Goal: Book appointment/travel/reservation

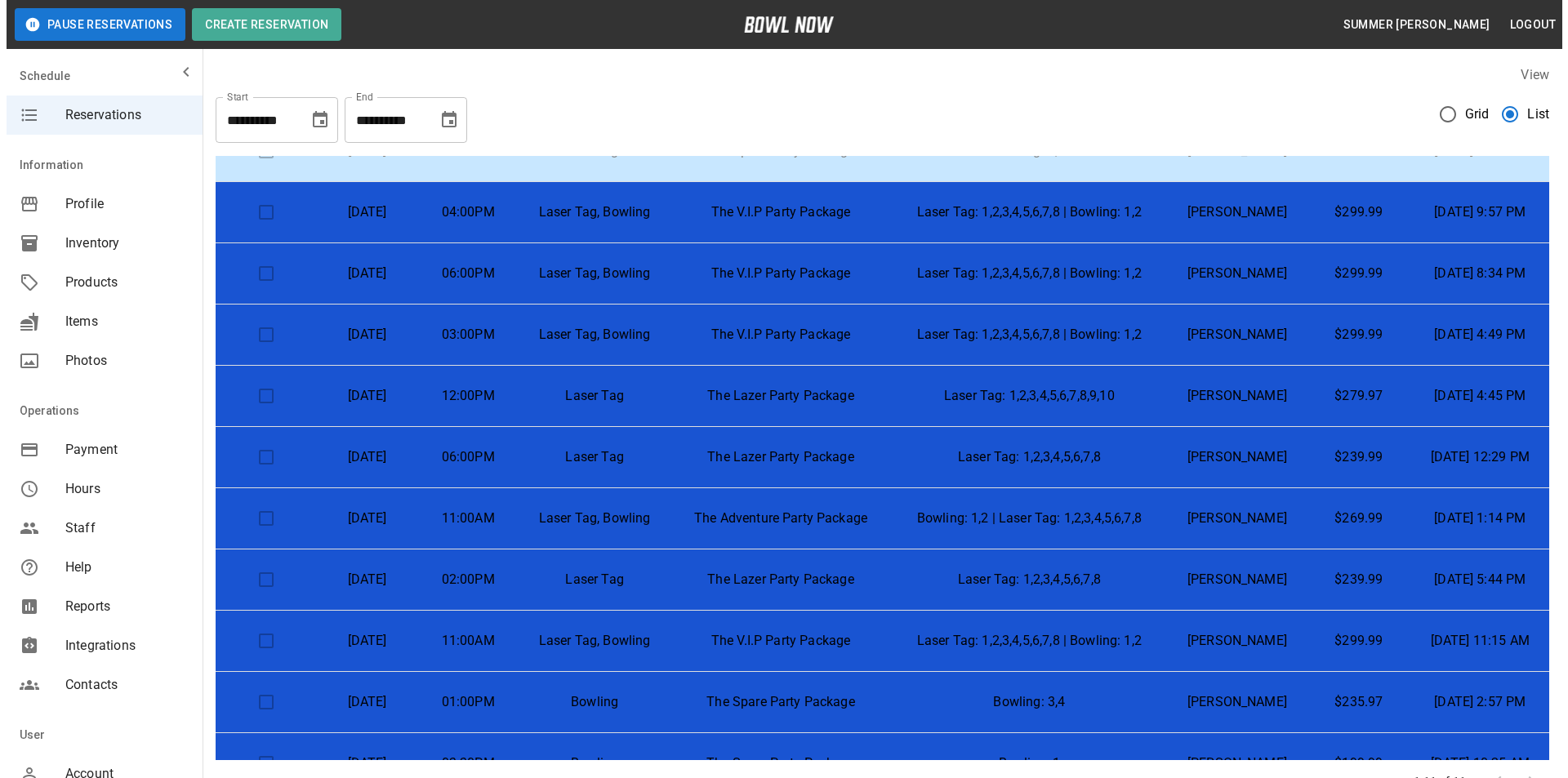
scroll to position [116, 0]
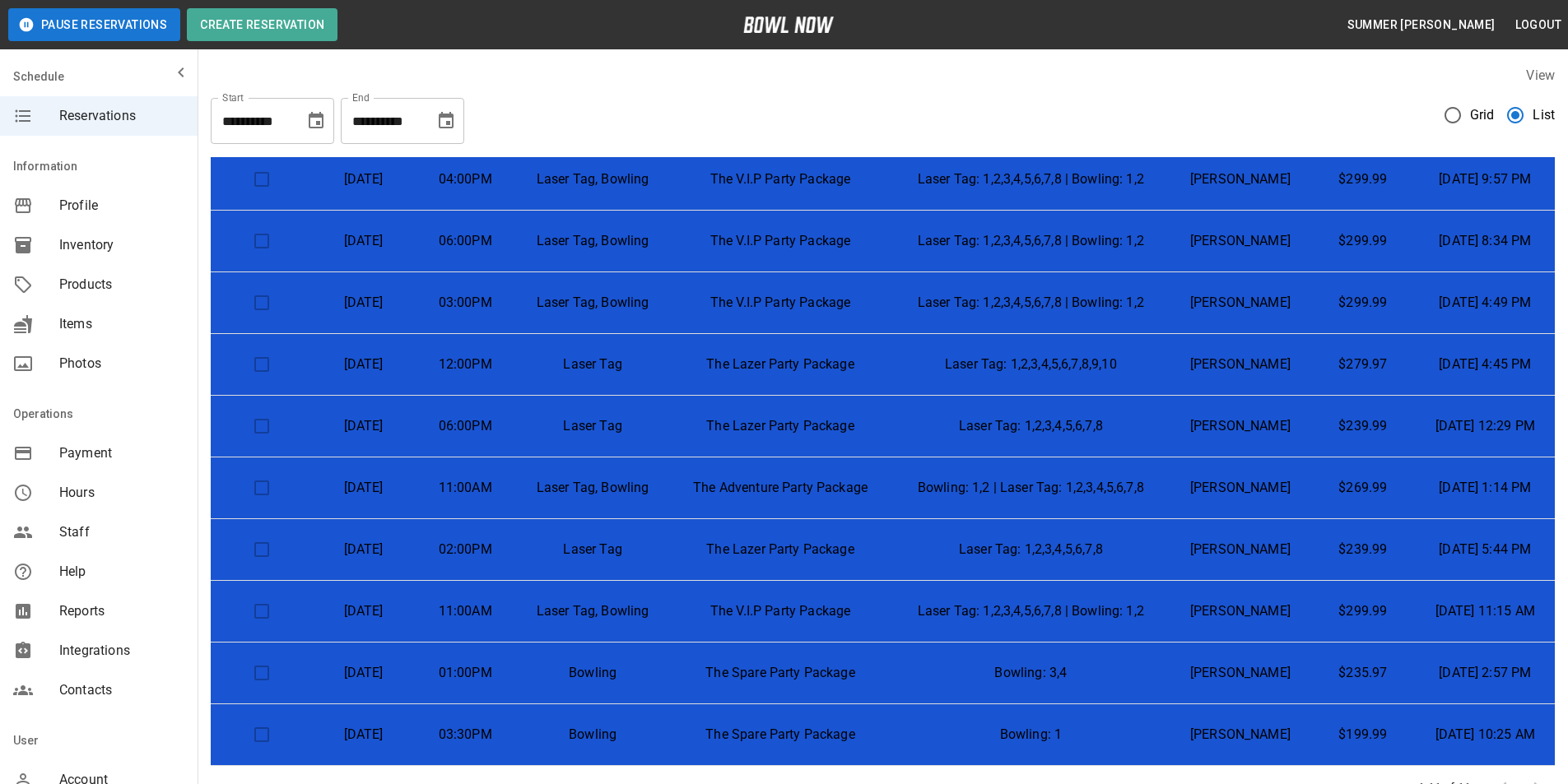
click at [326, 422] on p "[DATE]" at bounding box center [364, 427] width 75 height 20
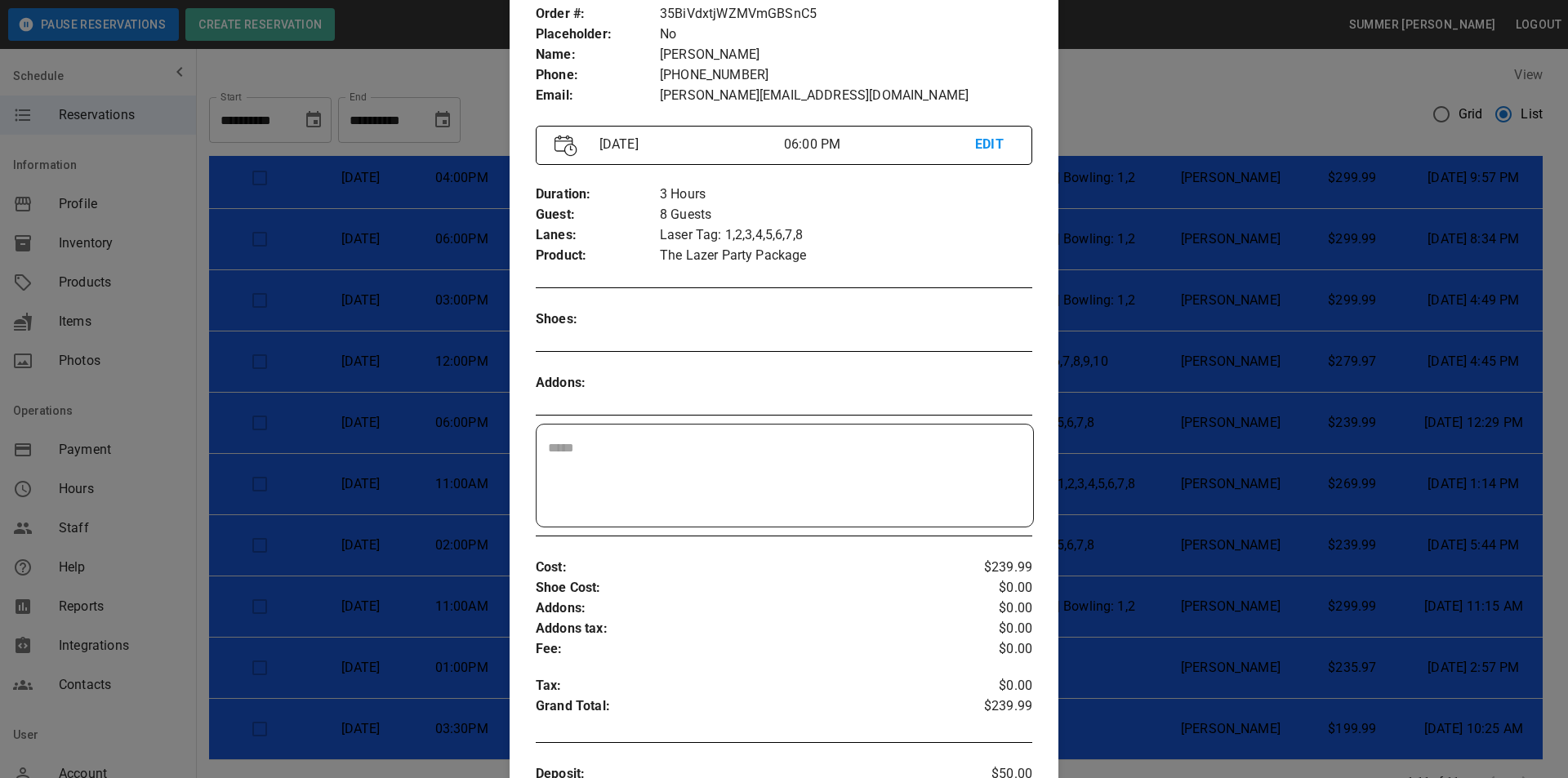
click at [334, 164] on div at bounding box center [784, 389] width 1568 height 778
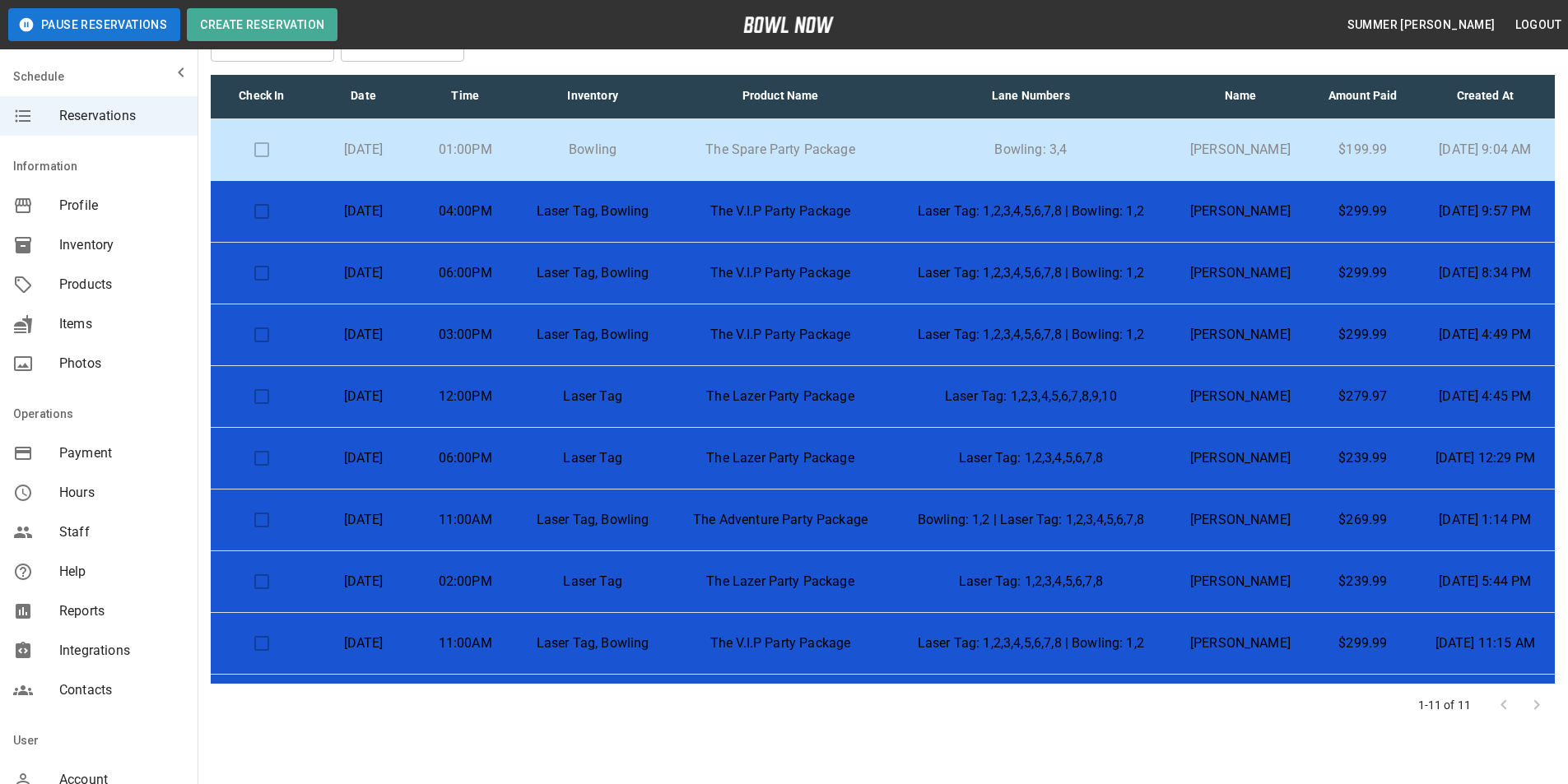
scroll to position [0, 0]
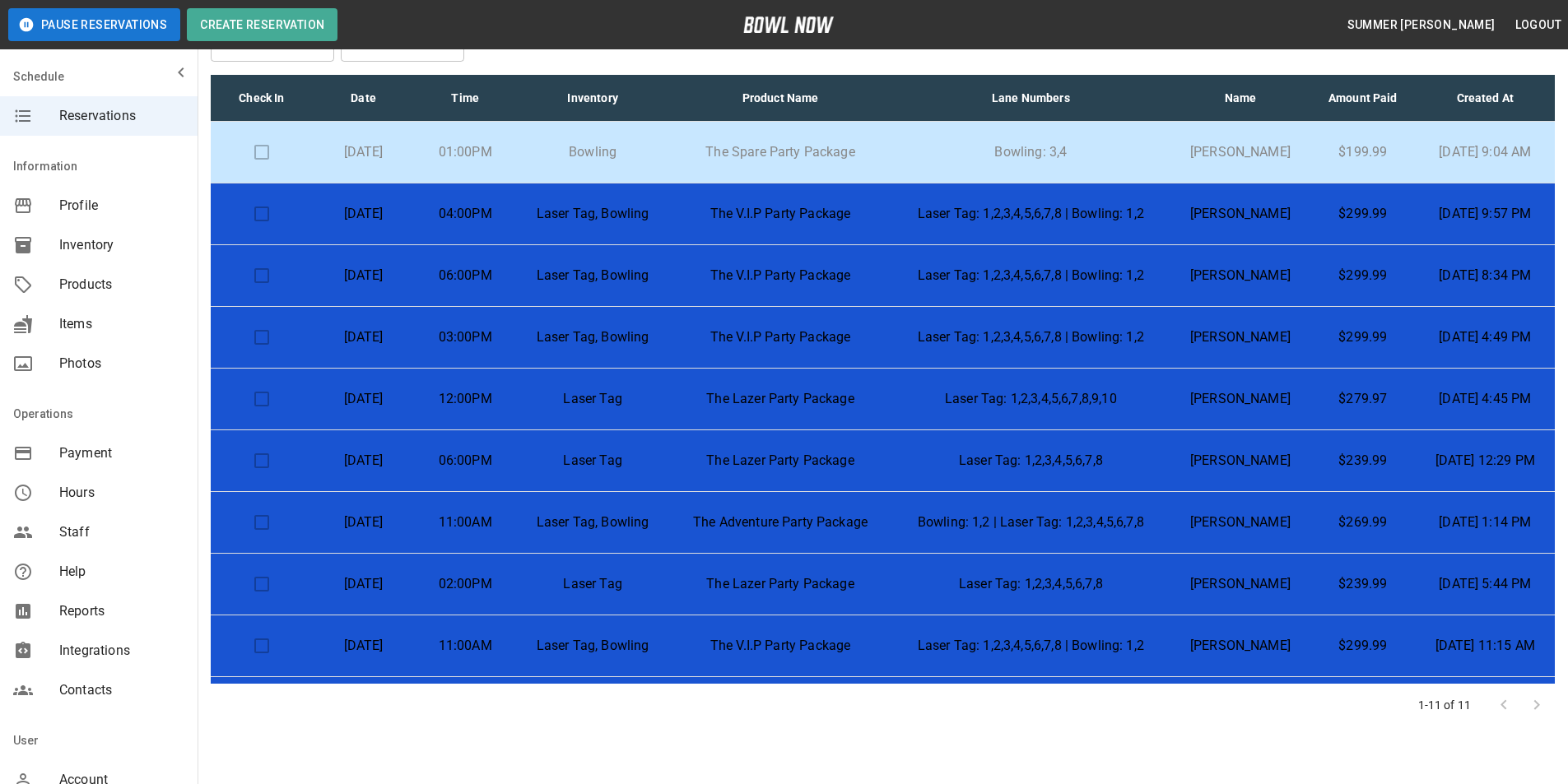
click at [85, 123] on span "Reservations" at bounding box center [122, 117] width 125 height 20
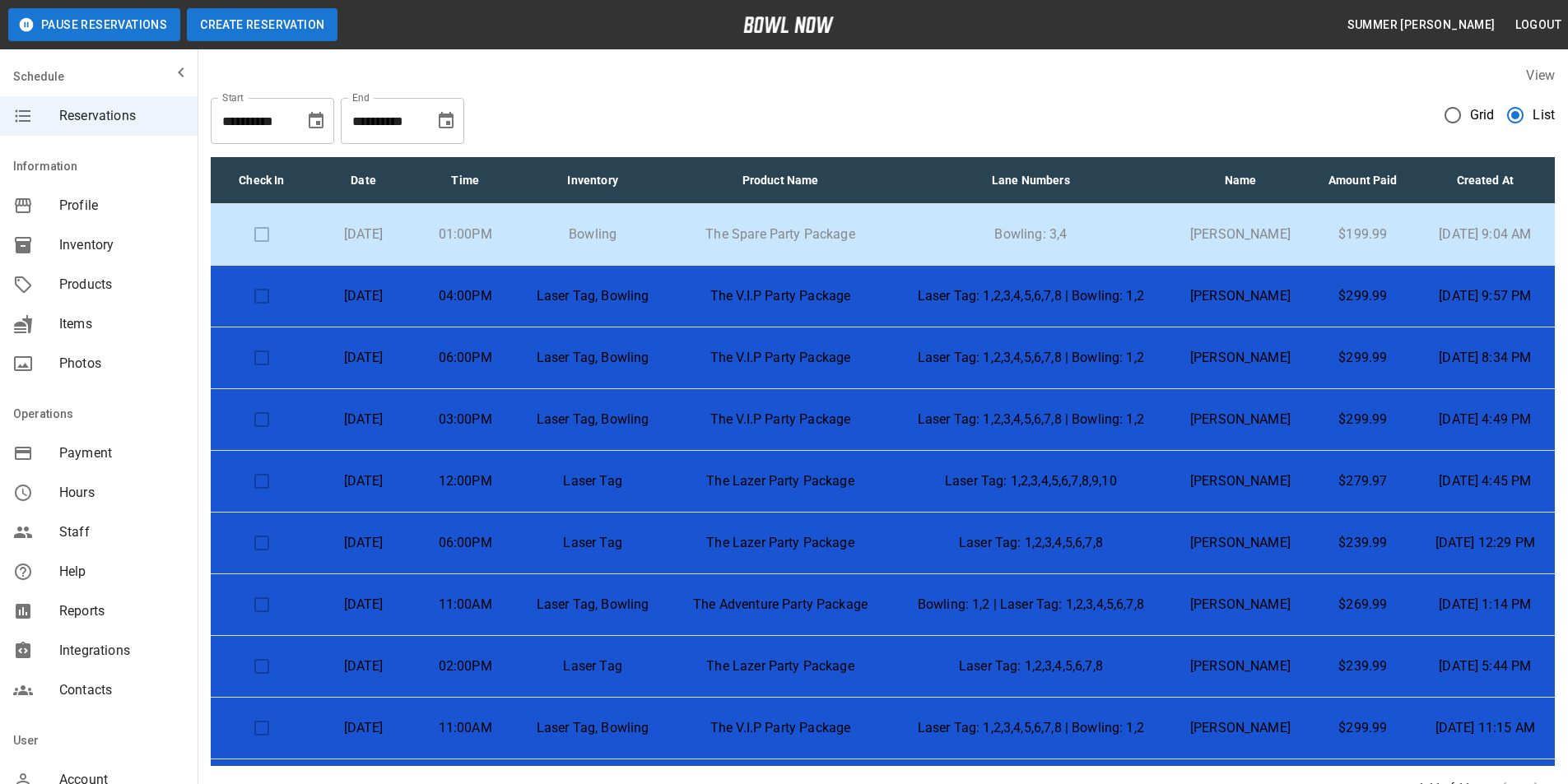
click at [217, 31] on button "Create Reservation" at bounding box center [262, 24] width 151 height 33
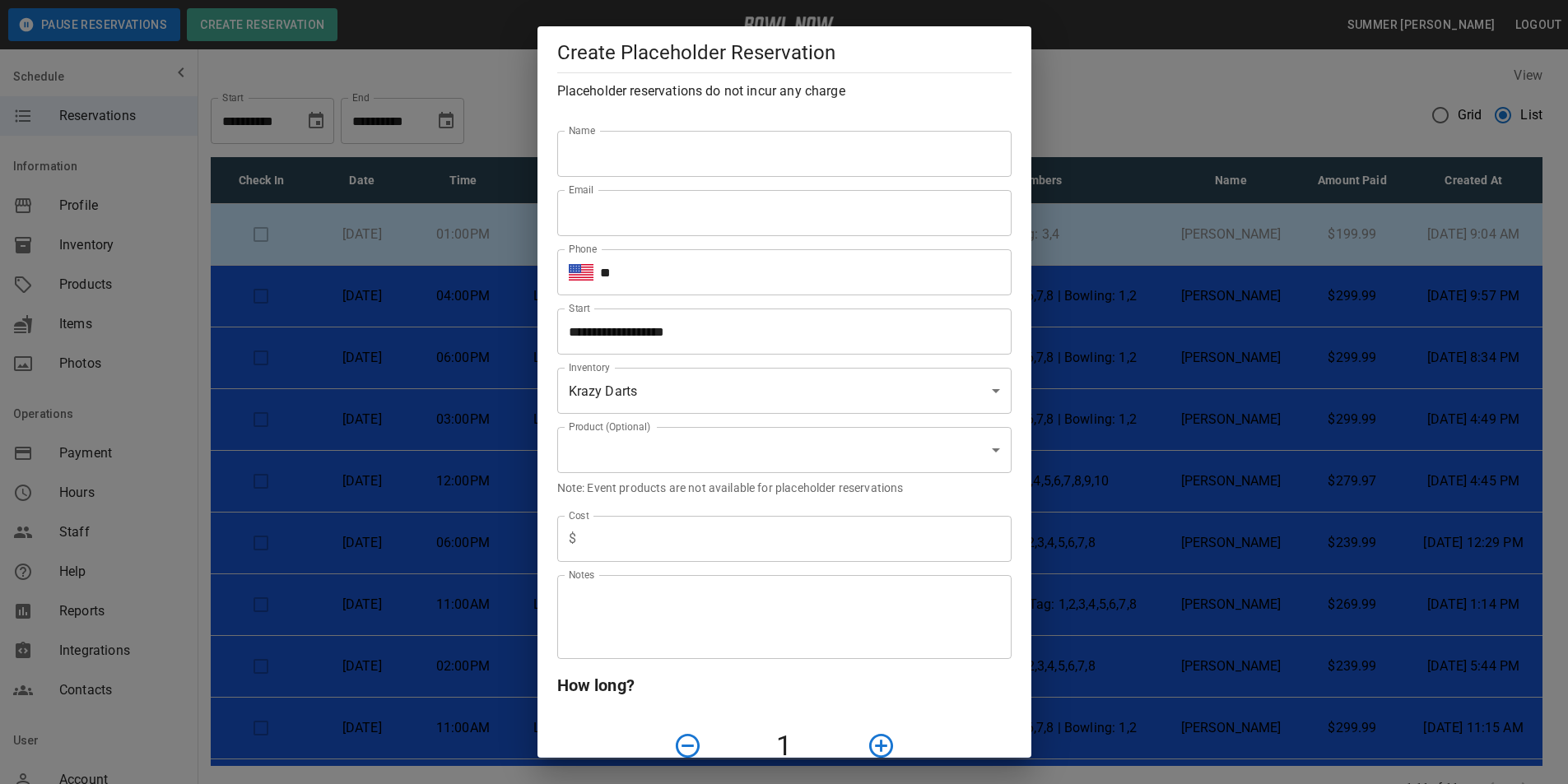
type input "**********"
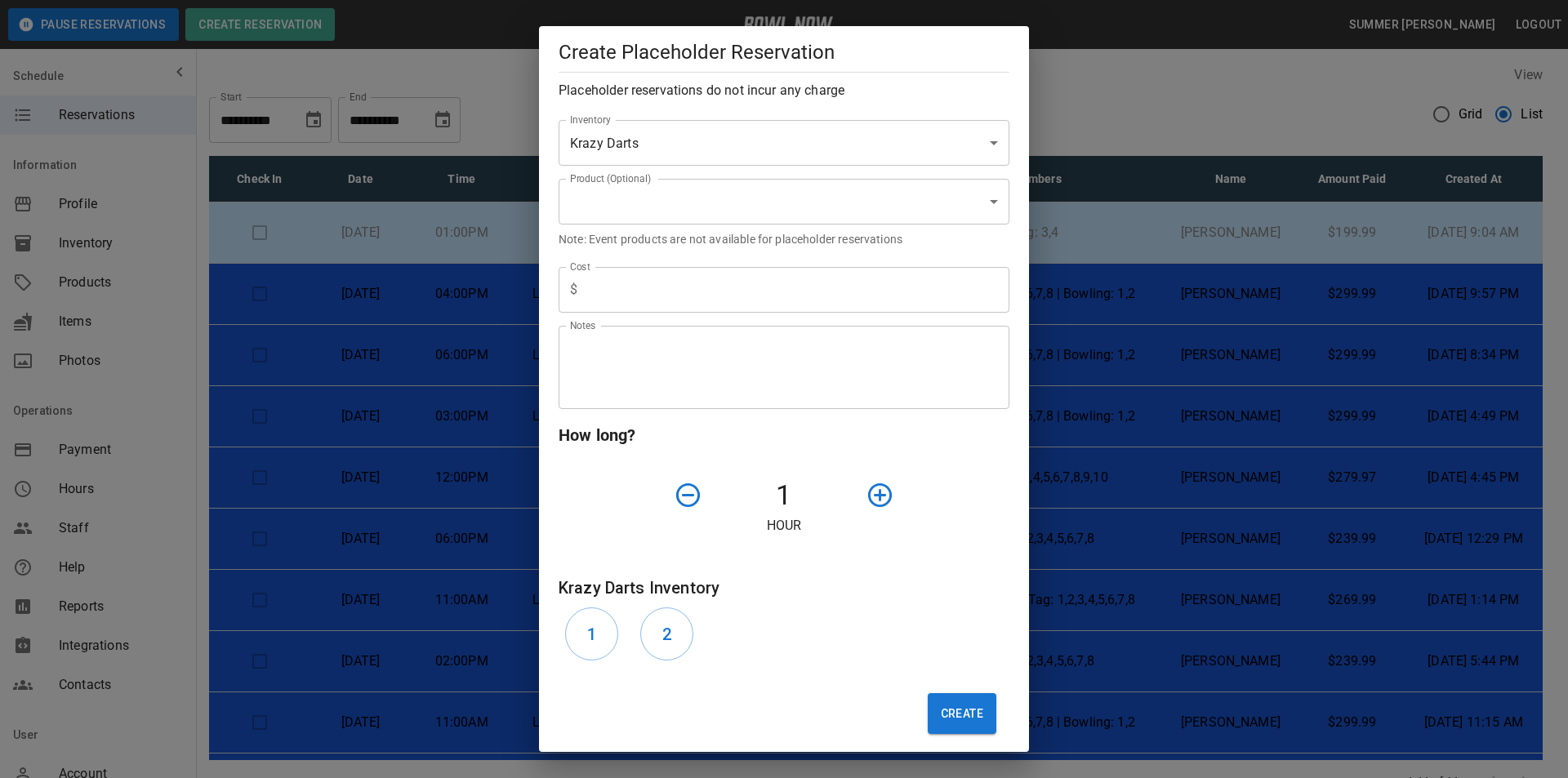
scroll to position [256, 0]
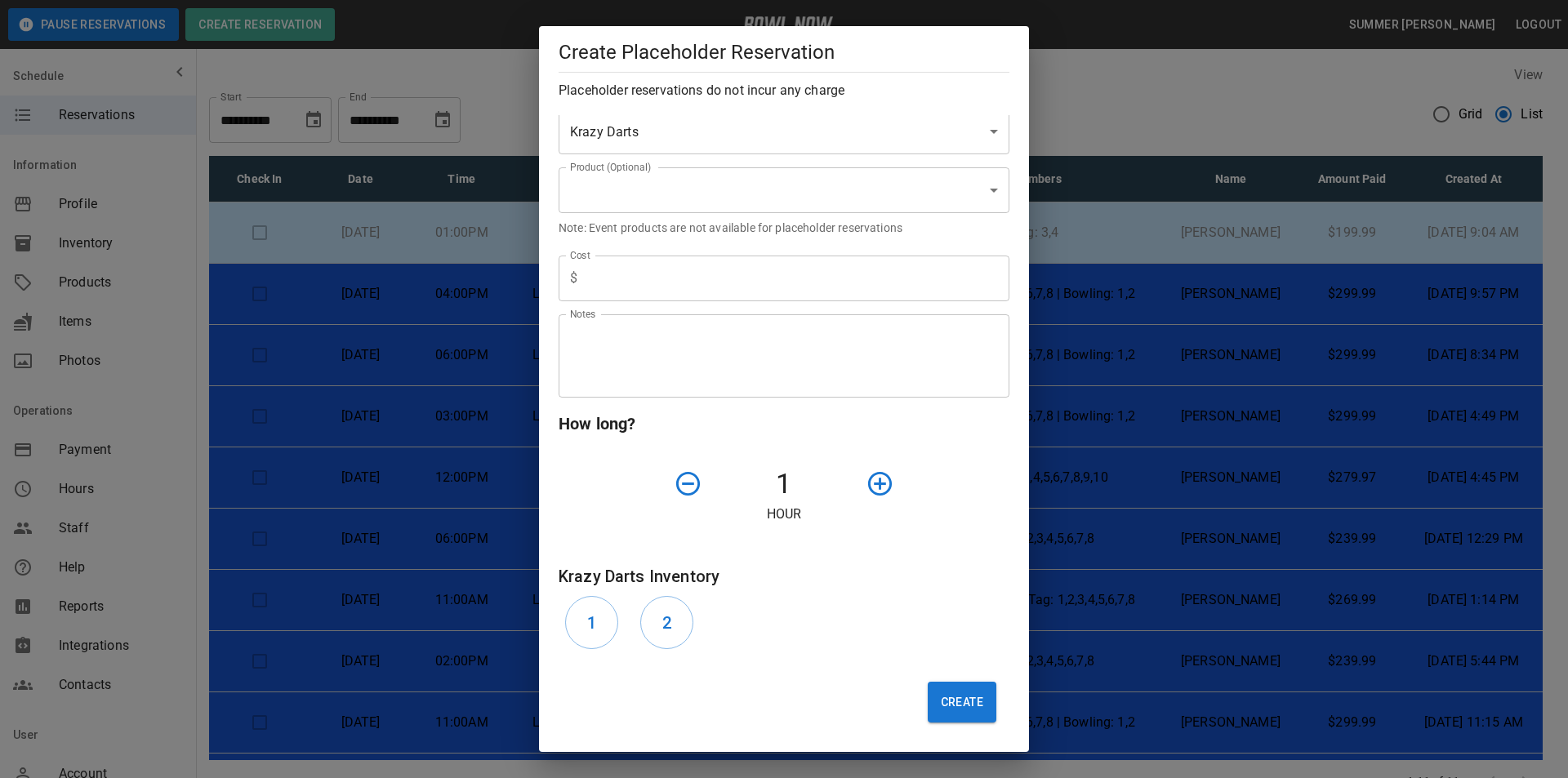
click at [1043, 104] on div "**********" at bounding box center [784, 389] width 1568 height 778
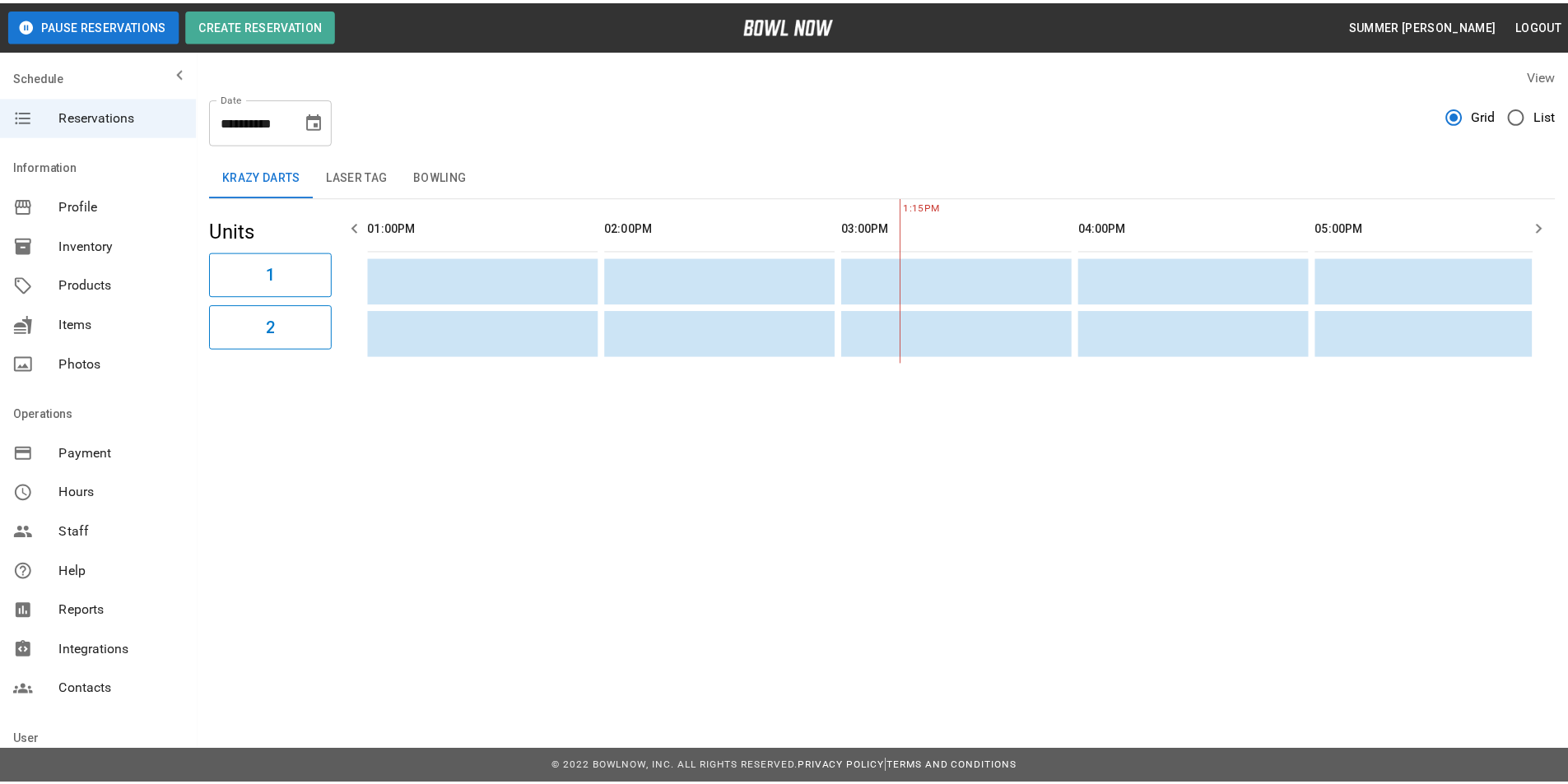
scroll to position [0, 477]
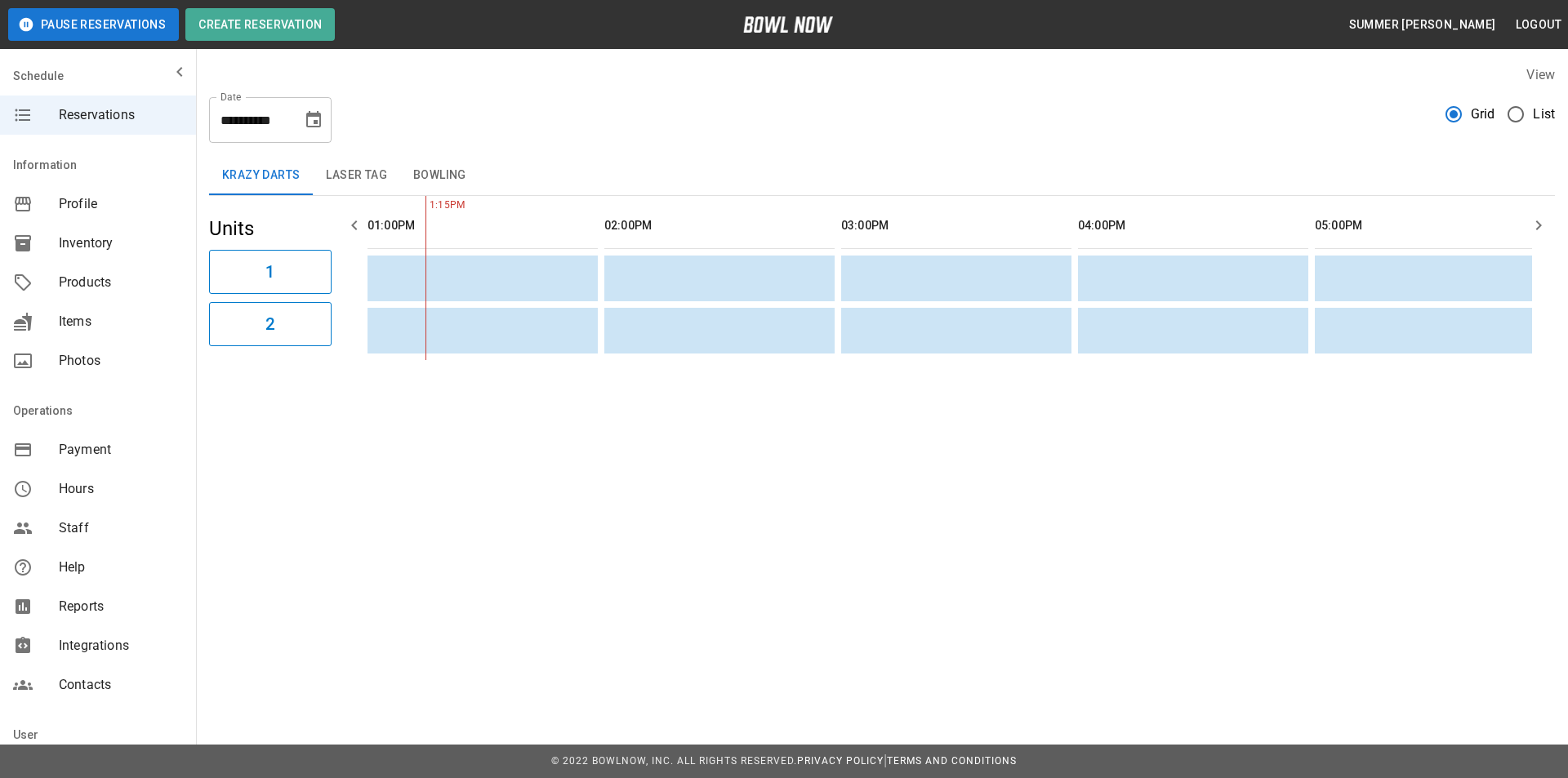
click at [311, 128] on icon "Choose date, selected date is Oct 4, 2025" at bounding box center [314, 120] width 20 height 20
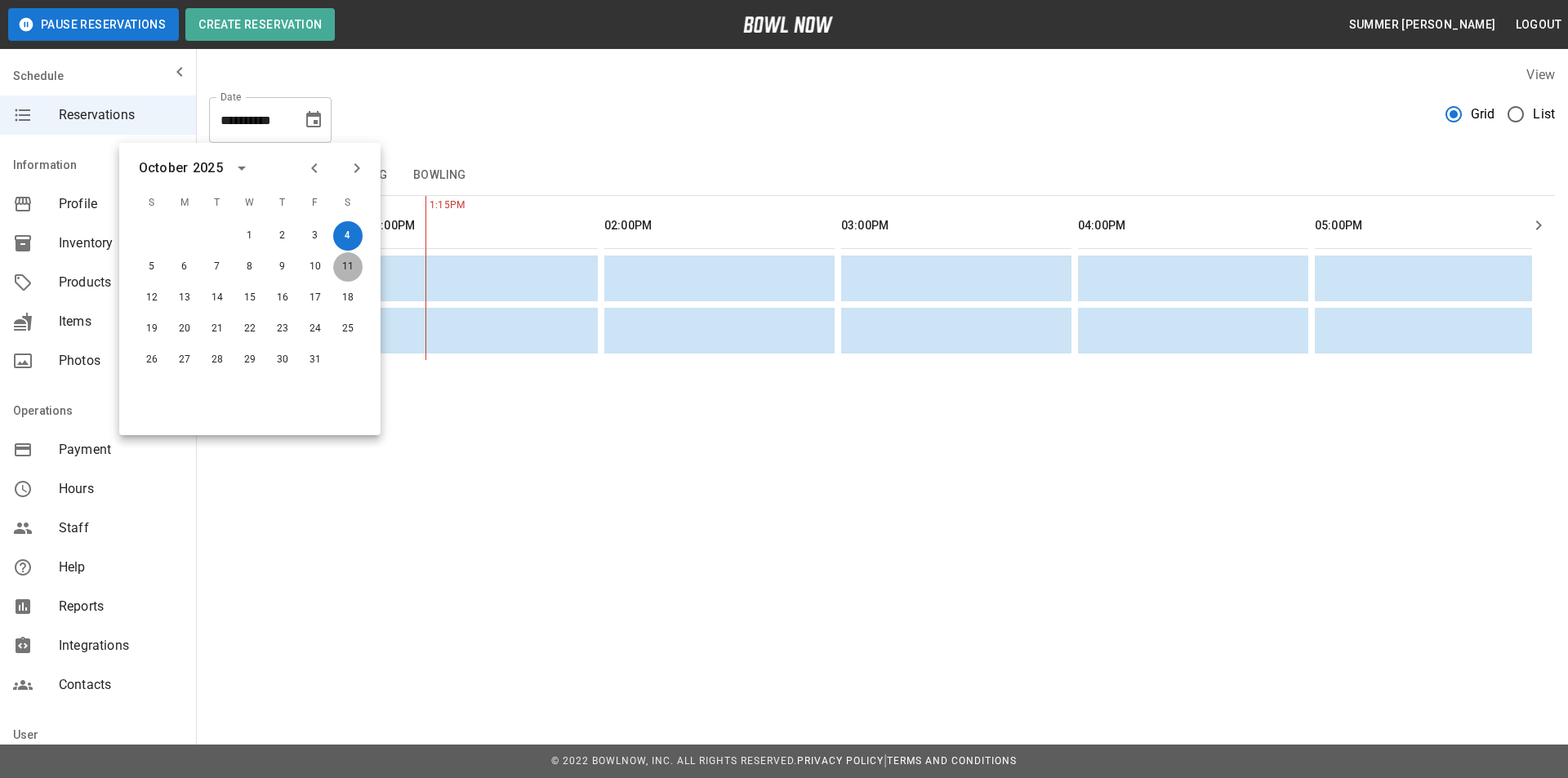
click at [343, 265] on button "11" at bounding box center [347, 266] width 29 height 29
type input "**********"
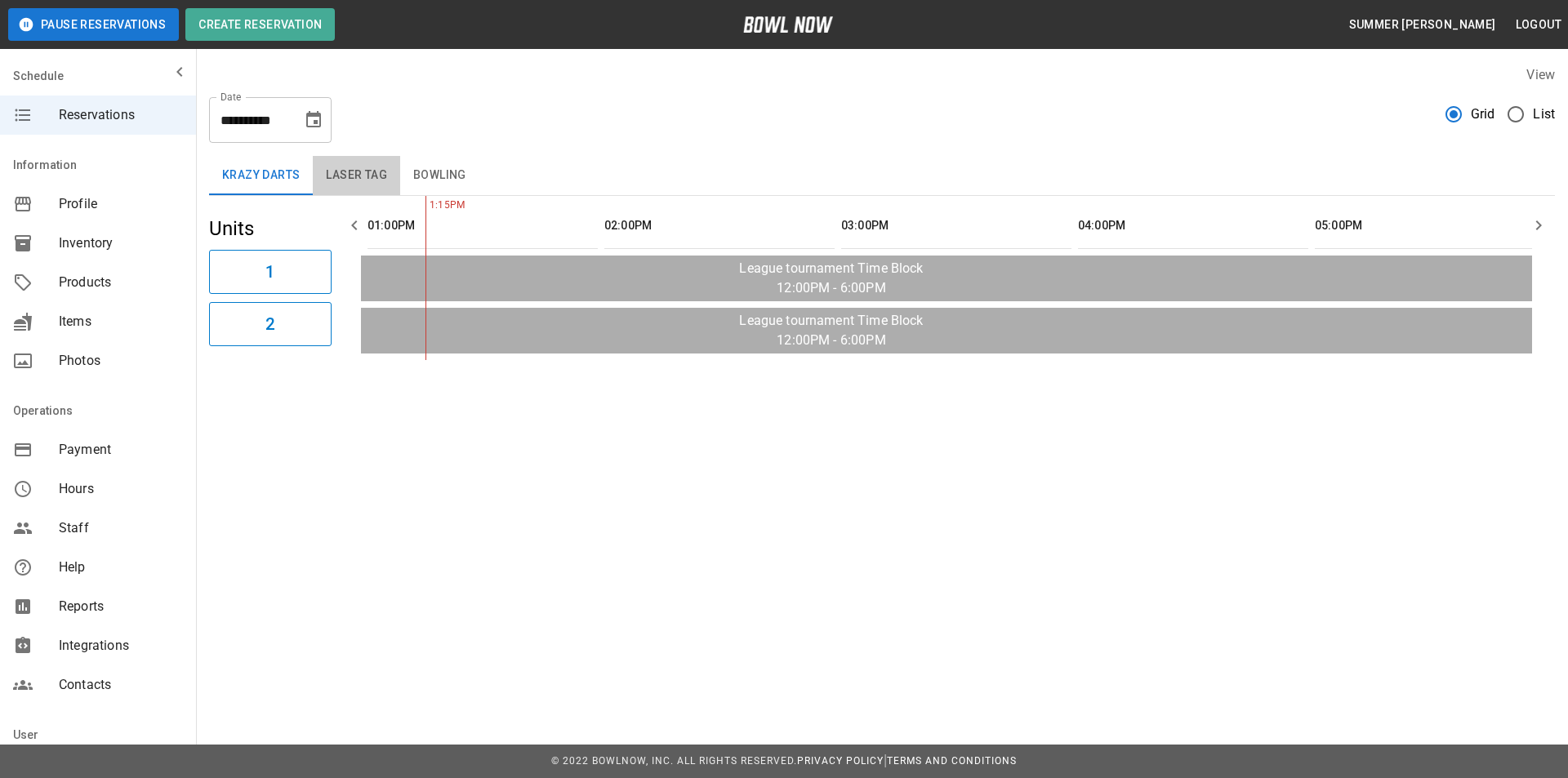
click at [341, 175] on button "Laser Tag" at bounding box center [356, 175] width 87 height 39
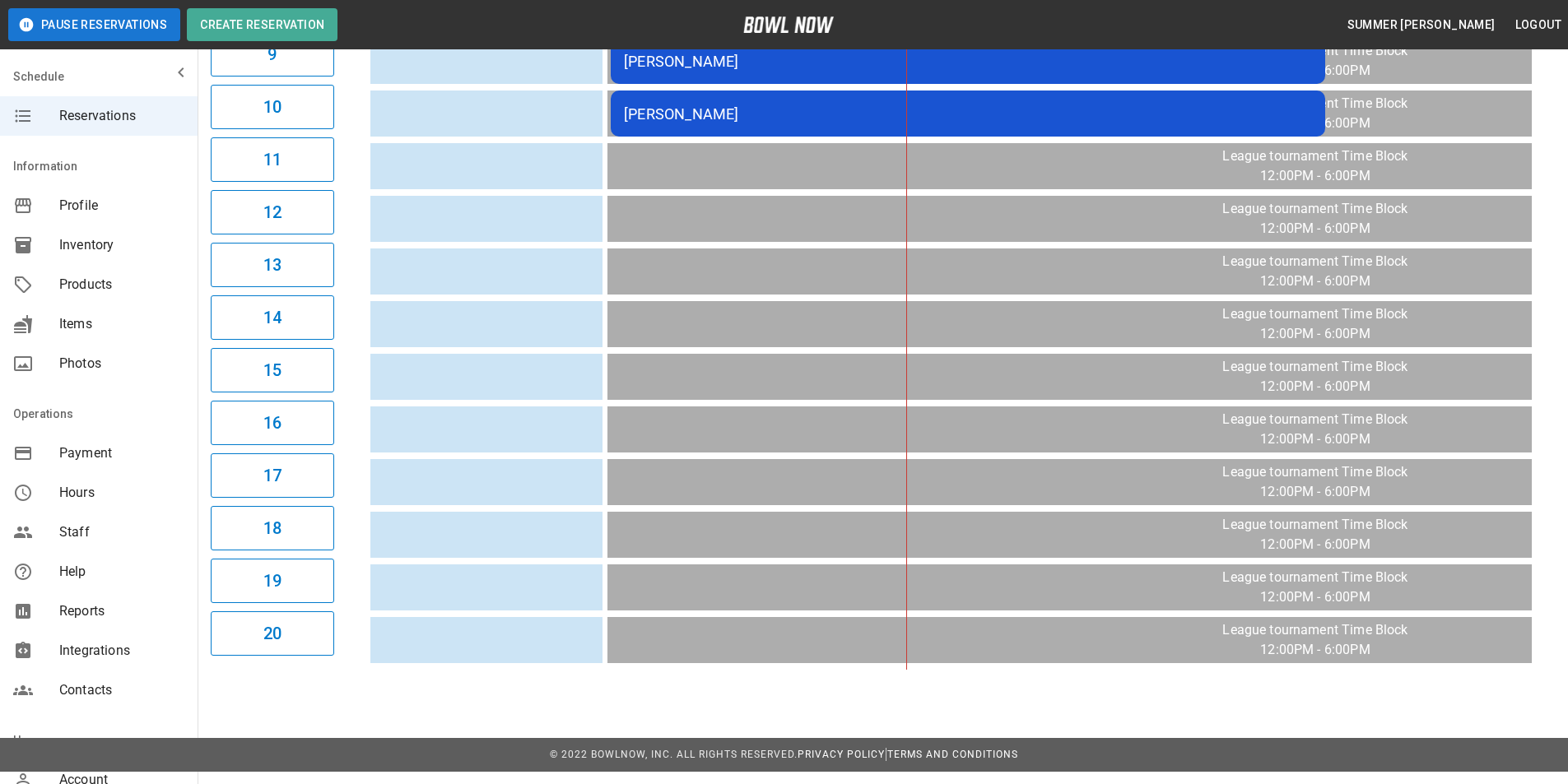
scroll to position [0, 371]
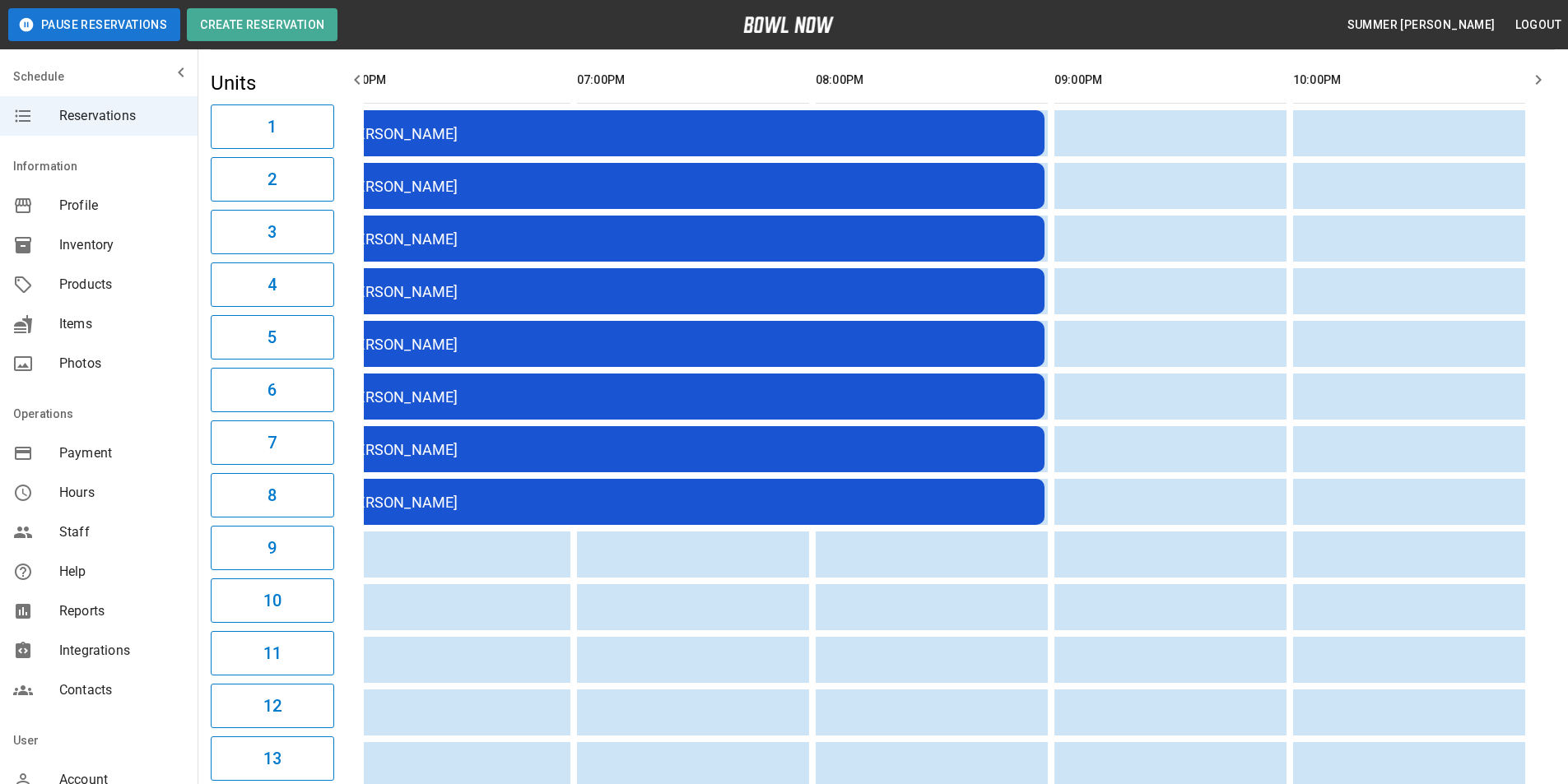
click at [351, 80] on icon "button" at bounding box center [357, 80] width 20 height 20
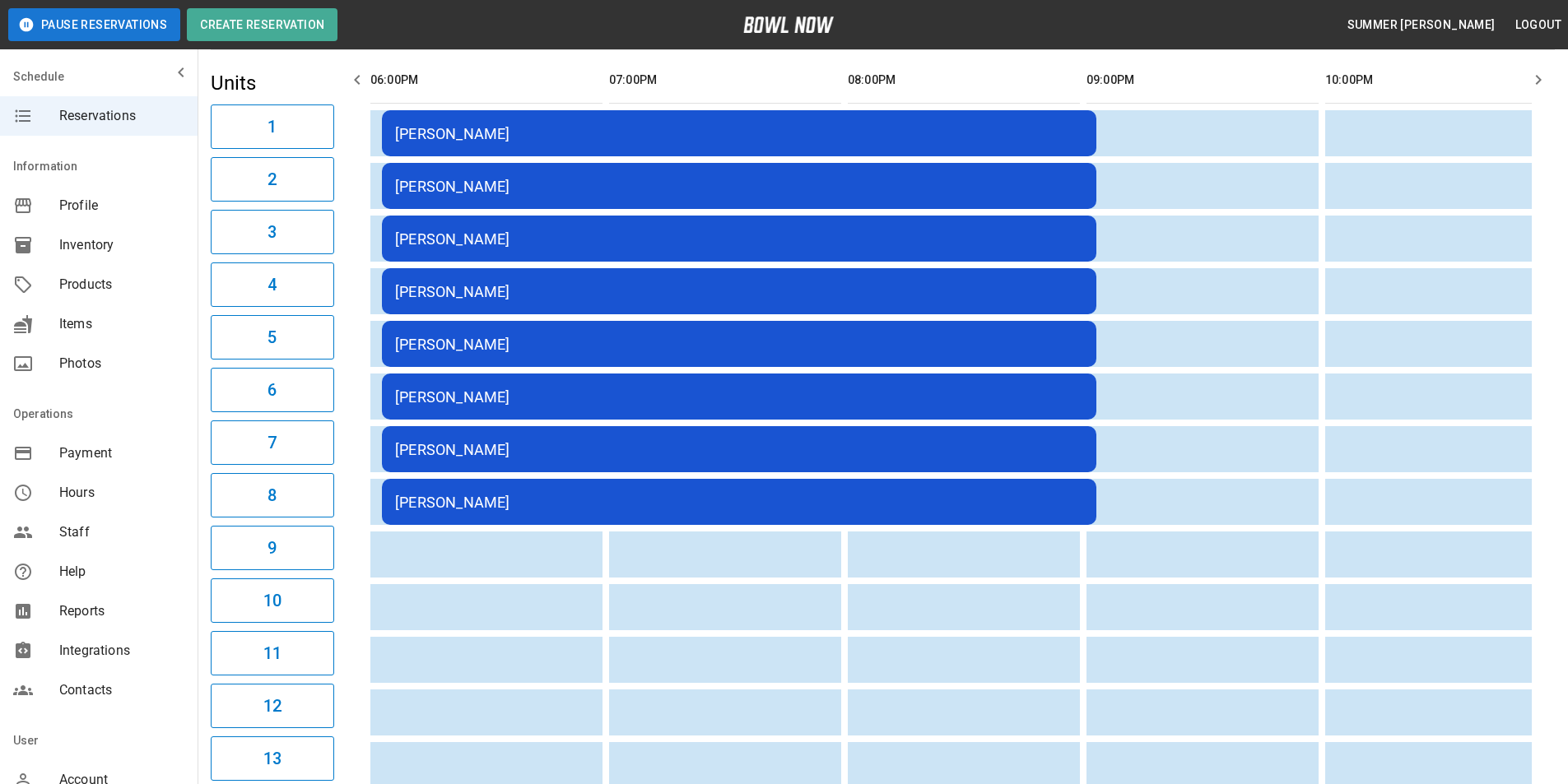
click at [351, 80] on icon "button" at bounding box center [357, 80] width 20 height 20
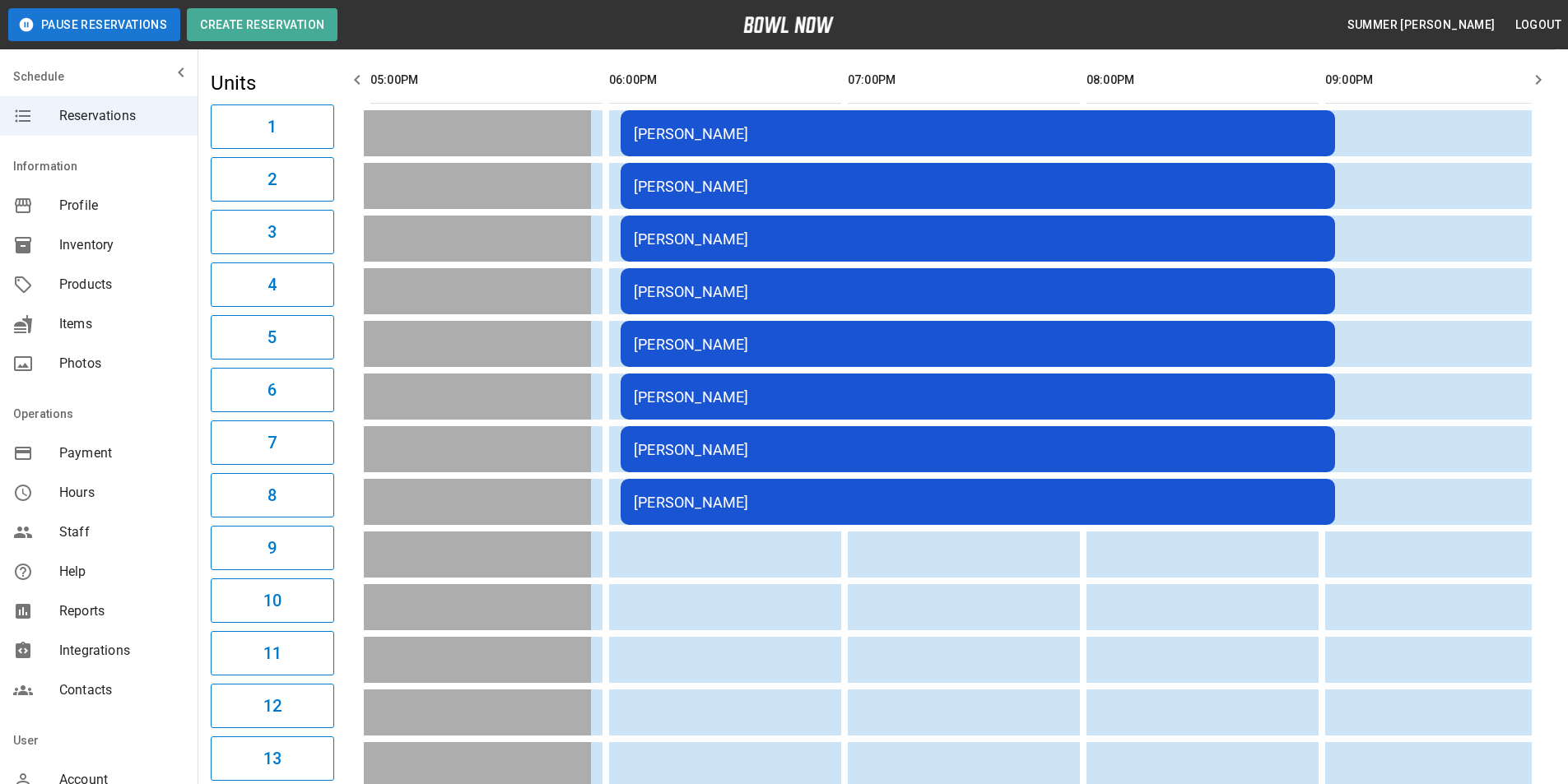
click at [350, 80] on icon "button" at bounding box center [357, 80] width 20 height 20
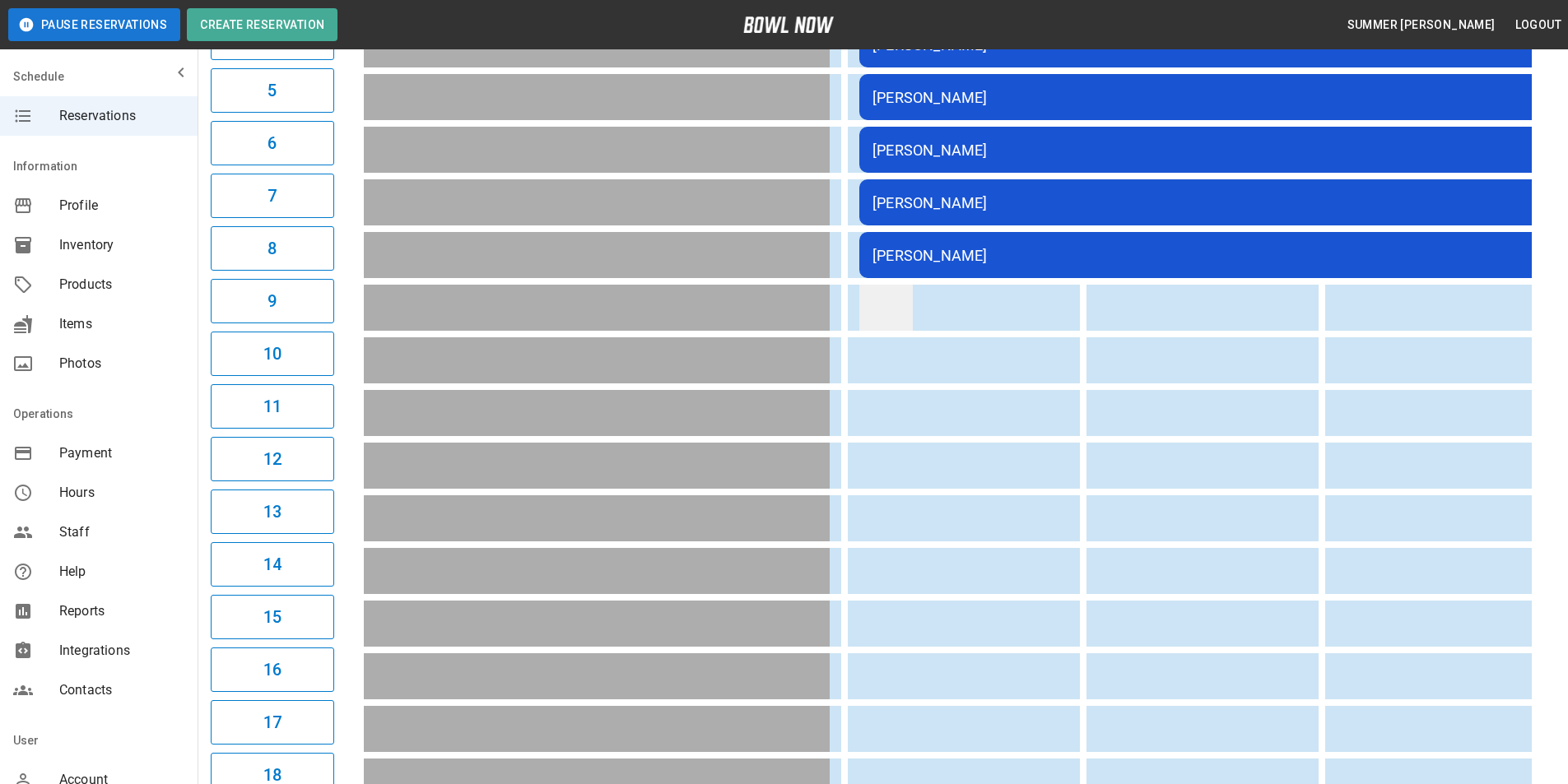
click at [911, 306] on td "sticky table" at bounding box center [886, 308] width 54 height 46
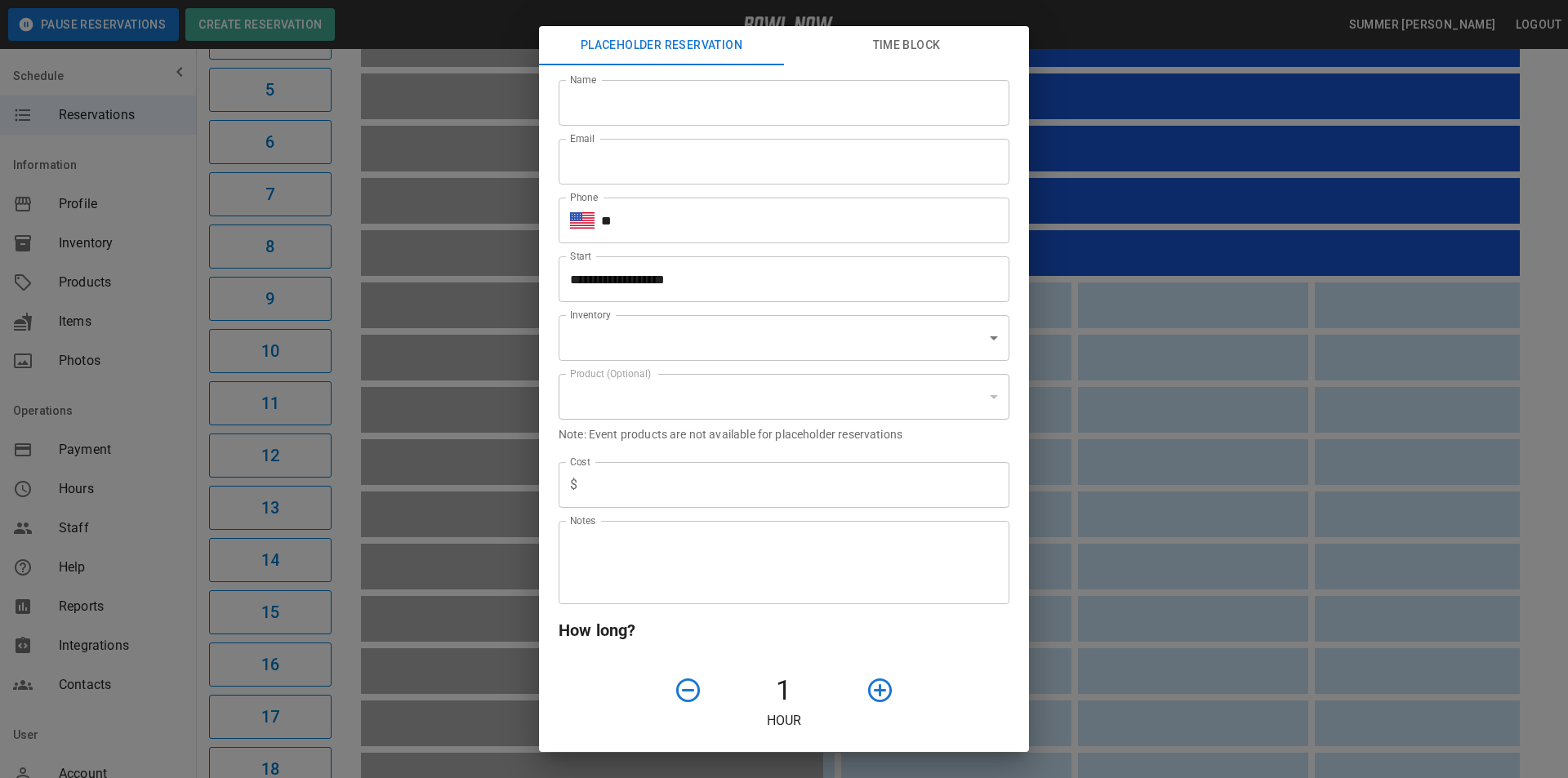
type input "**********"
click at [952, 51] on button "Time Block" at bounding box center [906, 45] width 245 height 39
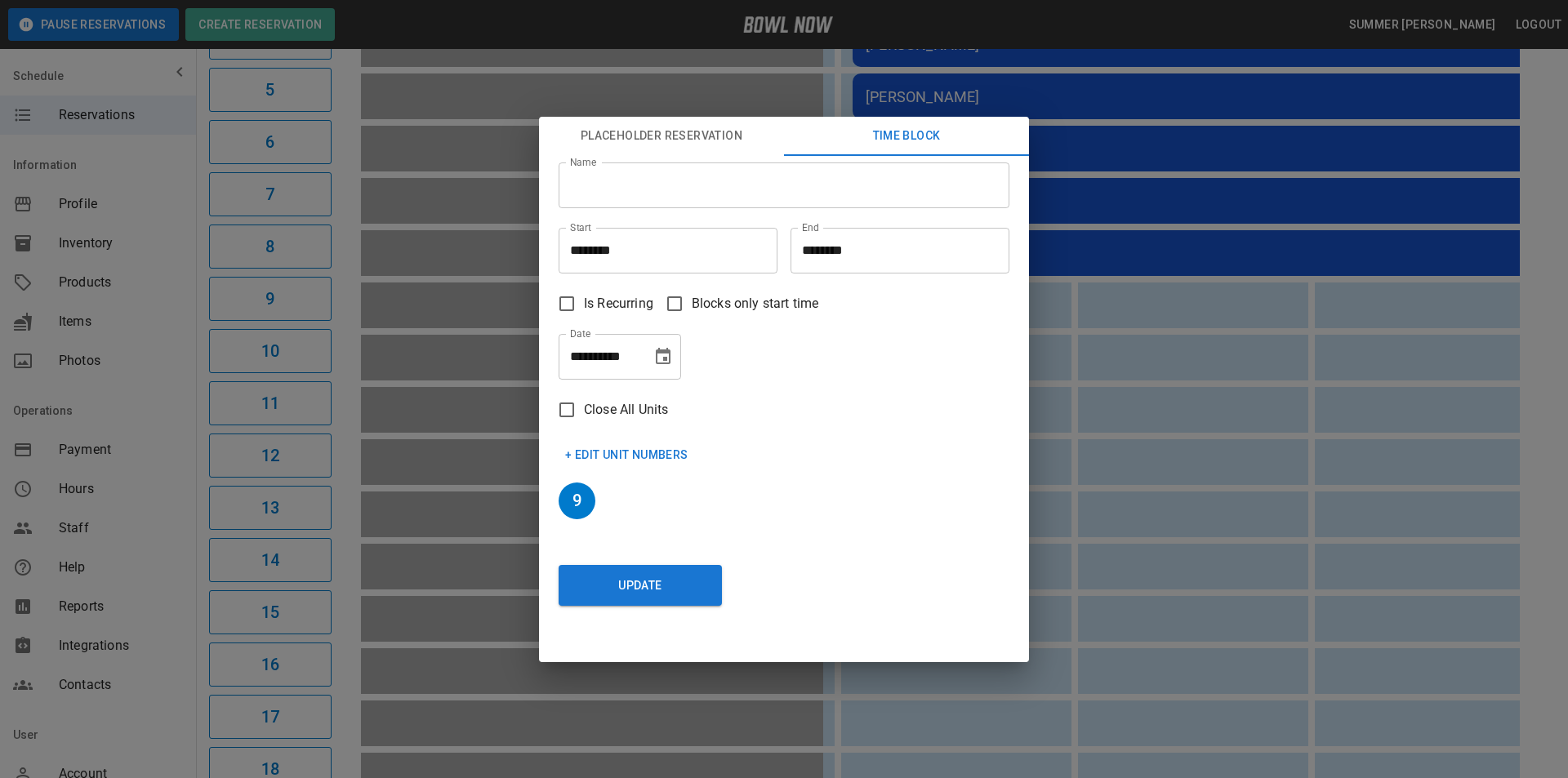
drag, startPoint x: 1330, startPoint y: 394, endPoint x: 933, endPoint y: 515, distance: 415.0
click at [1329, 394] on div "**********" at bounding box center [784, 389] width 1568 height 778
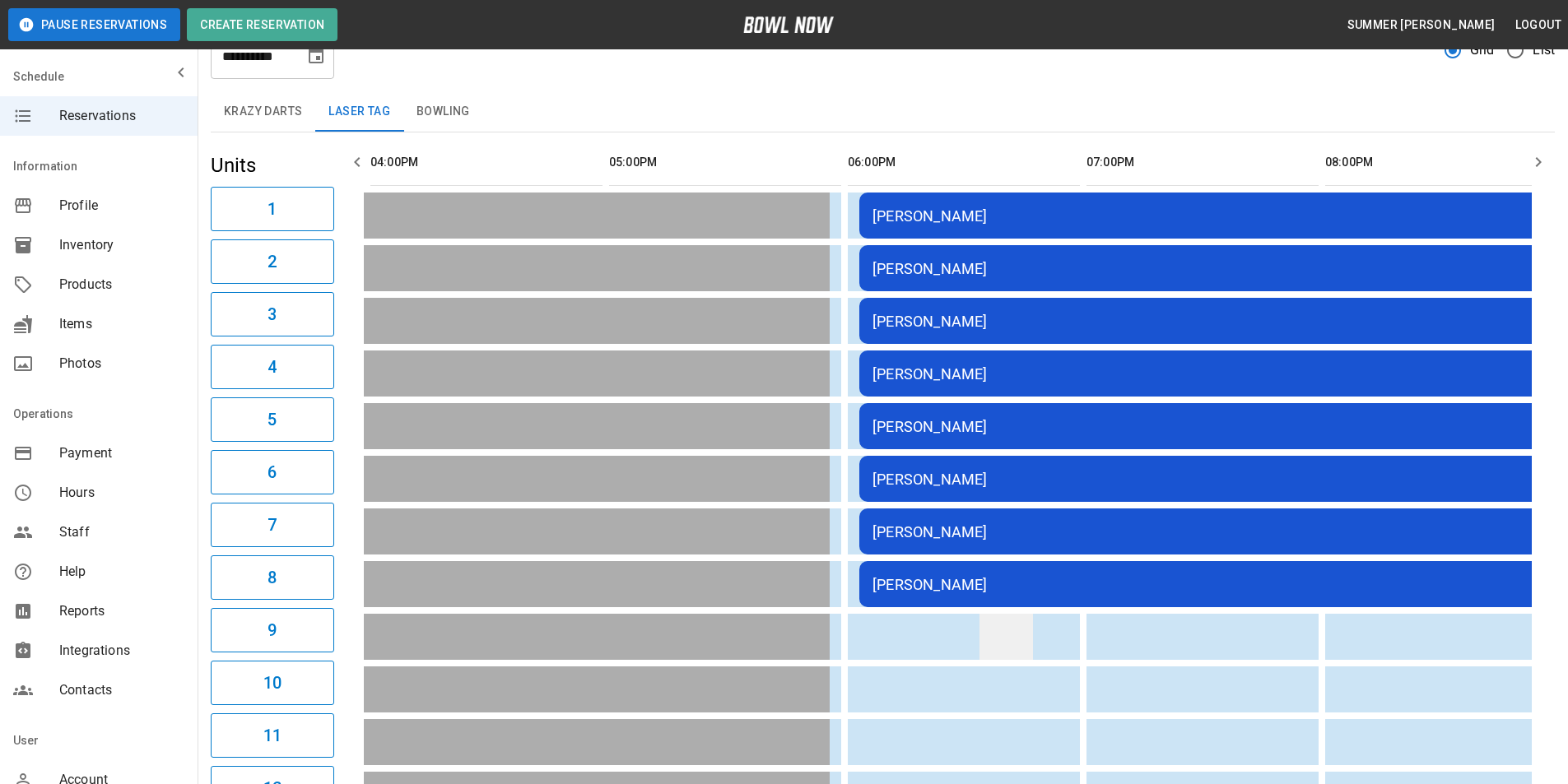
click at [1006, 641] on td "sticky table" at bounding box center [1006, 636] width 54 height 46
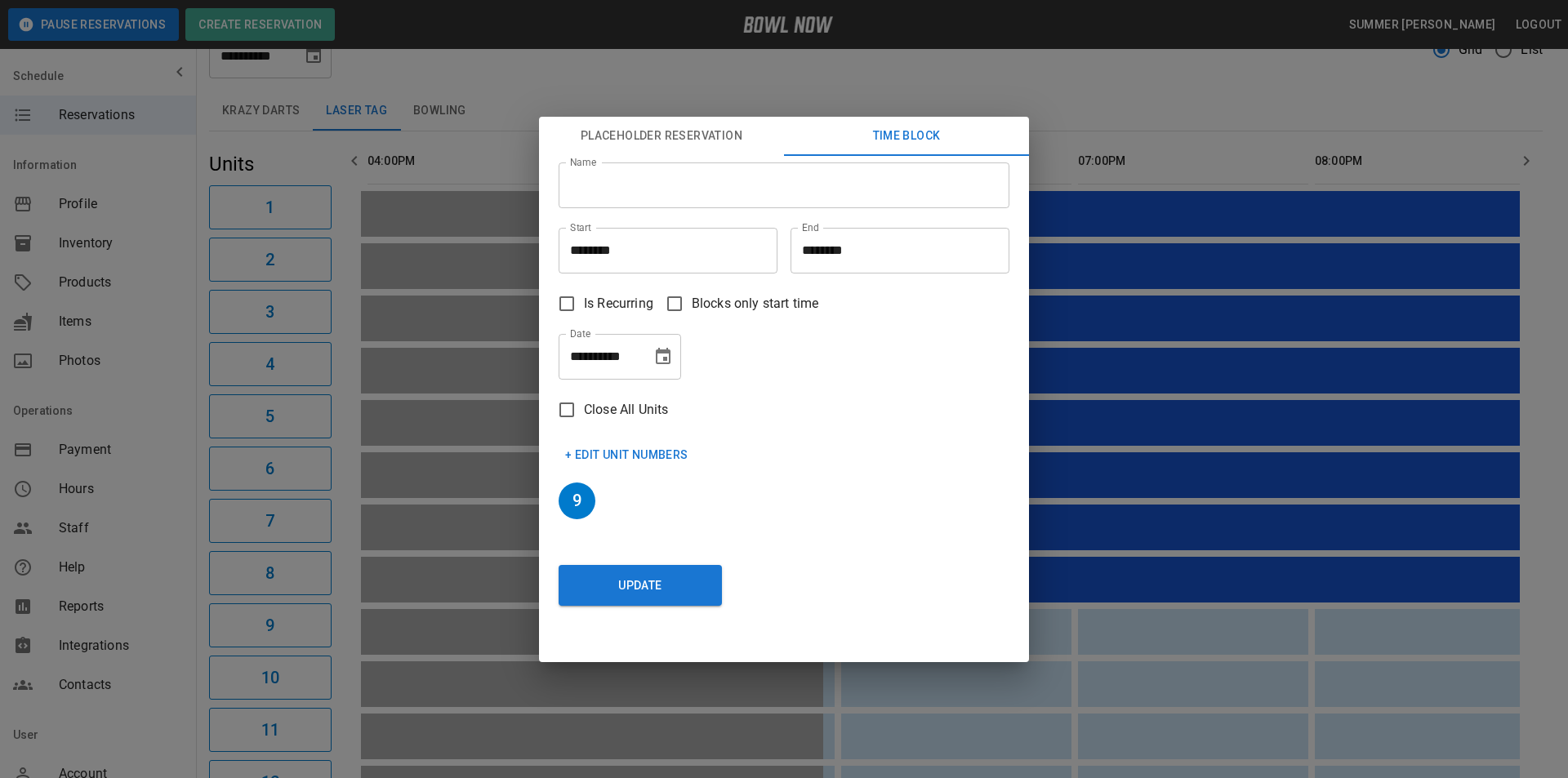
click at [593, 250] on input "********" at bounding box center [662, 250] width 207 height 46
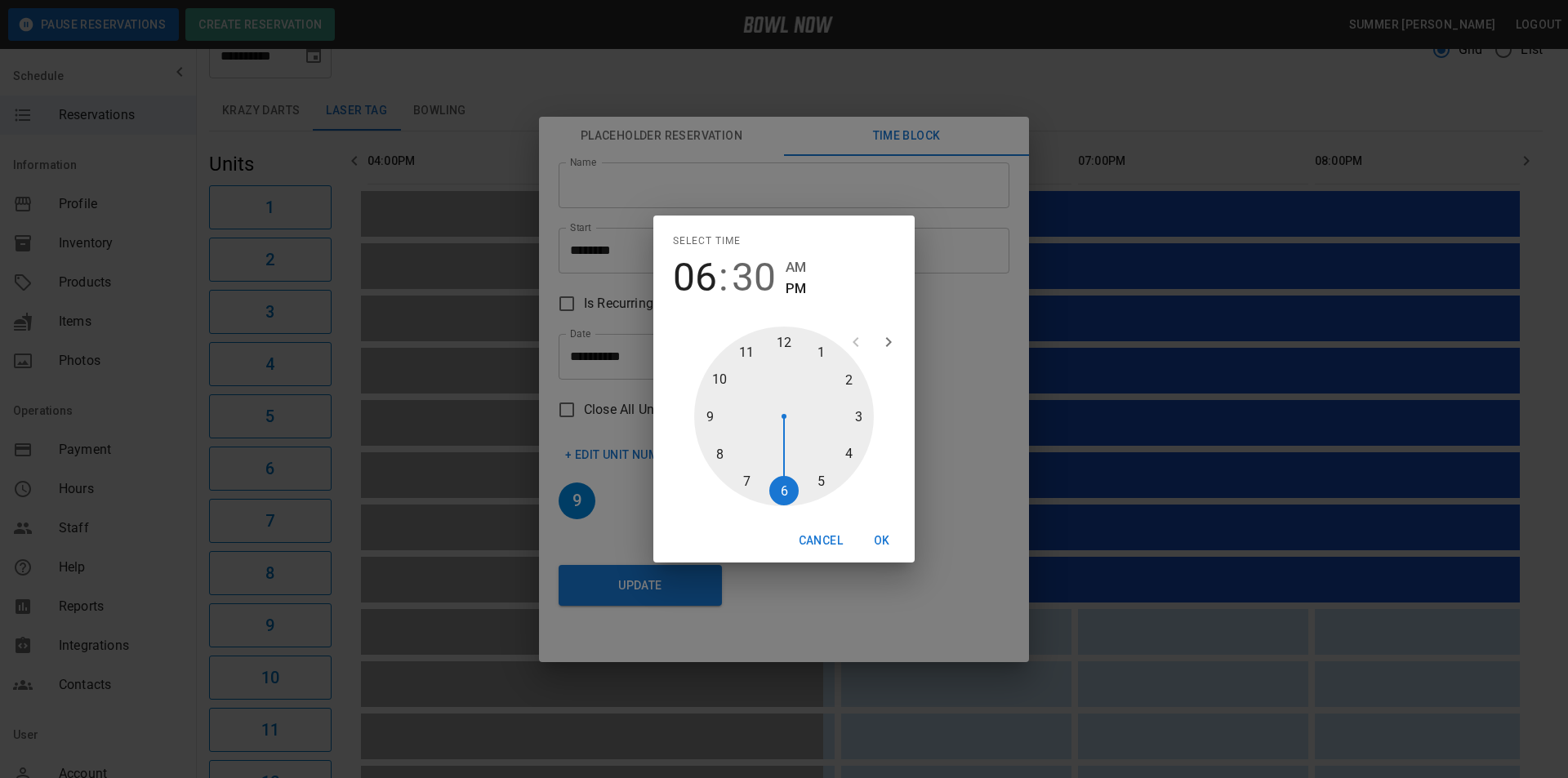
click at [747, 271] on span "30" at bounding box center [753, 277] width 44 height 46
type input "********"
drag, startPoint x: 787, startPoint y: 497, endPoint x: 722, endPoint y: 428, distance: 94.8
click at [722, 428] on div at bounding box center [784, 417] width 180 height 180
click at [884, 533] on button "OK" at bounding box center [882, 541] width 52 height 30
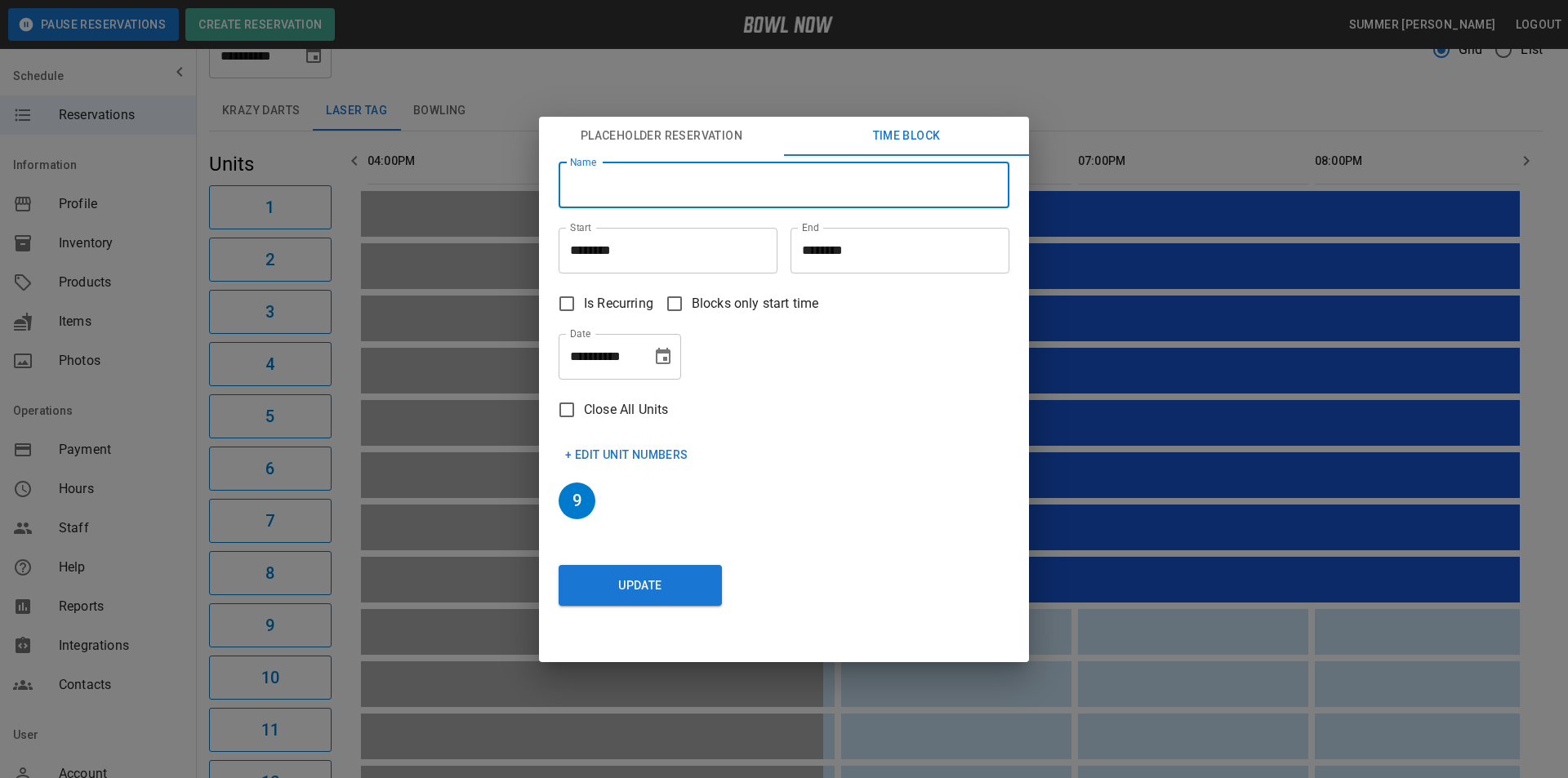
click at [631, 198] on input "Name" at bounding box center [784, 185] width 451 height 46
type input "**********"
click at [594, 456] on button "+ Edit Unit Numbers" at bounding box center [627, 455] width 136 height 30
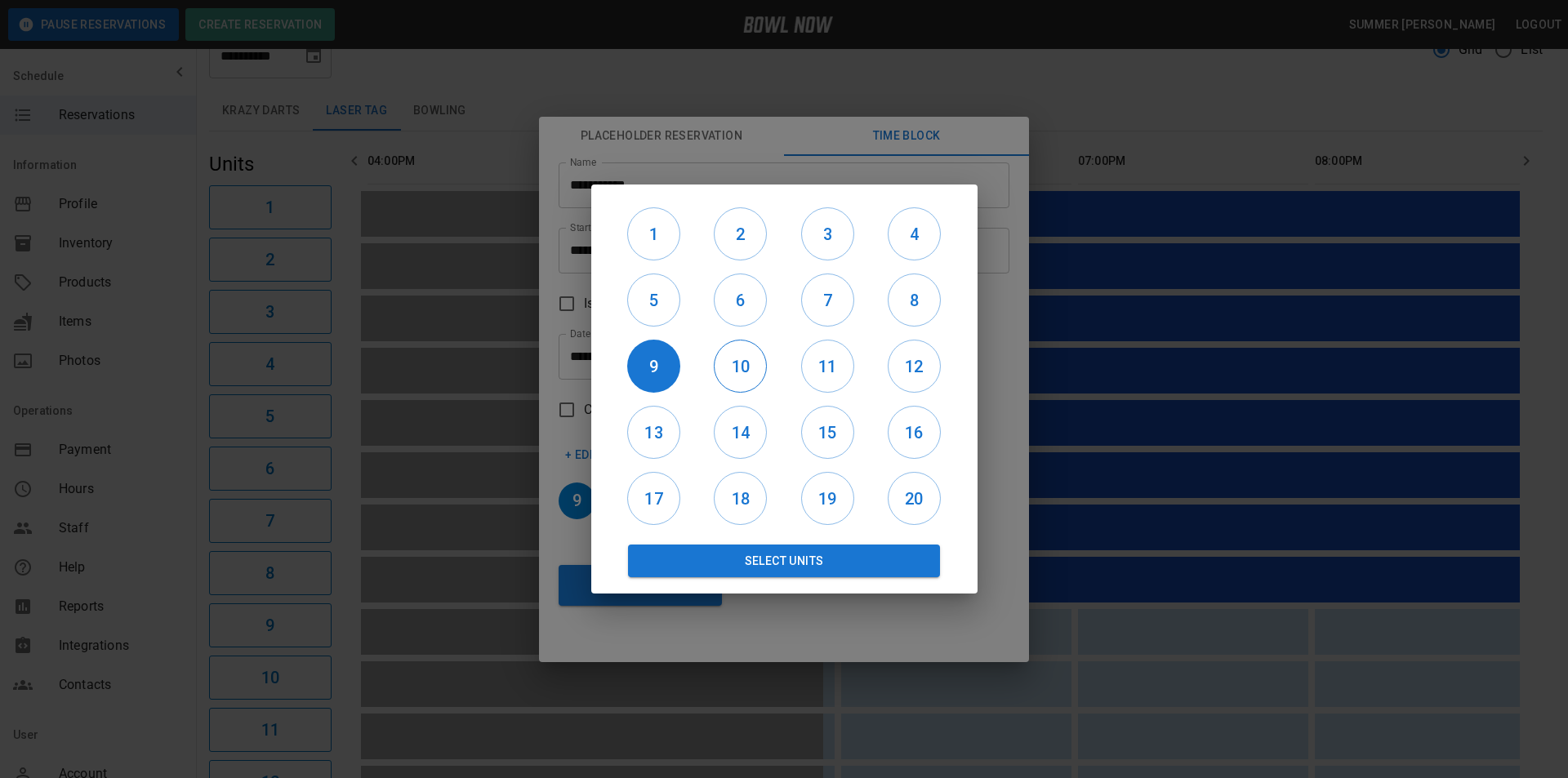
click at [729, 369] on h6 "10" at bounding box center [741, 366] width 52 height 26
click at [840, 364] on h6 "11" at bounding box center [828, 366] width 52 height 26
click at [913, 372] on h6 "12" at bounding box center [915, 366] width 52 height 26
click at [922, 502] on h6 "20" at bounding box center [915, 498] width 52 height 26
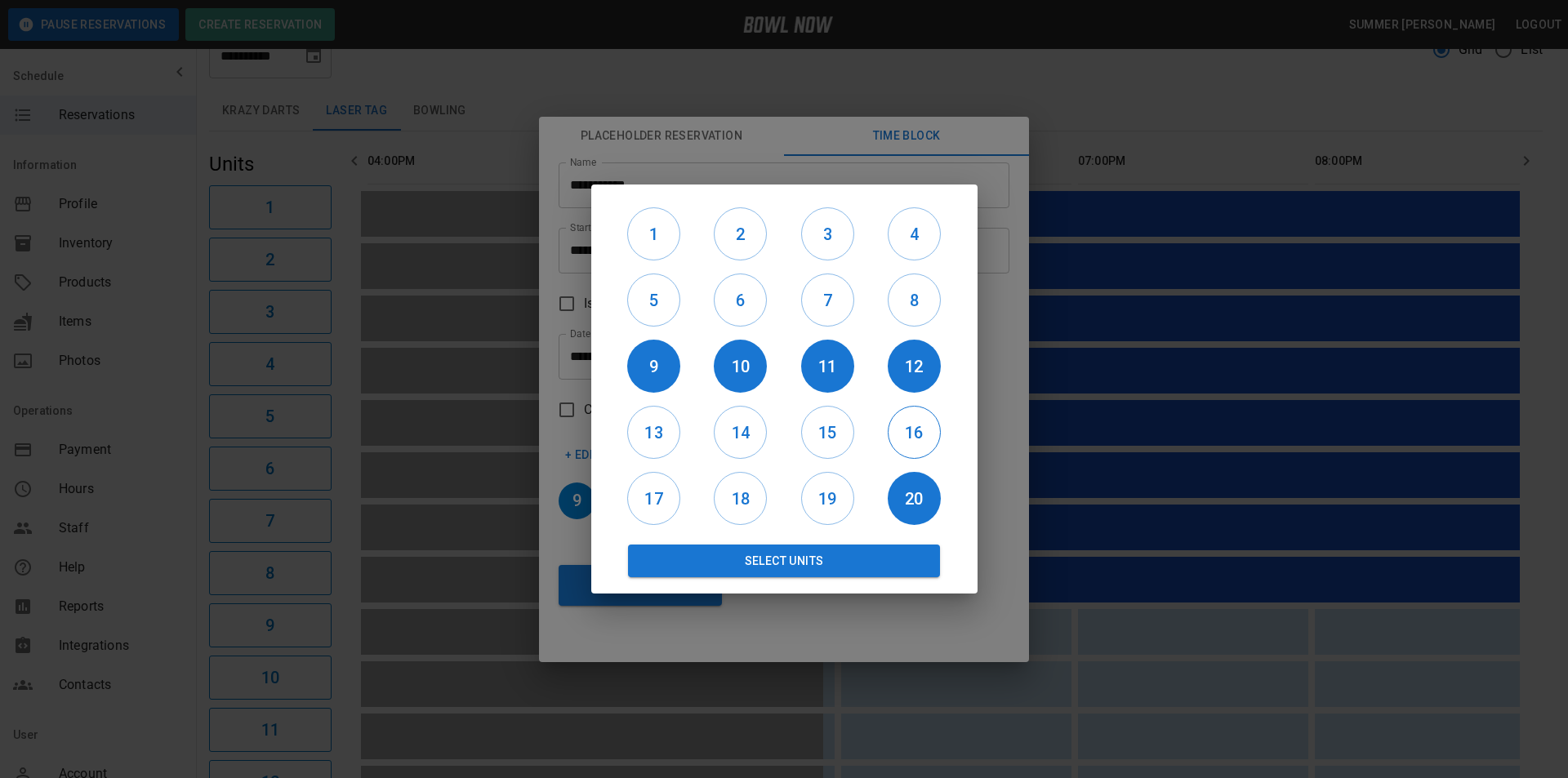
drag, startPoint x: 911, startPoint y: 443, endPoint x: 894, endPoint y: 446, distance: 17.3
click at [911, 442] on h6 "16" at bounding box center [915, 432] width 52 height 26
drag, startPoint x: 796, startPoint y: 440, endPoint x: 807, endPoint y: 439, distance: 11.0
click at [796, 439] on div "15" at bounding box center [827, 432] width 87 height 66
click at [817, 438] on h6 "15" at bounding box center [828, 432] width 52 height 26
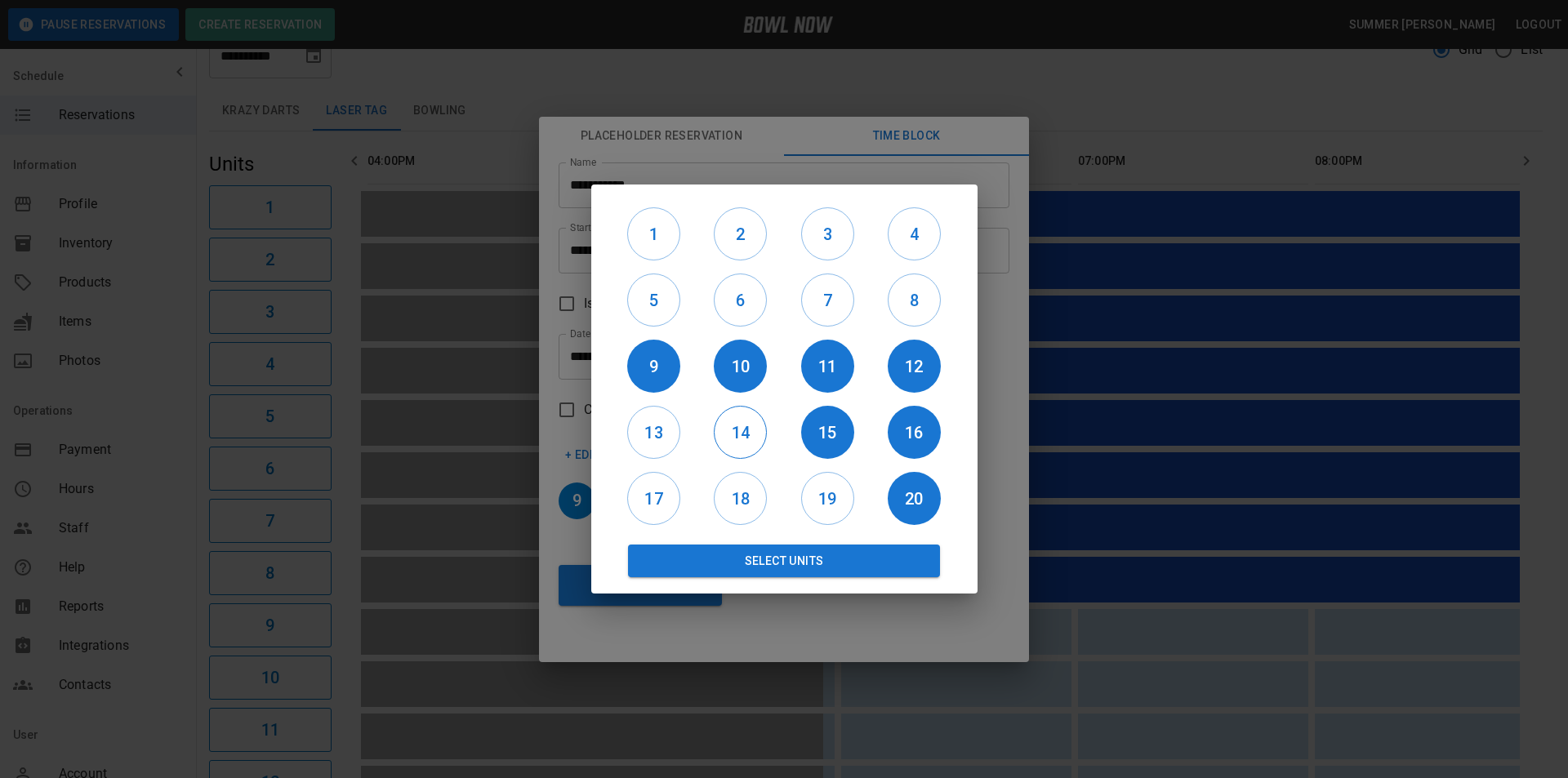
click at [732, 427] on h6 "14" at bounding box center [741, 432] width 52 height 26
click at [655, 429] on h6 "13" at bounding box center [654, 432] width 52 height 26
click at [646, 490] on h6 "17" at bounding box center [654, 498] width 52 height 26
click at [729, 503] on h6 "18" at bounding box center [741, 498] width 52 height 26
click at [836, 505] on h6 "19" at bounding box center [828, 498] width 52 height 26
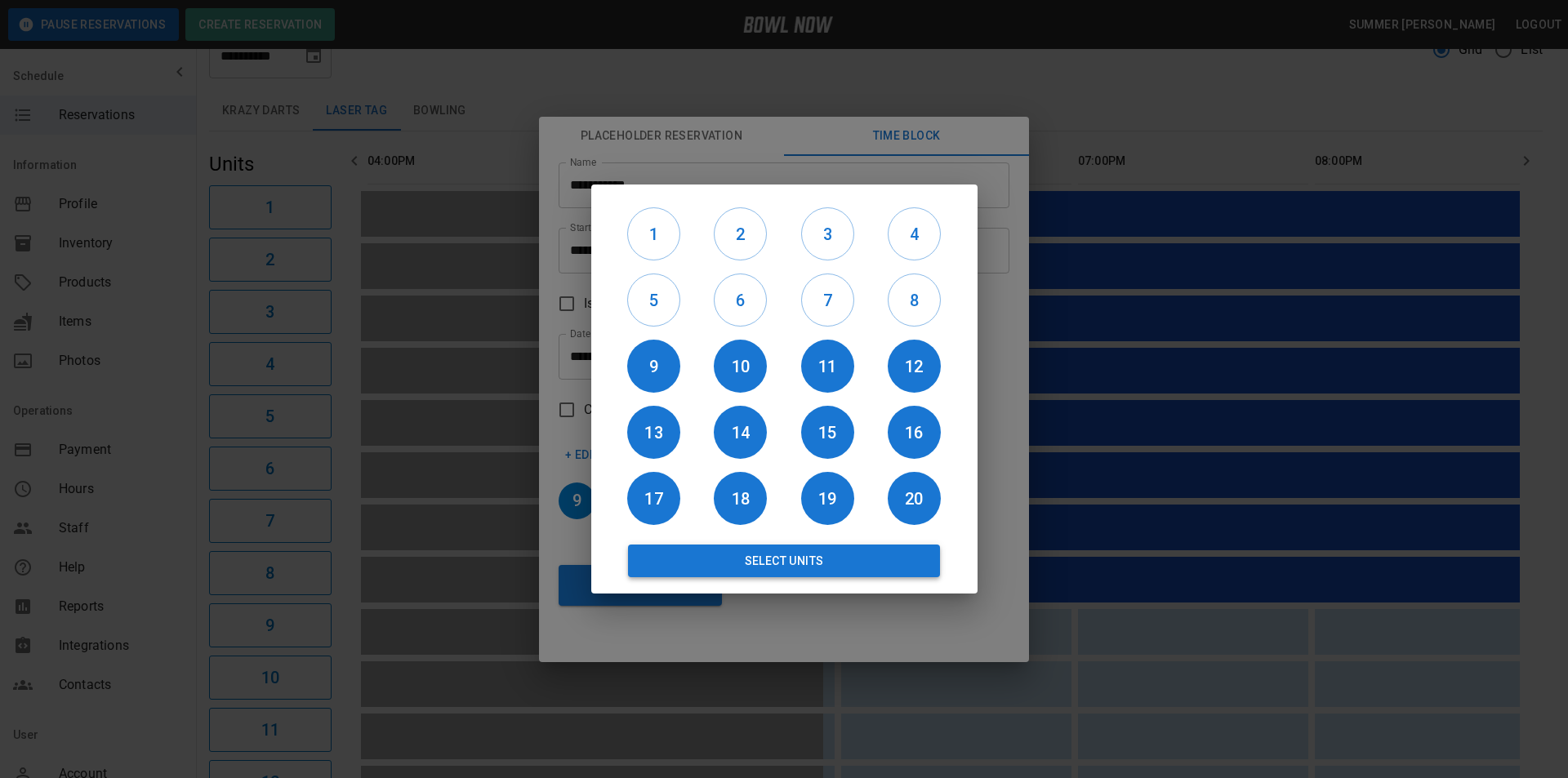
click at [791, 556] on button "Select Units" at bounding box center [785, 561] width 313 height 32
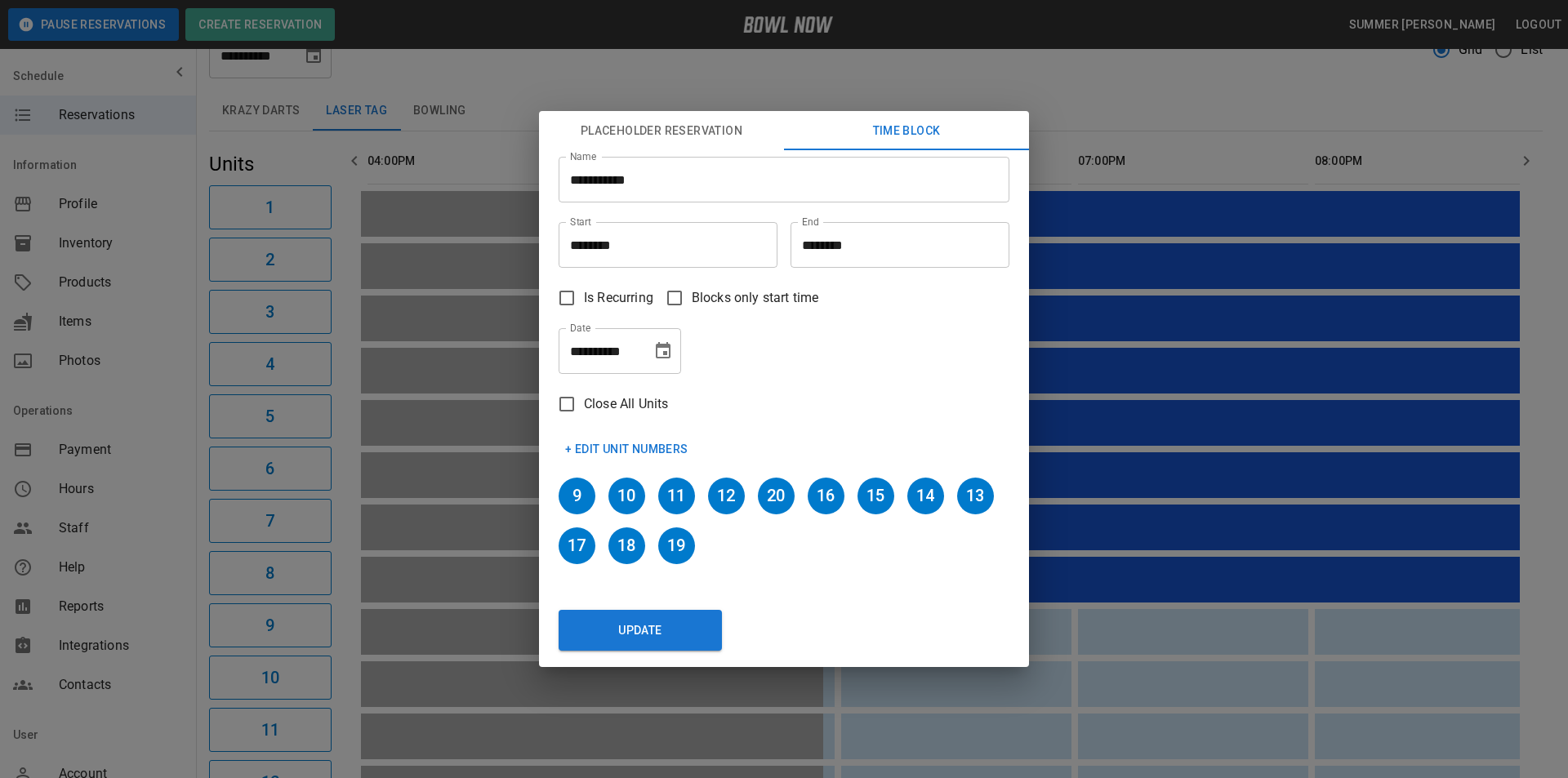
click at [625, 240] on input "********" at bounding box center [662, 245] width 207 height 46
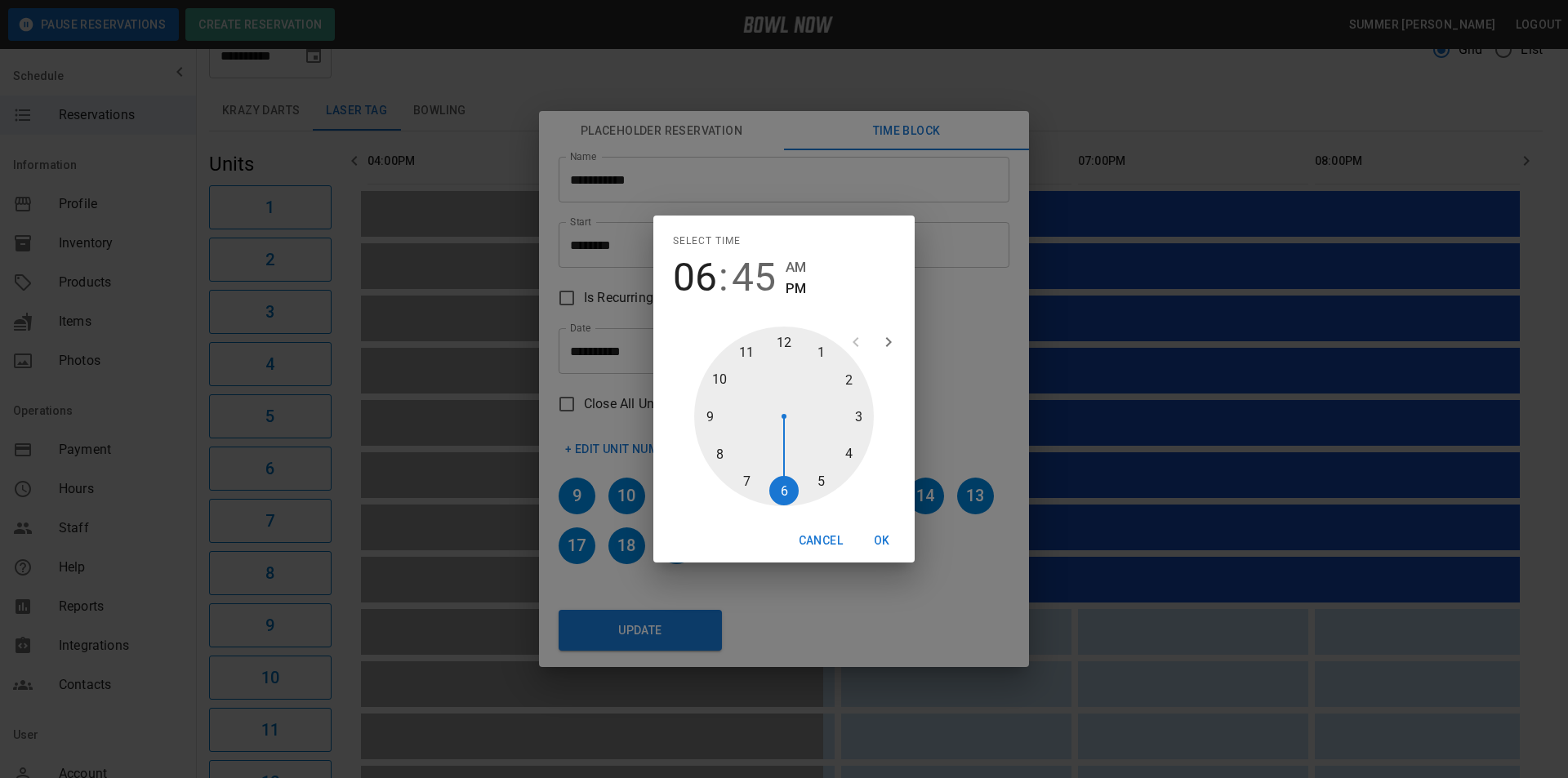
click at [720, 453] on div at bounding box center [784, 417] width 180 height 180
click at [759, 281] on span "45" at bounding box center [753, 277] width 44 height 46
click at [719, 458] on div at bounding box center [784, 417] width 180 height 180
click at [788, 489] on div at bounding box center [784, 417] width 180 height 180
click at [711, 419] on div at bounding box center [784, 417] width 180 height 180
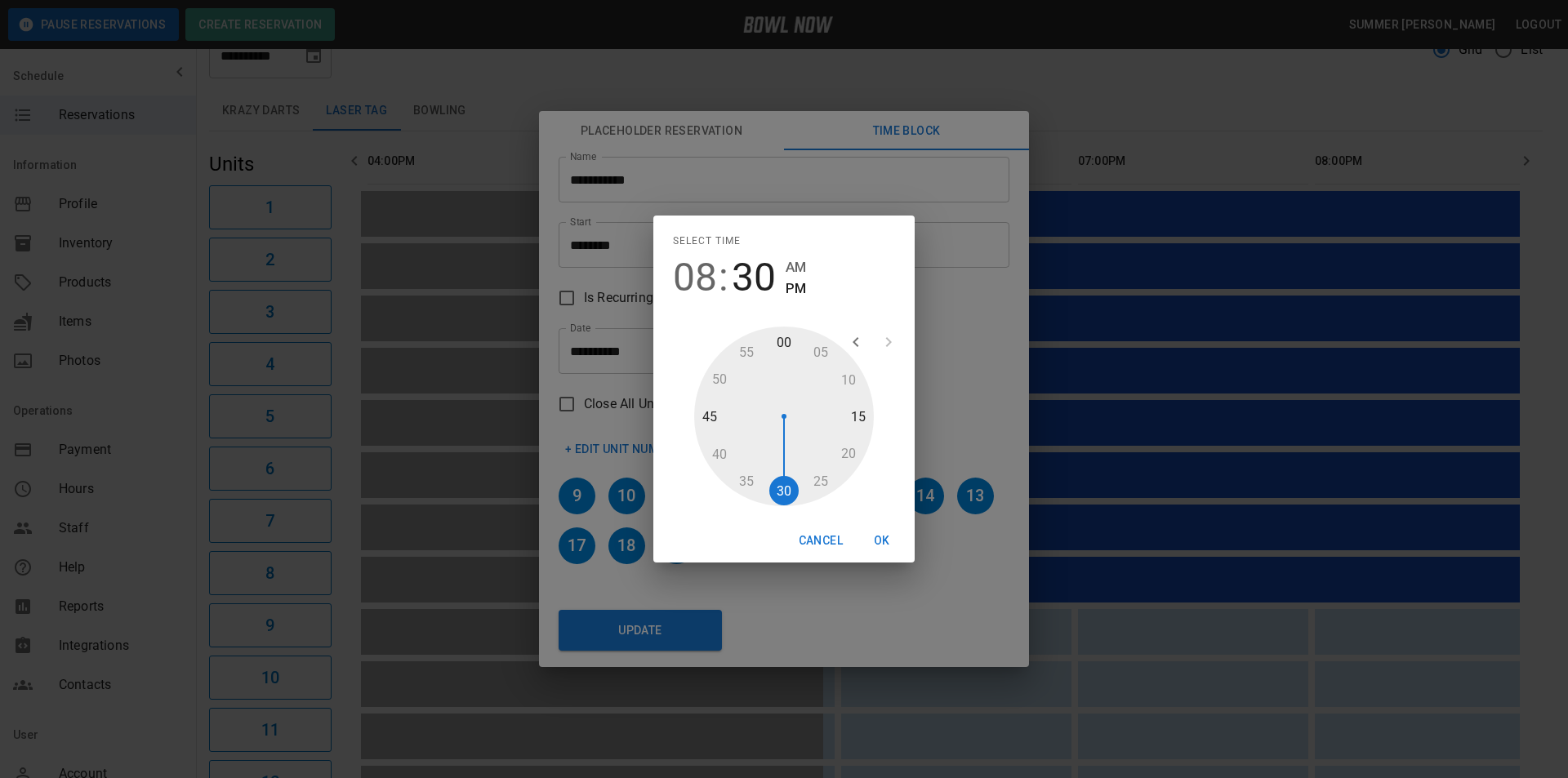
type input "********"
click at [882, 540] on button "OK" at bounding box center [882, 541] width 52 height 30
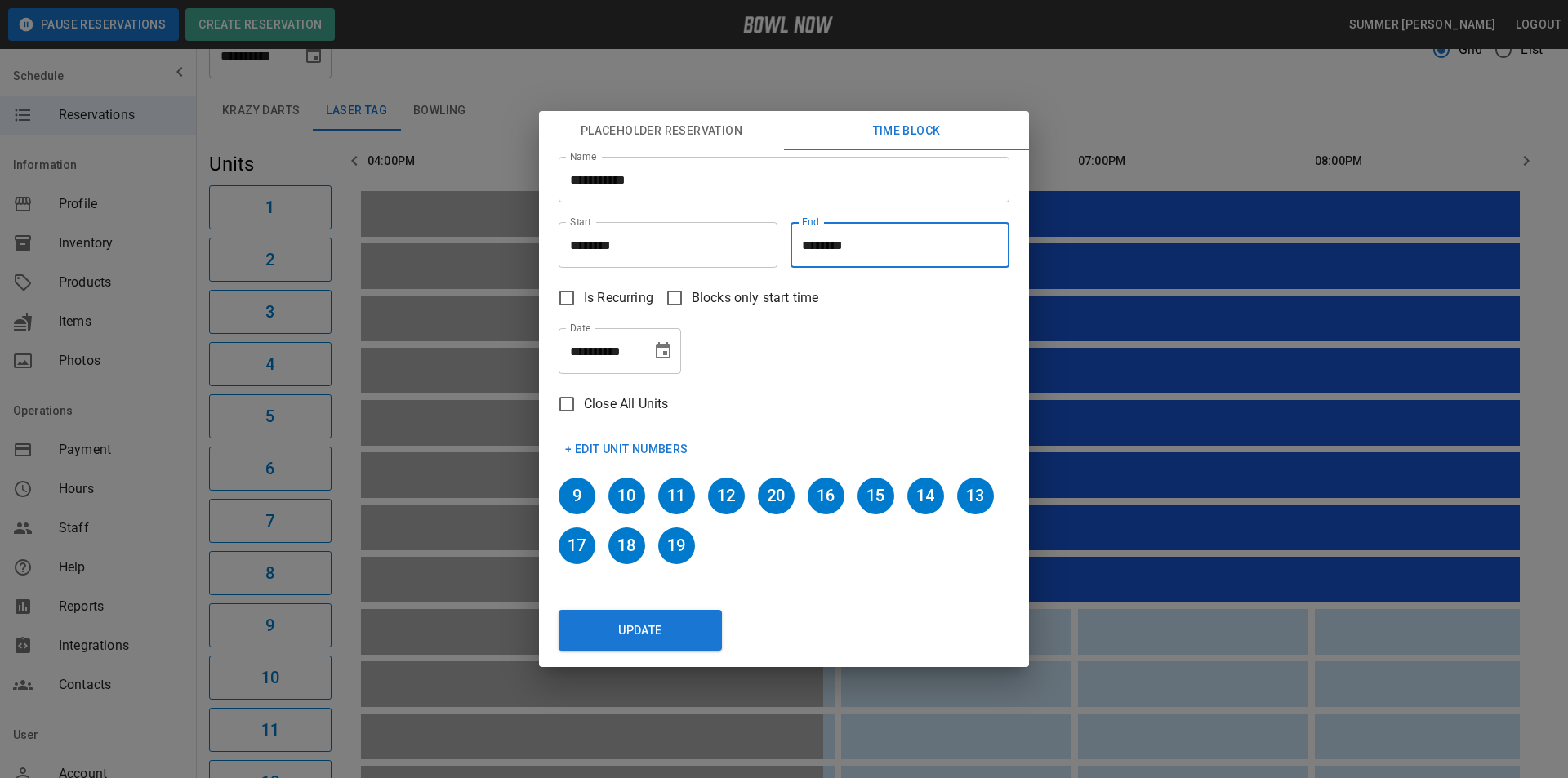
click at [819, 244] on input "********" at bounding box center [894, 245] width 207 height 46
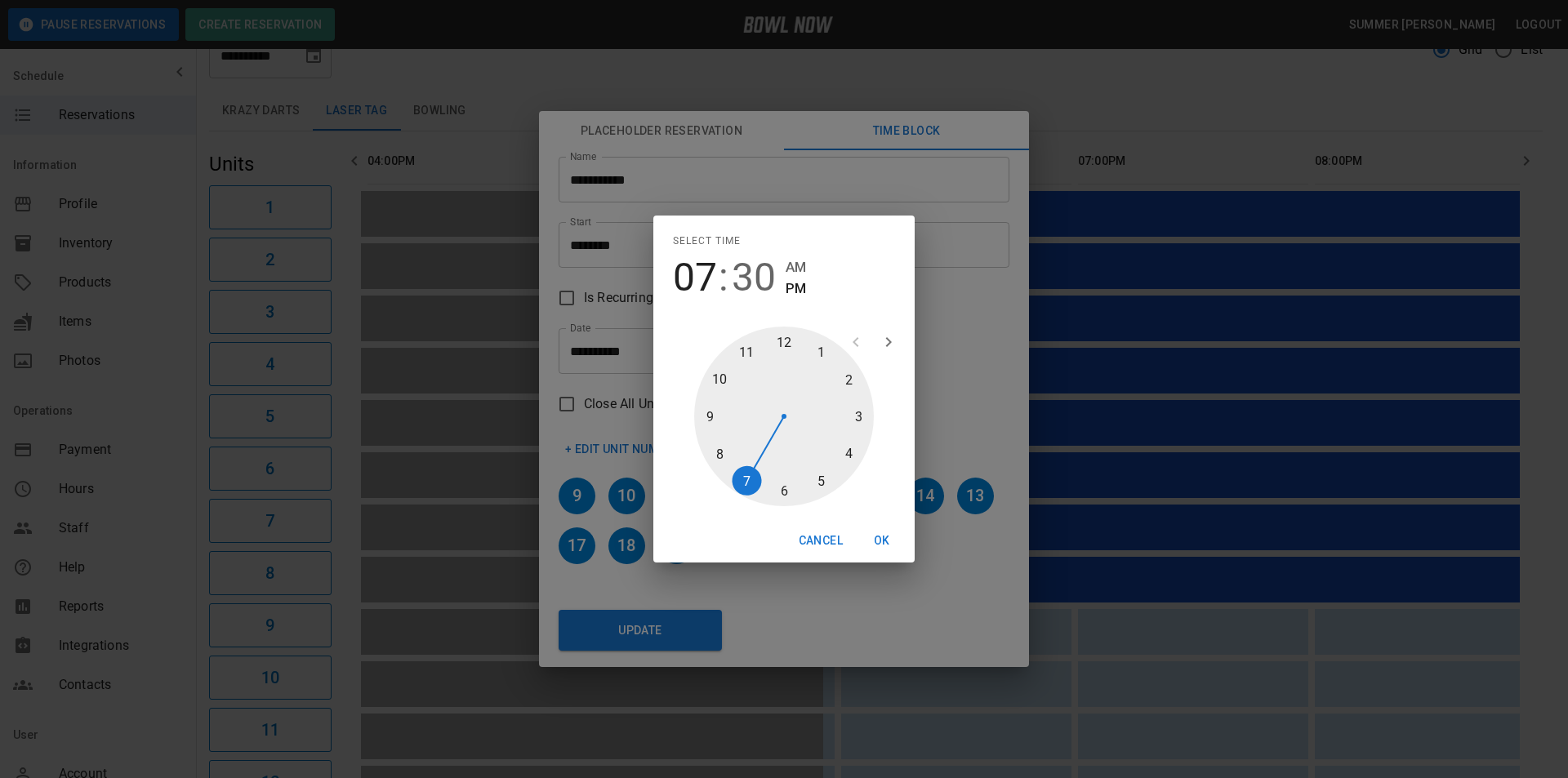
click at [849, 449] on div at bounding box center [784, 417] width 180 height 180
click at [701, 283] on span "04" at bounding box center [695, 277] width 44 height 46
click at [710, 412] on div at bounding box center [784, 417] width 180 height 180
type input "********"
click at [874, 534] on button "OK" at bounding box center [882, 541] width 52 height 30
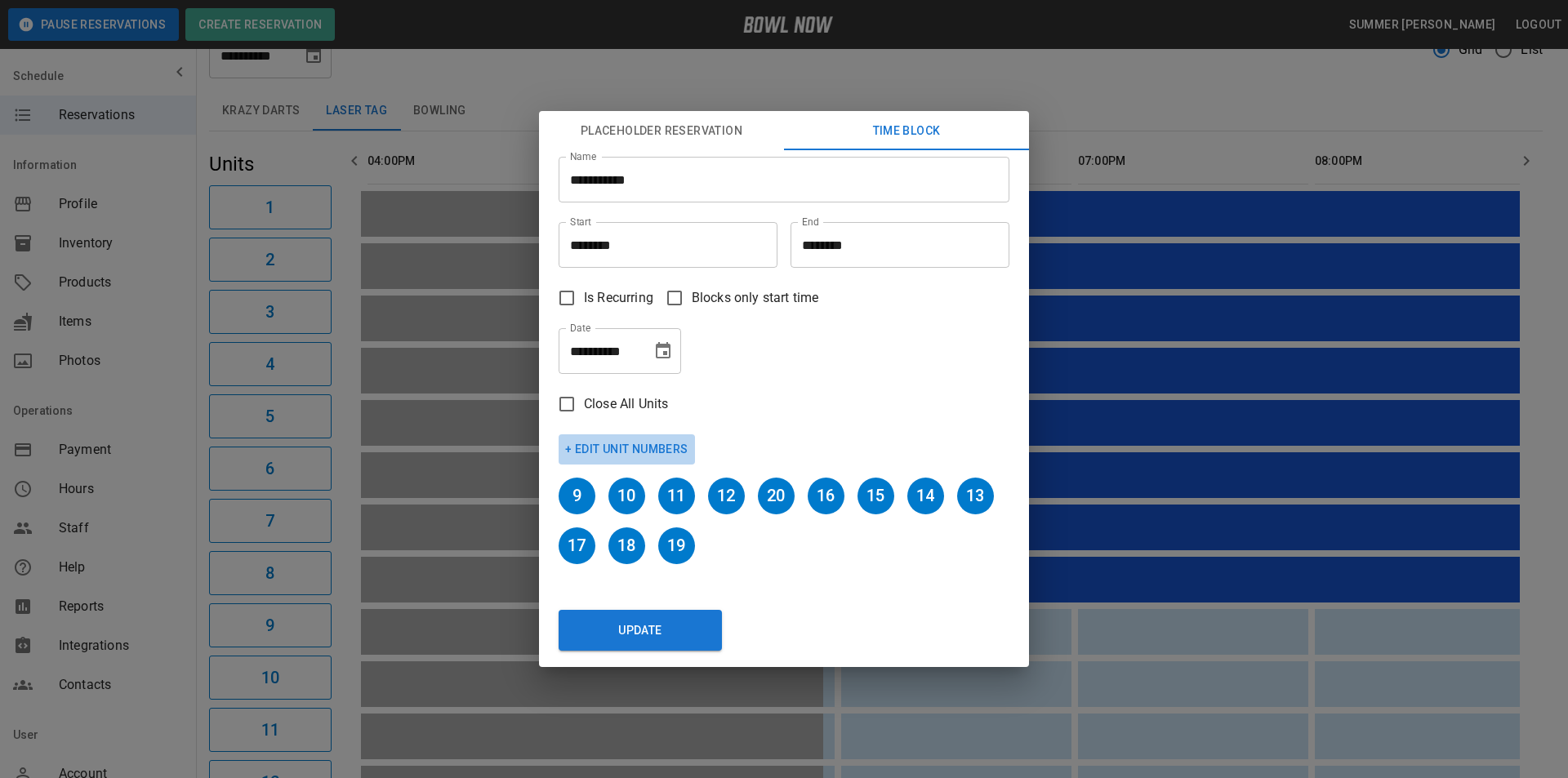
click at [643, 448] on button "+ Edit Unit Numbers" at bounding box center [627, 449] width 136 height 30
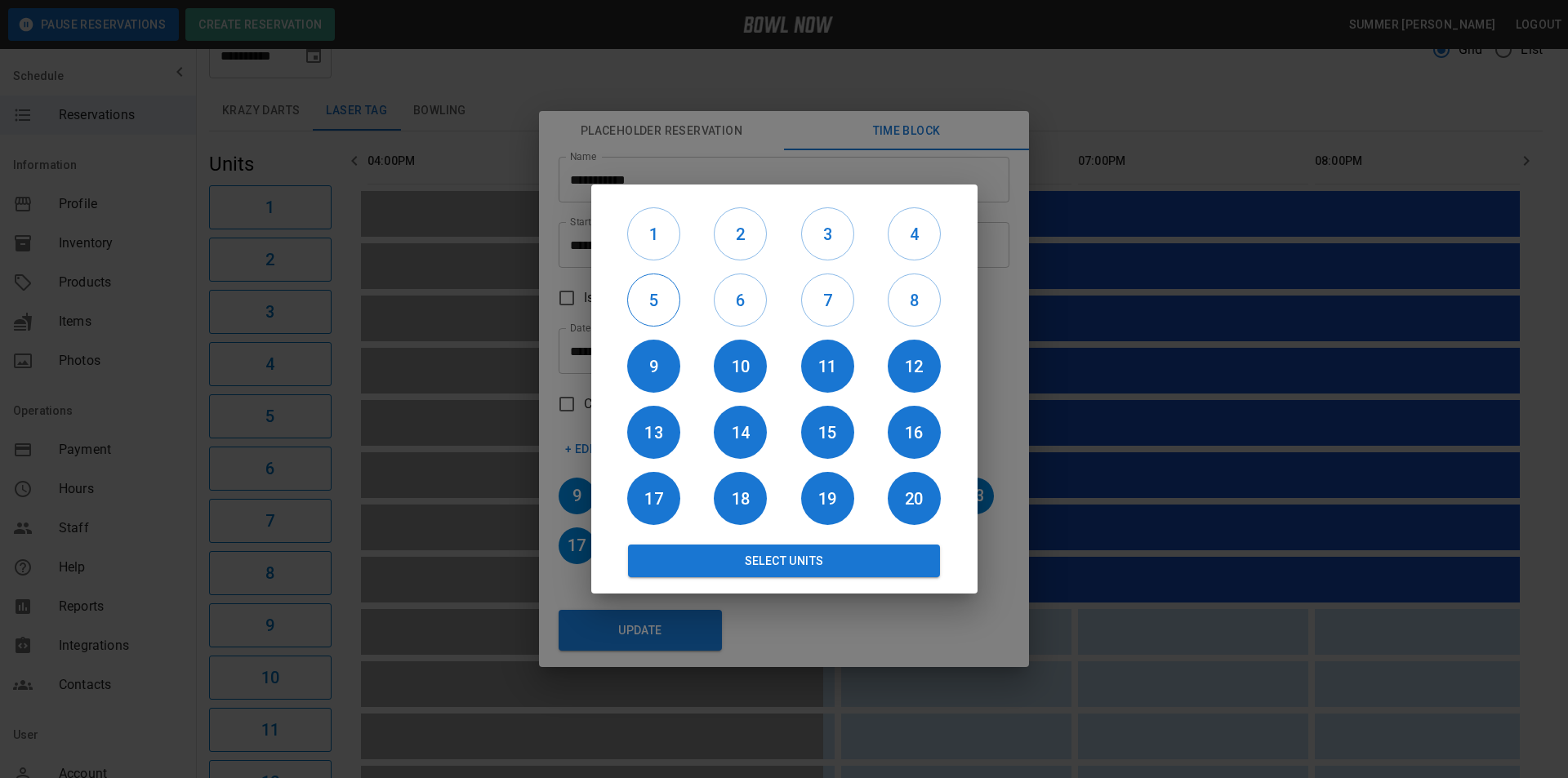
click at [657, 300] on h6 "5" at bounding box center [654, 300] width 52 height 26
click at [749, 305] on h6 "6" at bounding box center [741, 300] width 52 height 26
click at [863, 303] on div "7" at bounding box center [827, 300] width 87 height 66
click at [836, 303] on h6 "7" at bounding box center [828, 300] width 52 height 26
click at [675, 569] on button "Select Units" at bounding box center [785, 561] width 313 height 32
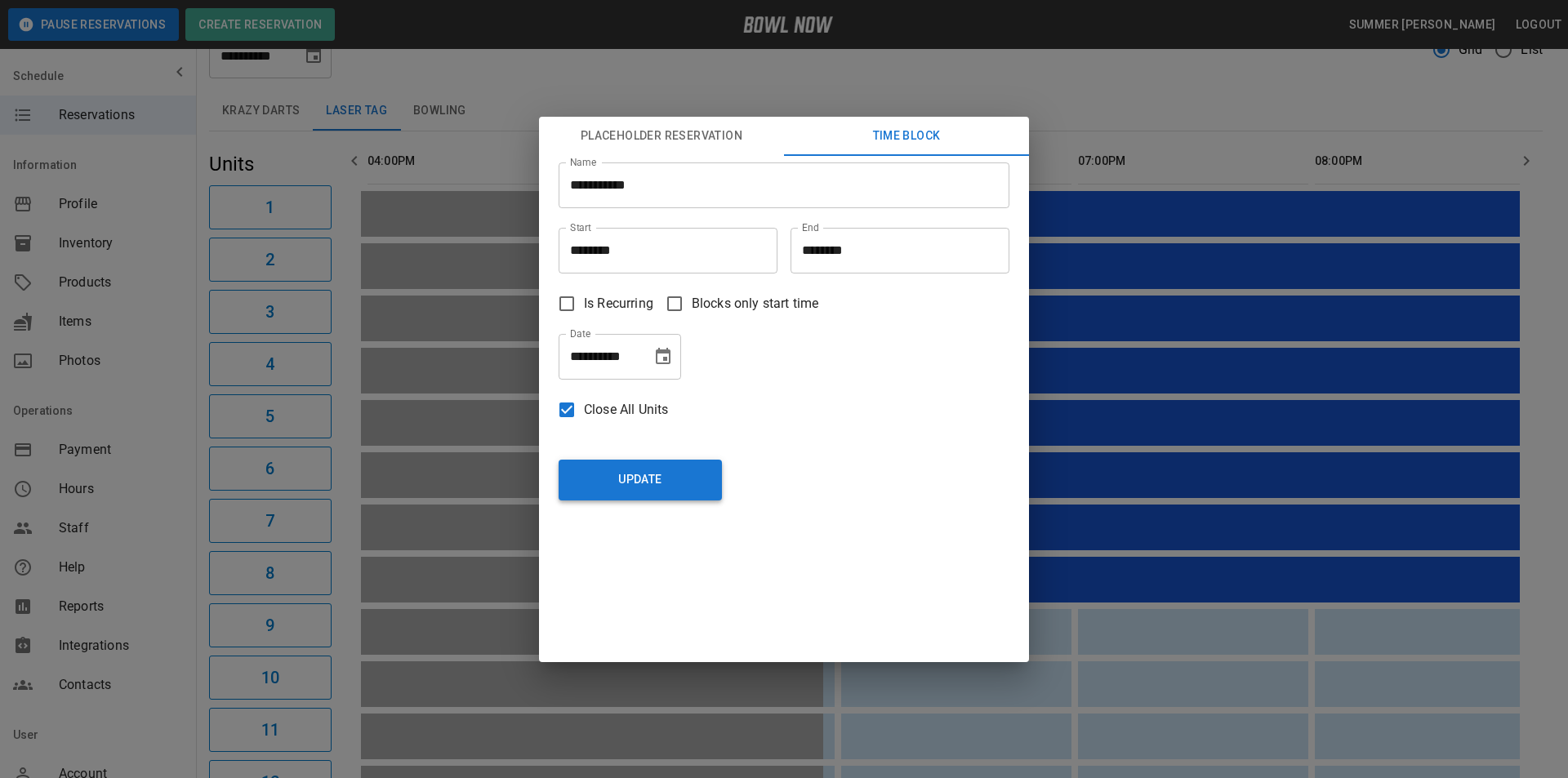
click at [657, 488] on button "Update" at bounding box center [640, 480] width 163 height 41
type input "********"
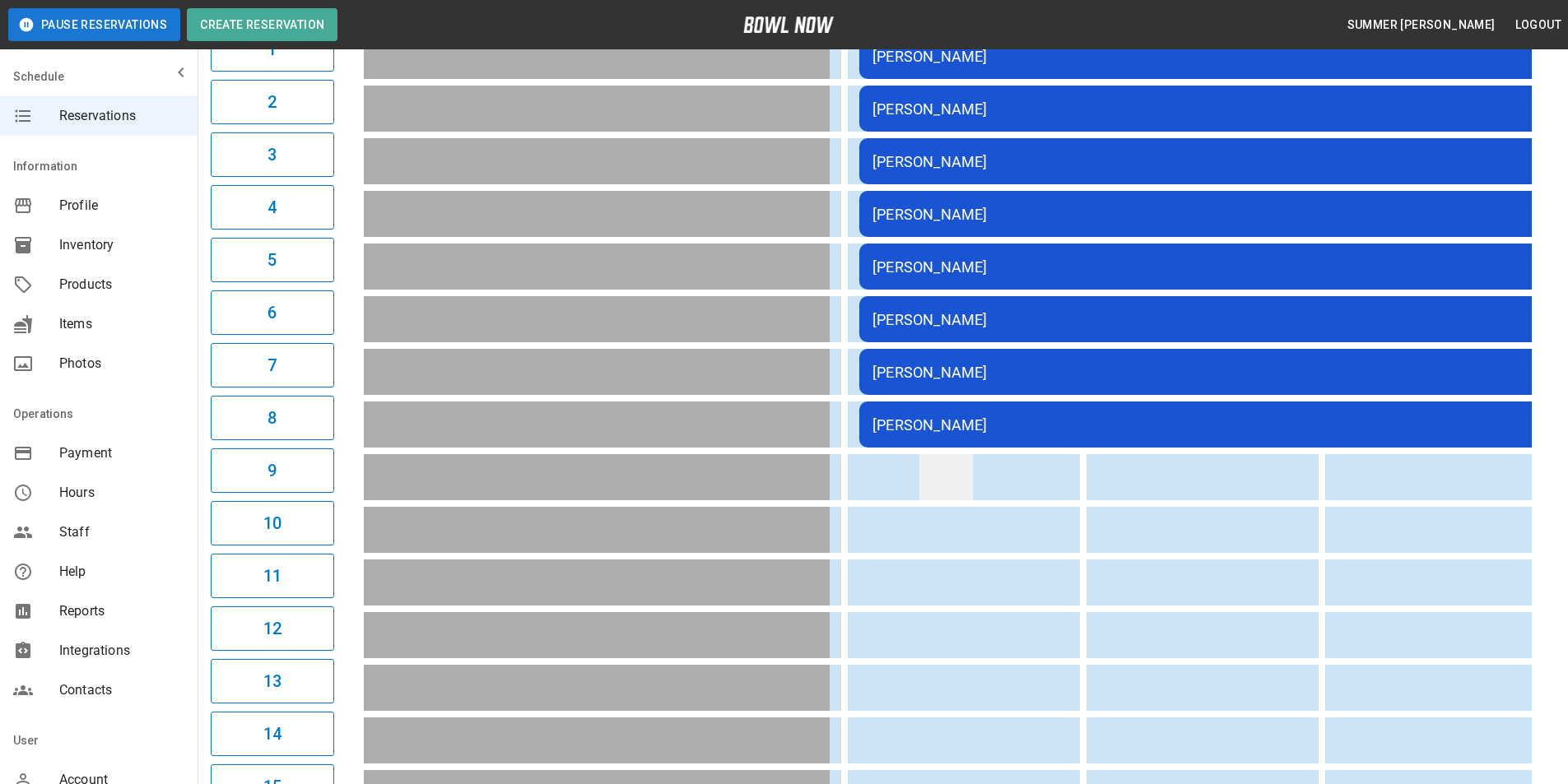
scroll to position [0, 0]
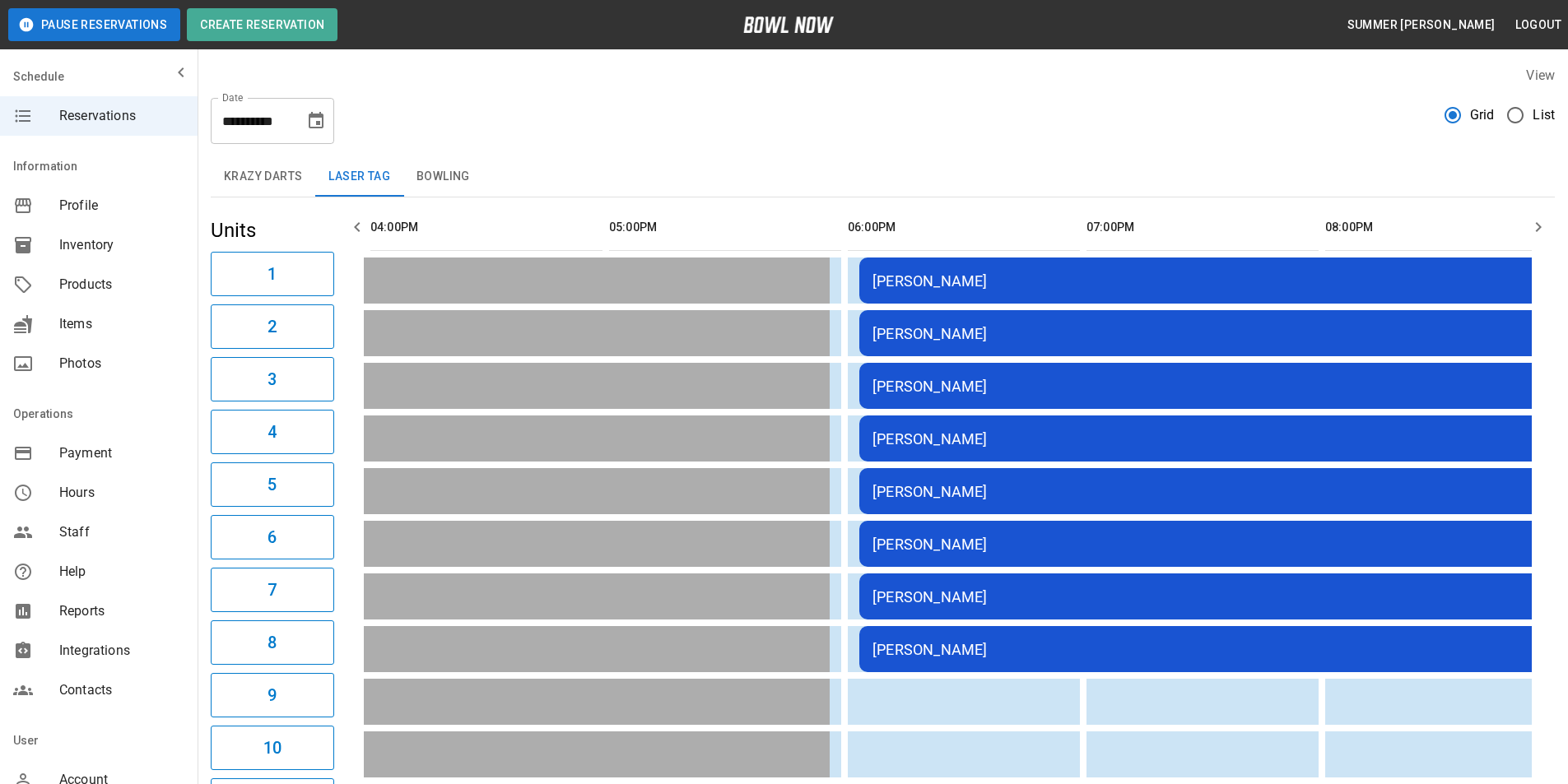
click at [1534, 221] on icon "button" at bounding box center [1538, 227] width 20 height 20
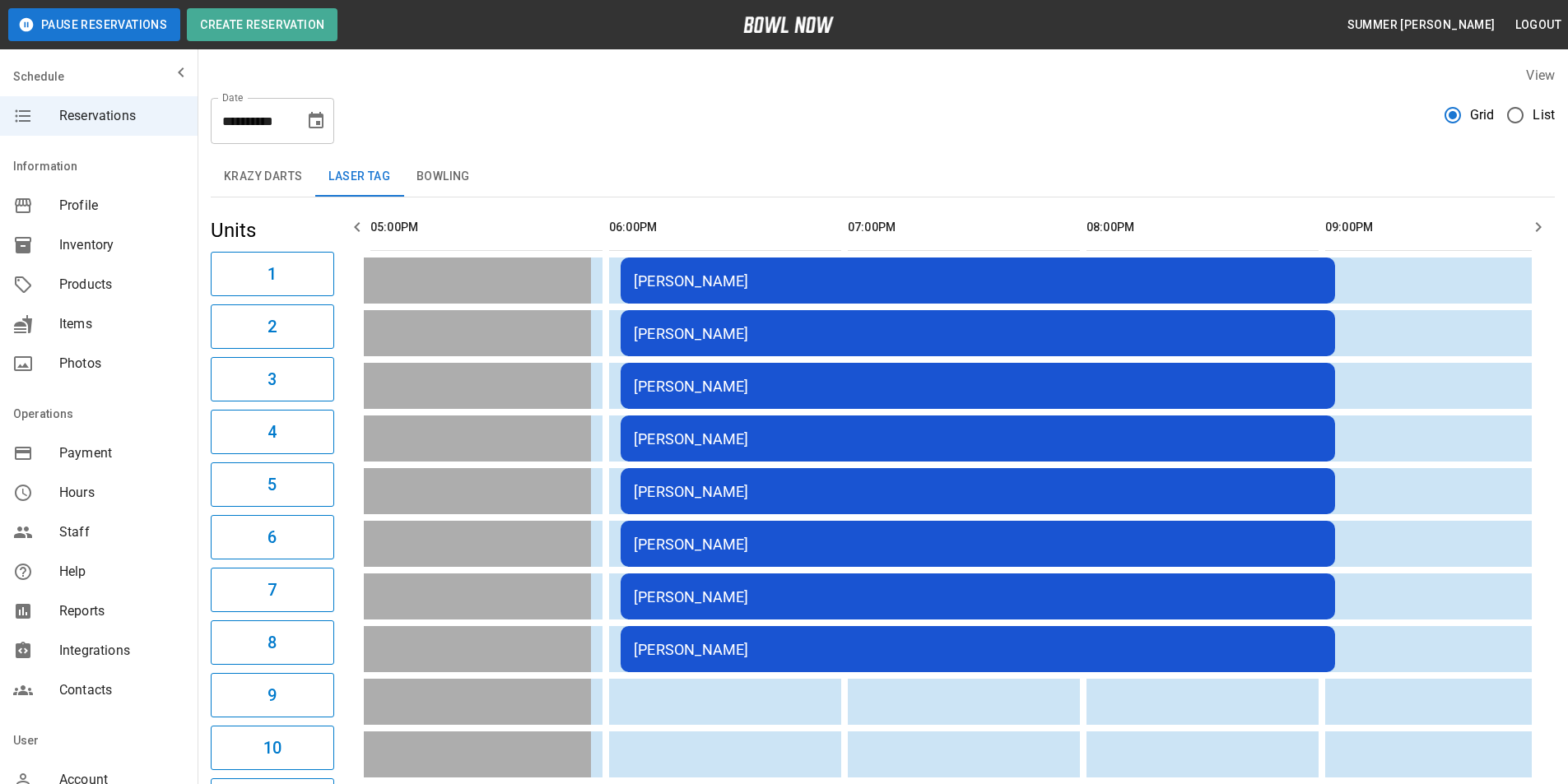
click at [1533, 221] on icon "button" at bounding box center [1538, 227] width 20 height 20
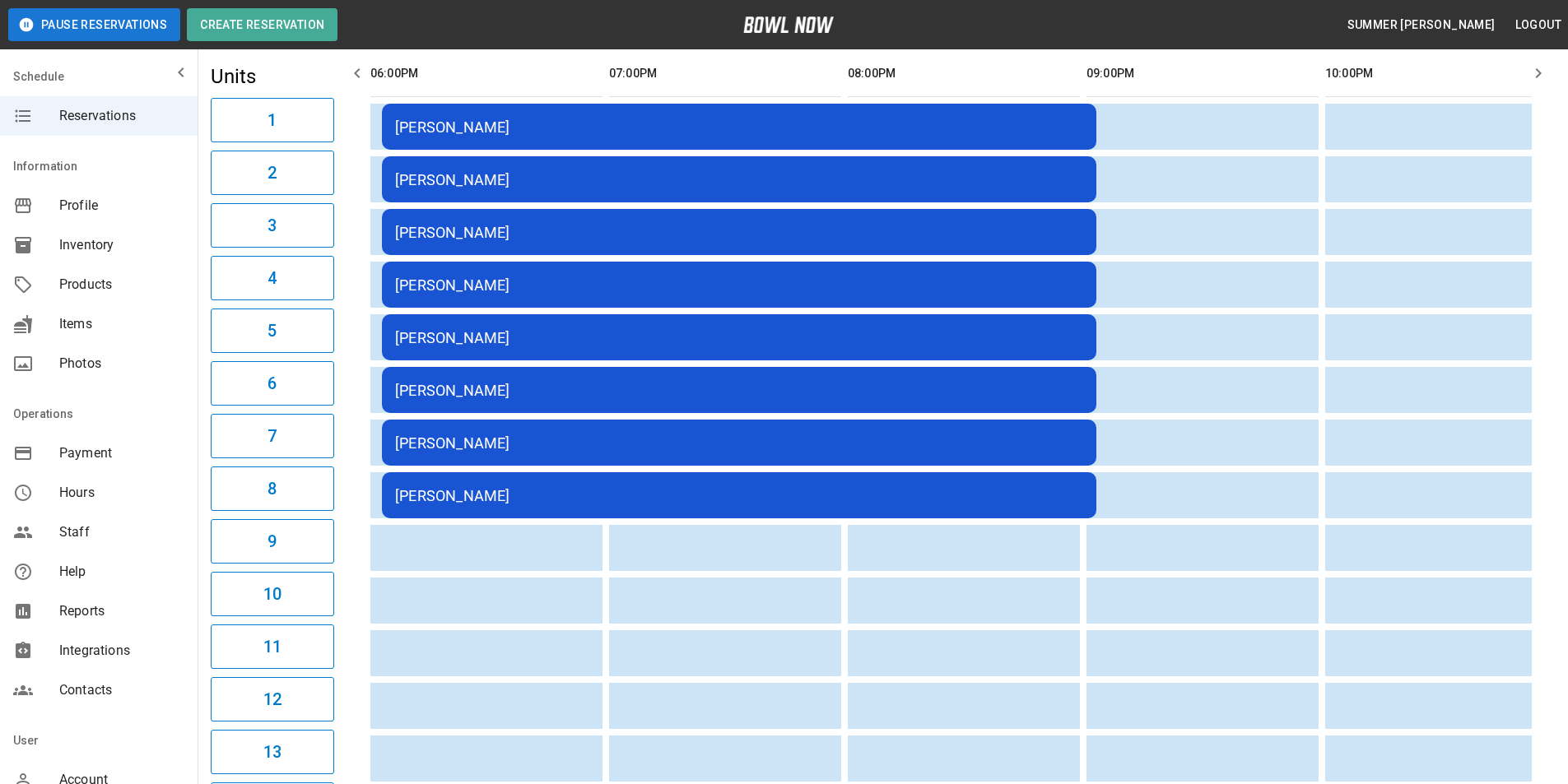
scroll to position [0, 0]
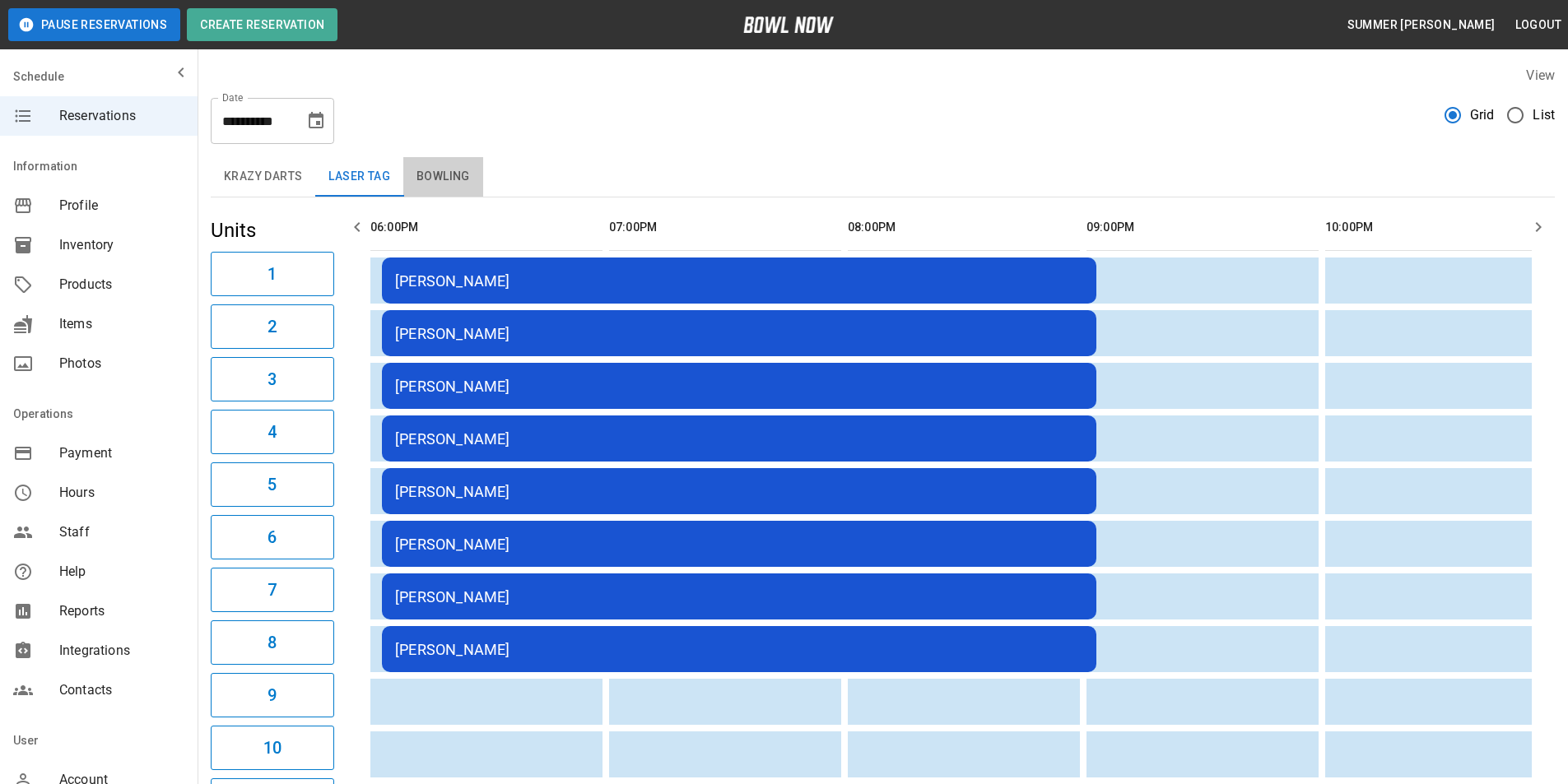
click at [449, 166] on button "Bowling" at bounding box center [443, 176] width 80 height 39
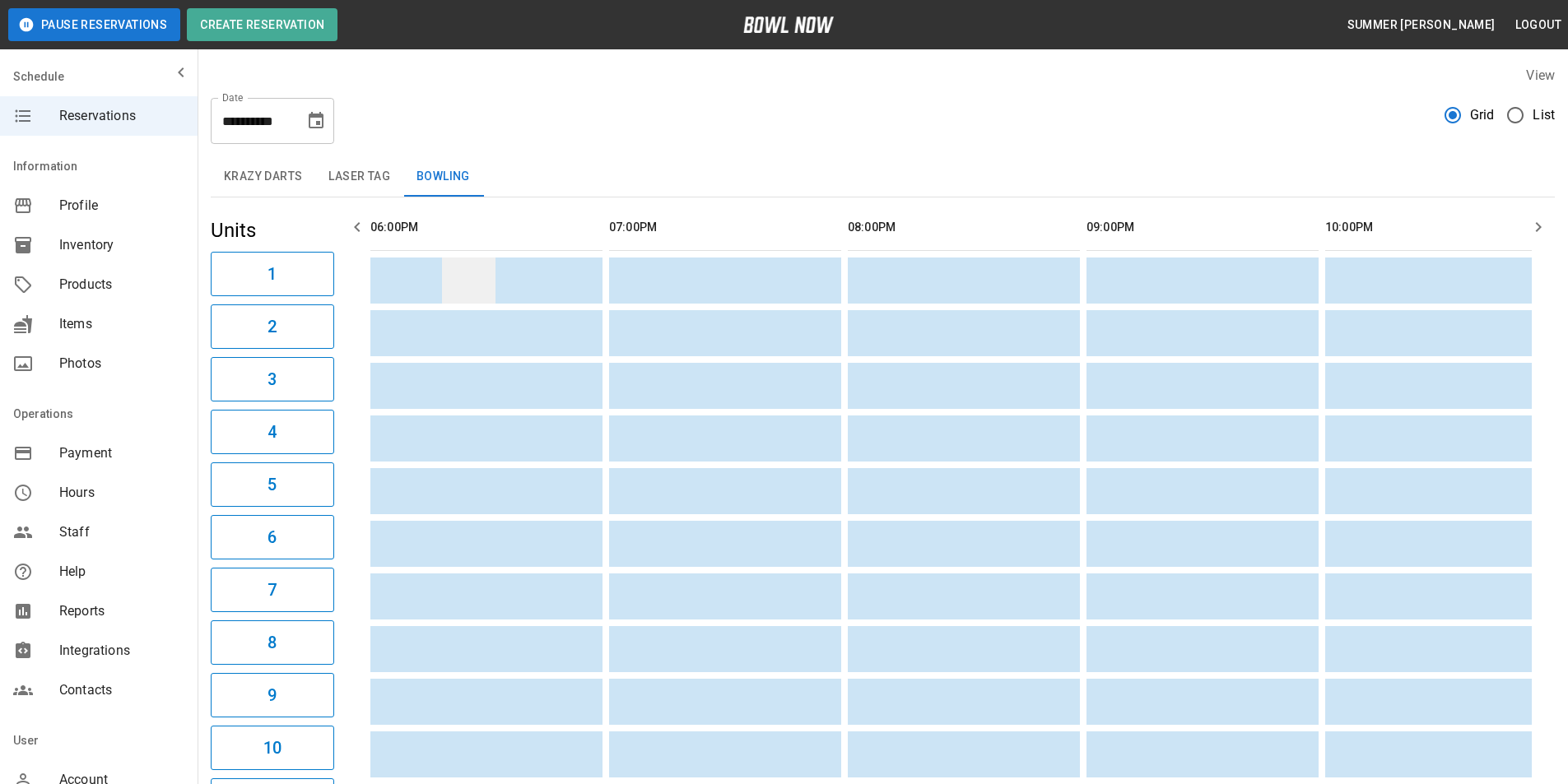
click at [487, 284] on td "sticky table" at bounding box center [469, 280] width 54 height 46
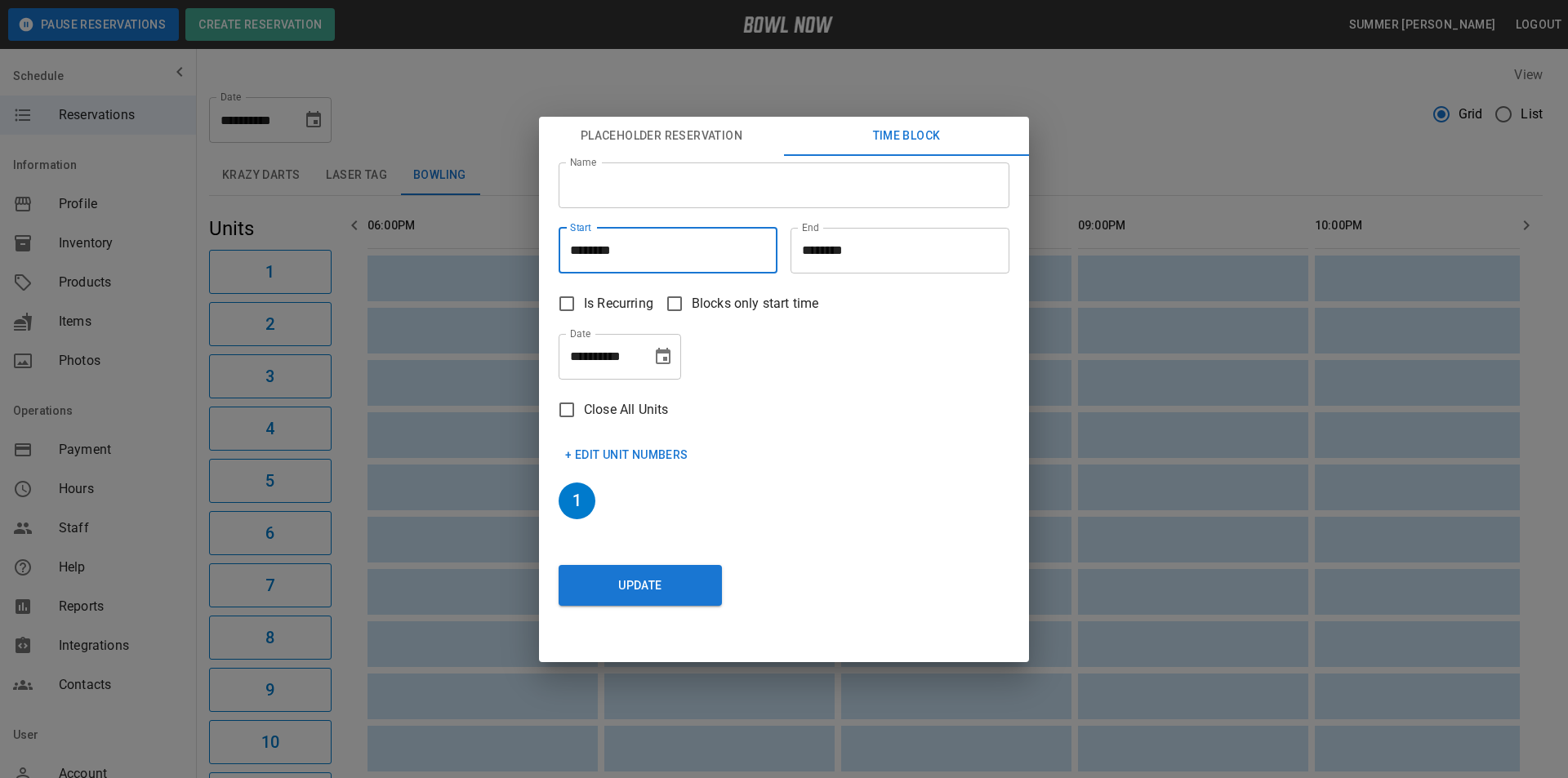
click at [595, 251] on input "********" at bounding box center [662, 250] width 207 height 46
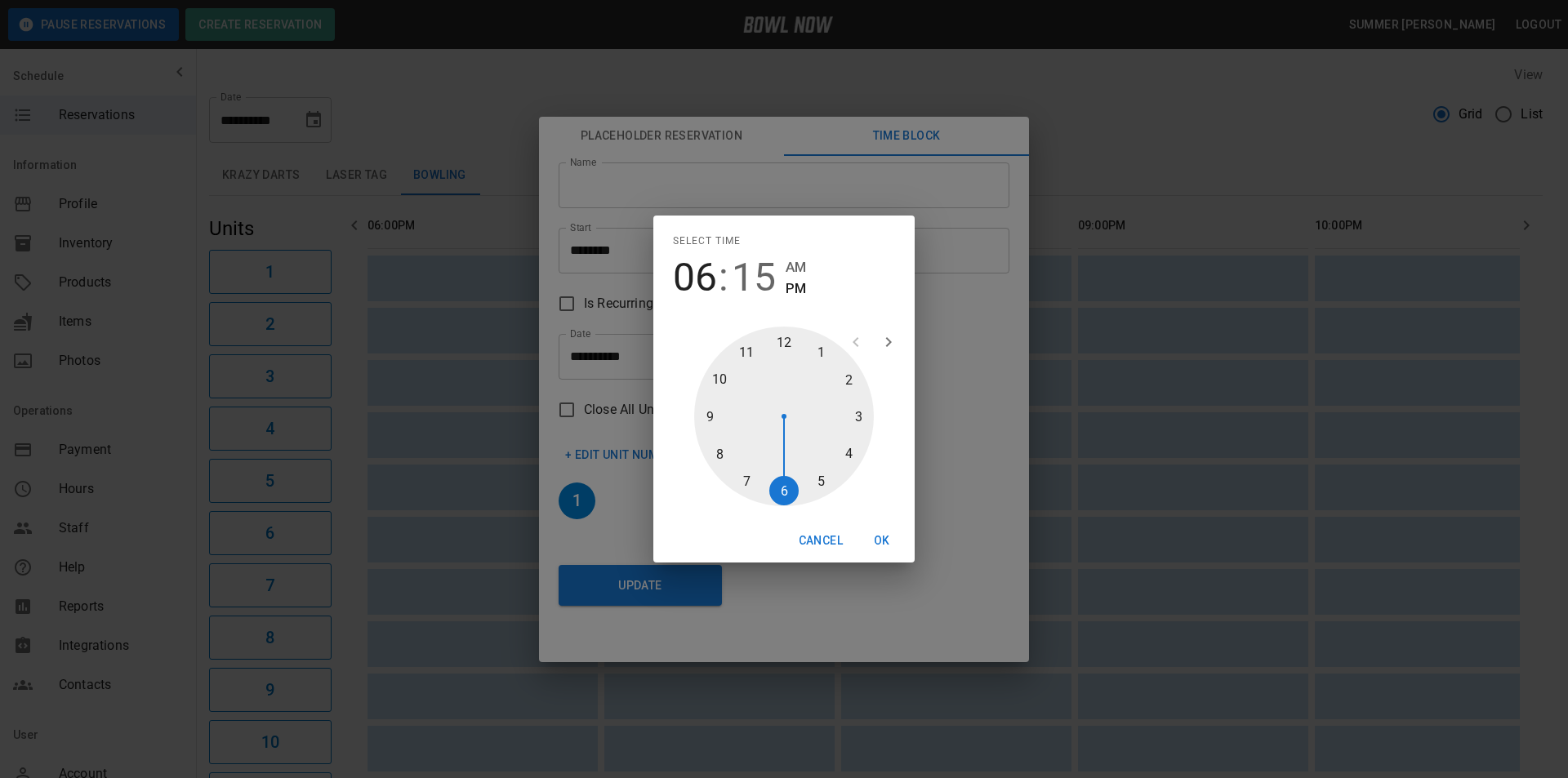
click at [743, 285] on span "15" at bounding box center [753, 277] width 44 height 46
click at [711, 414] on div at bounding box center [784, 417] width 180 height 180
type input "********"
click at [886, 543] on button "OK" at bounding box center [882, 541] width 52 height 30
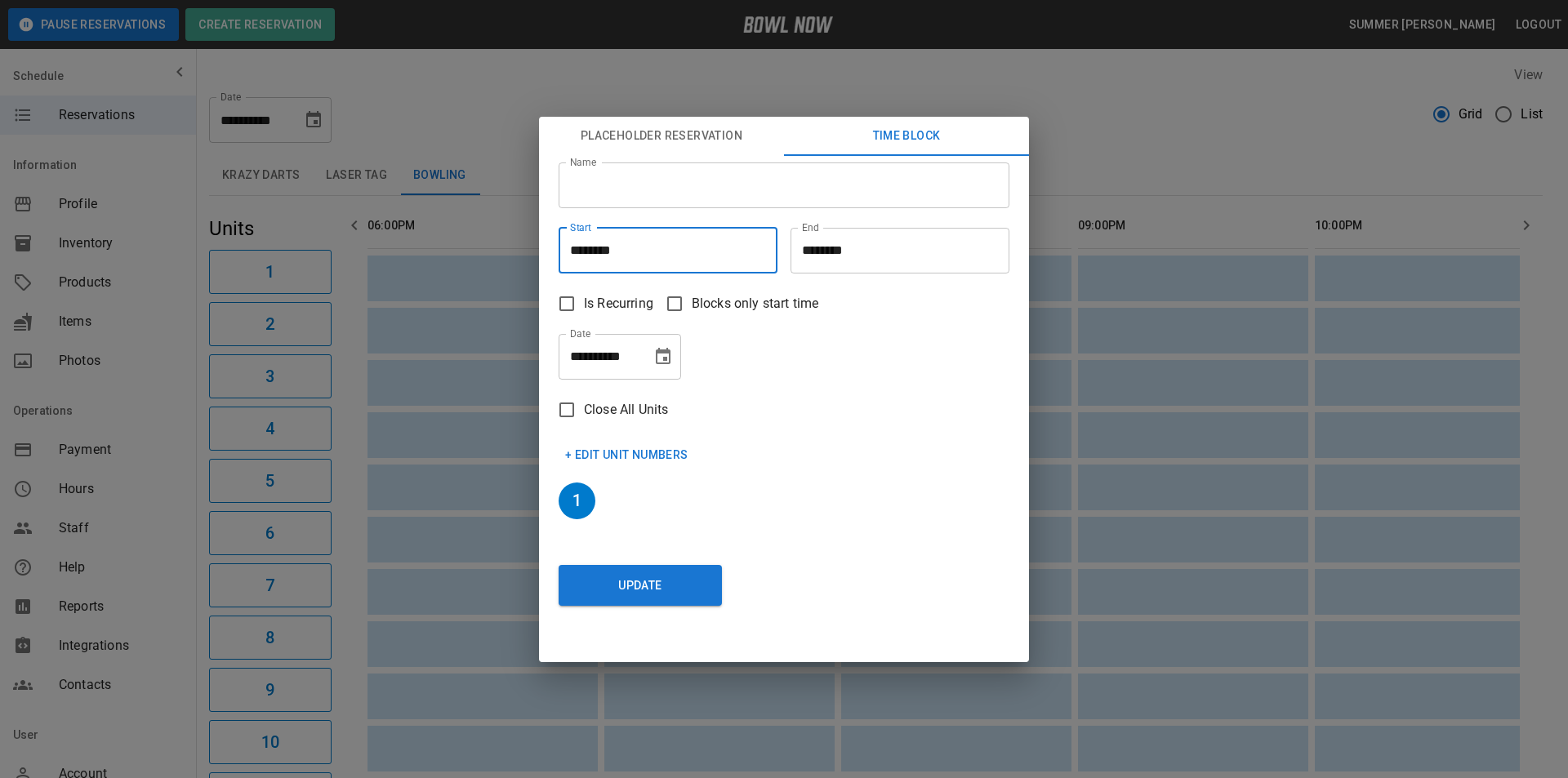
click at [828, 251] on input "********" at bounding box center [894, 250] width 207 height 46
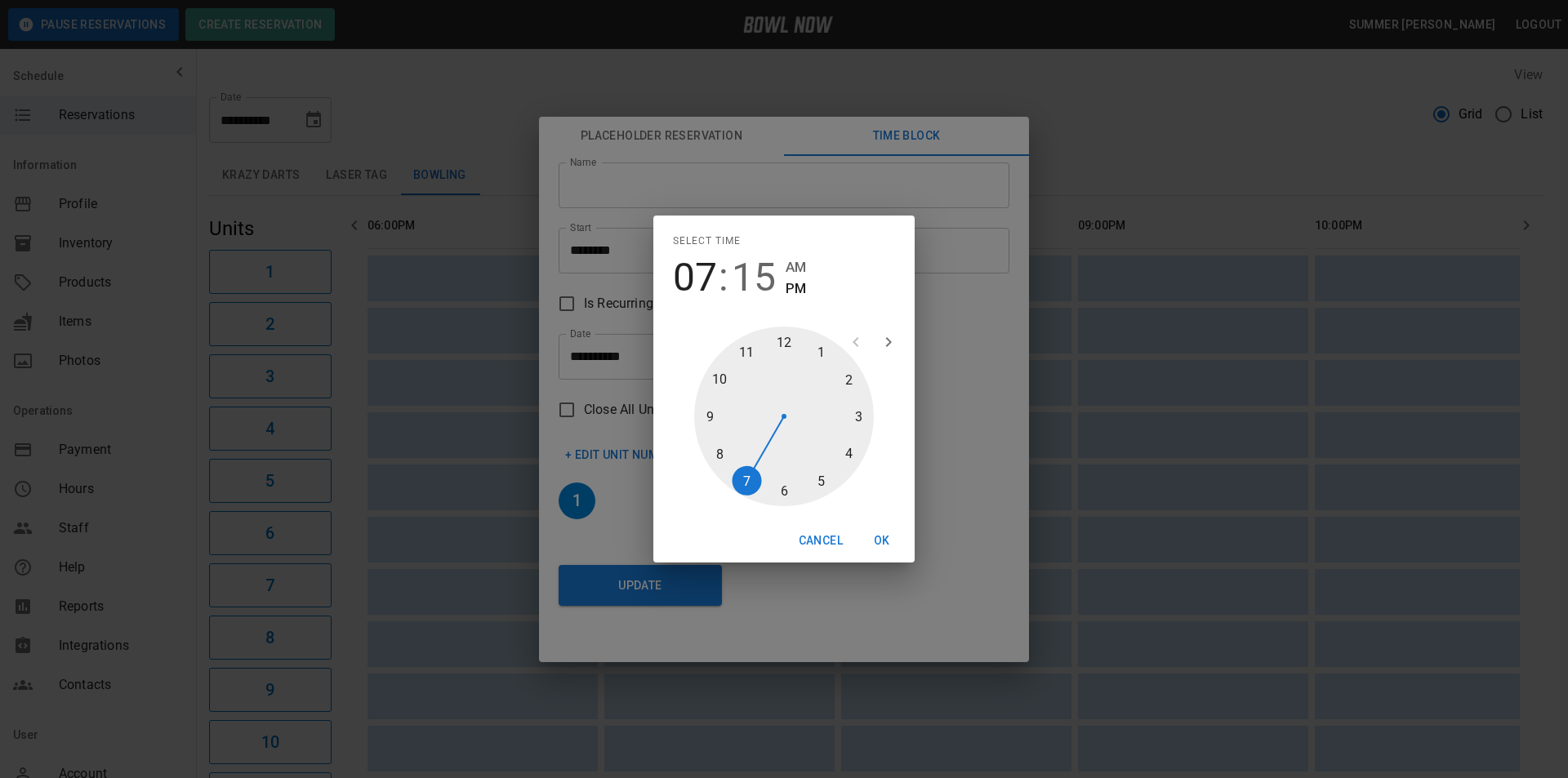
click at [742, 480] on div at bounding box center [784, 417] width 180 height 180
click at [712, 412] on div at bounding box center [784, 417] width 180 height 180
type input "********"
click at [880, 540] on button "OK" at bounding box center [882, 541] width 52 height 30
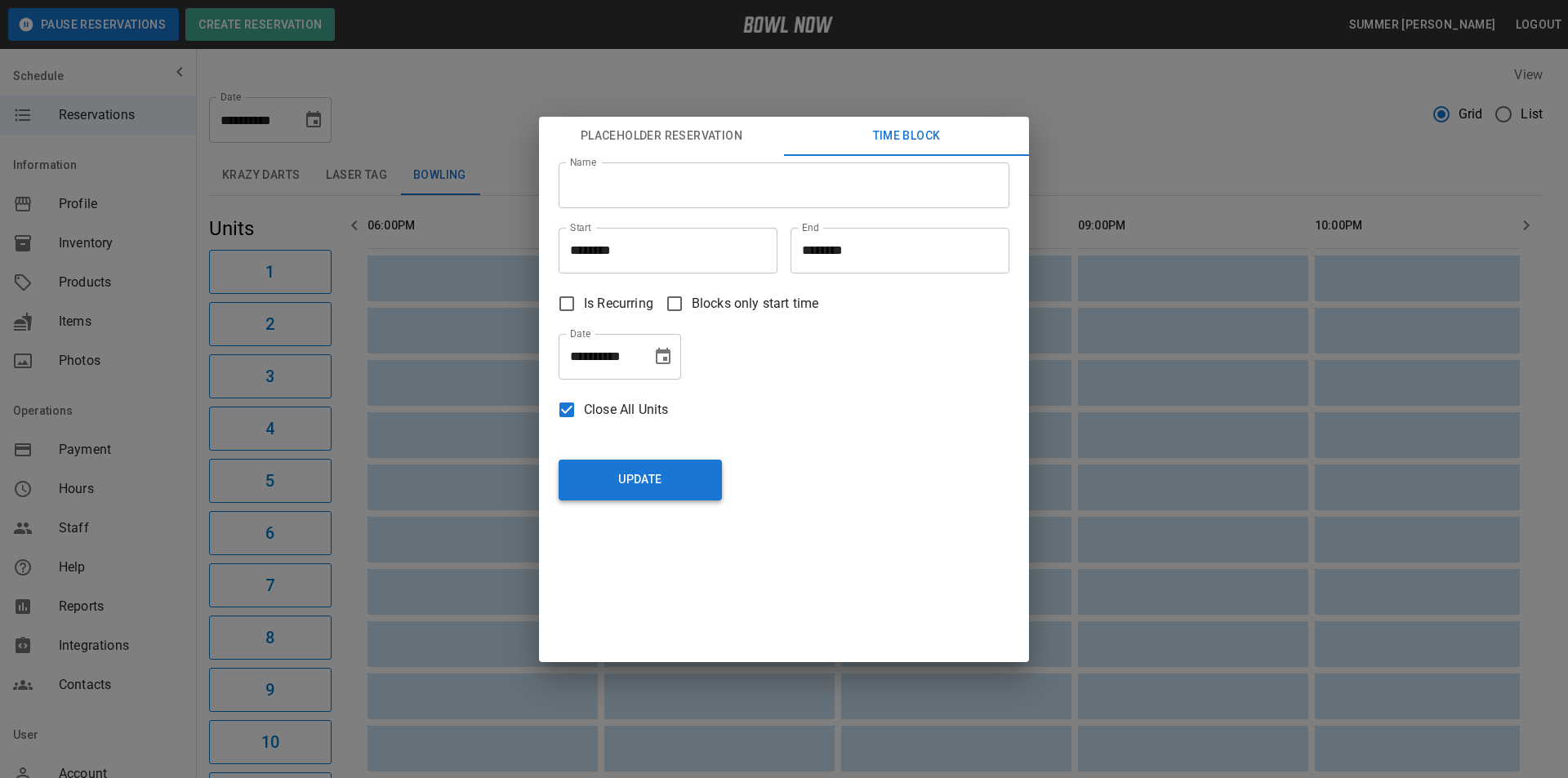
click at [631, 493] on button "Update" at bounding box center [640, 480] width 163 height 41
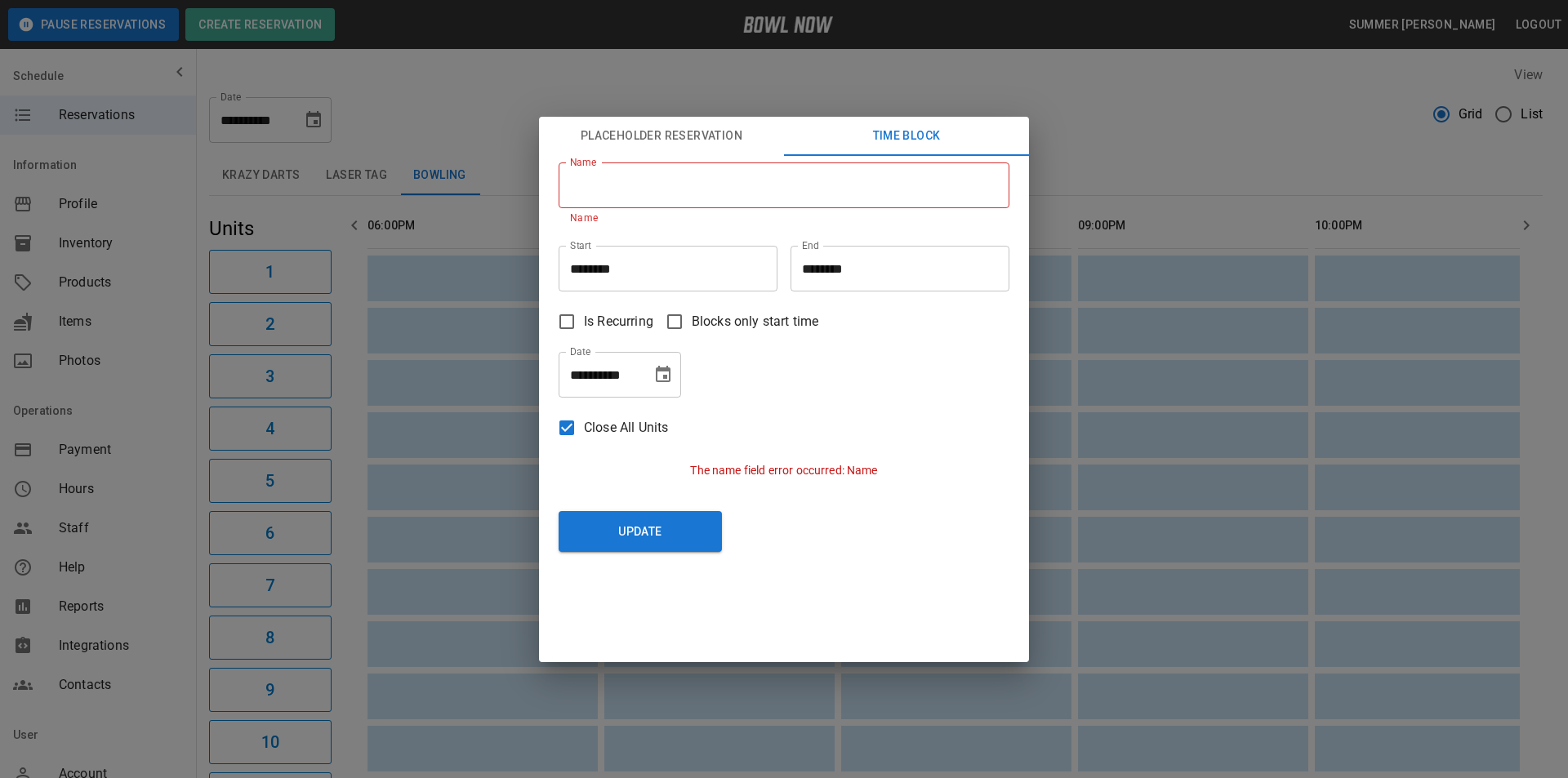
click at [687, 181] on input "Name" at bounding box center [784, 185] width 451 height 46
type input "**********"
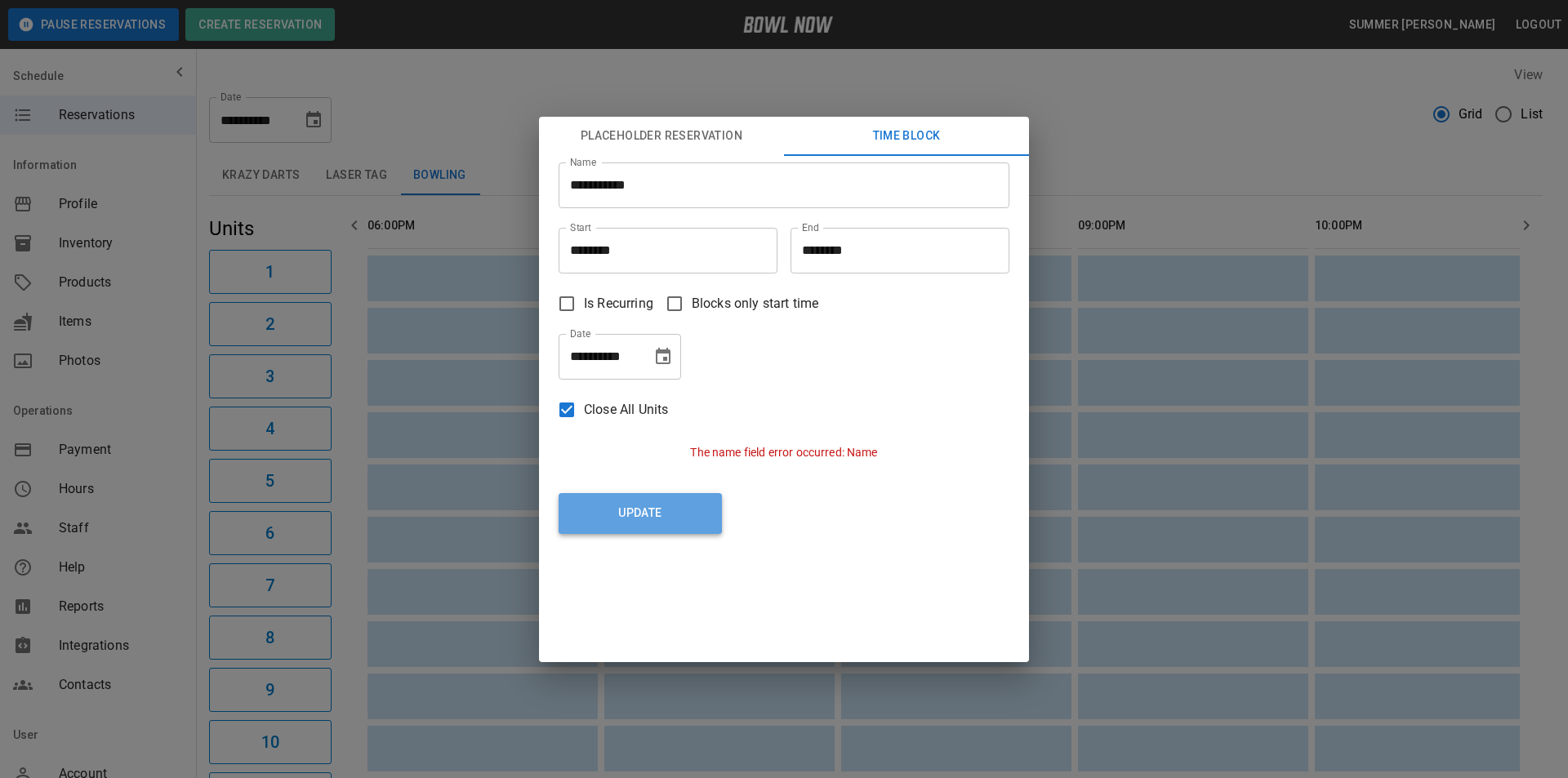
click at [662, 525] on button "Update" at bounding box center [640, 513] width 163 height 41
type input "********"
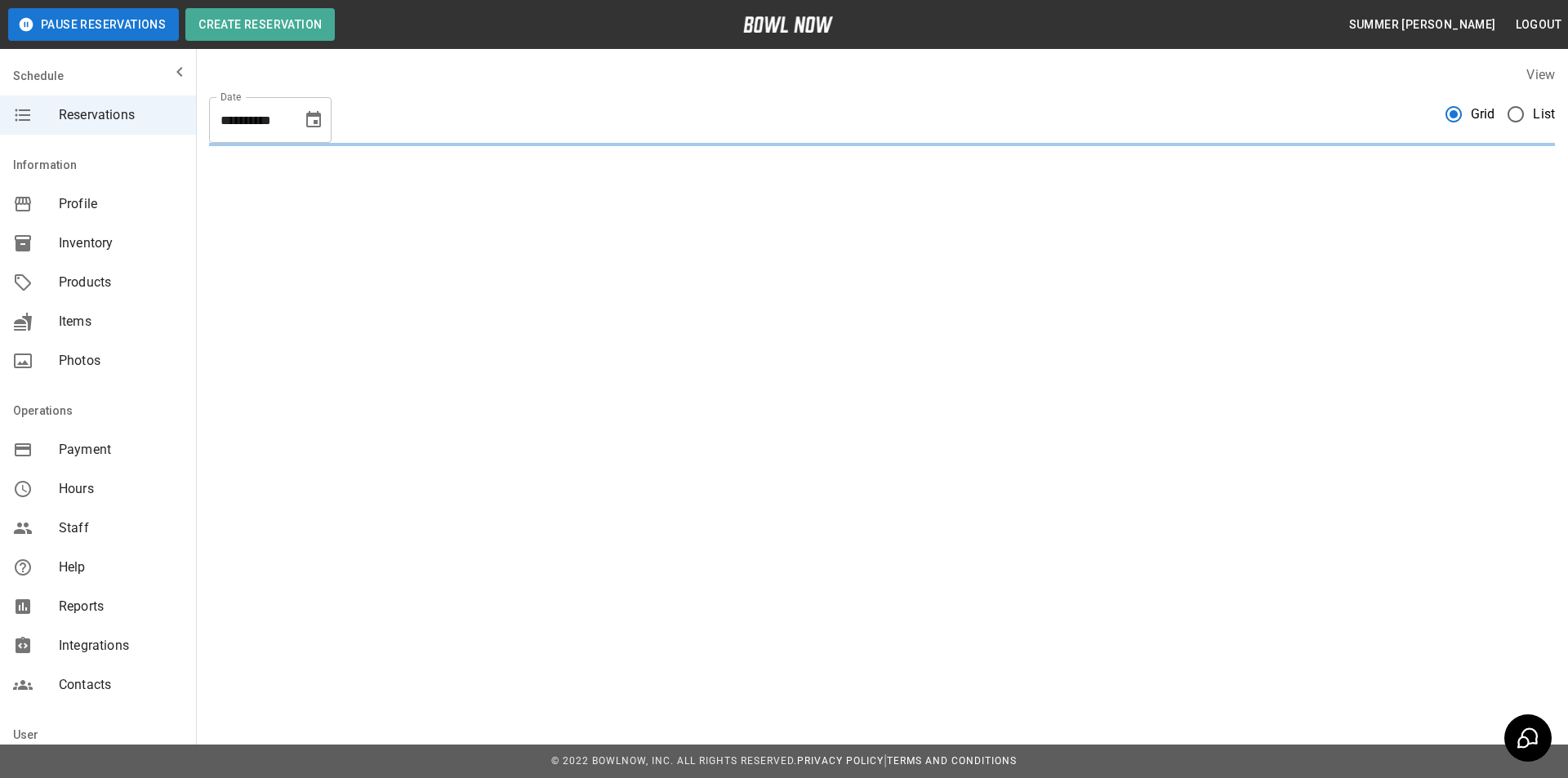
click at [312, 121] on icon "Choose date, selected date is Oct 4, 2025" at bounding box center [314, 120] width 20 height 20
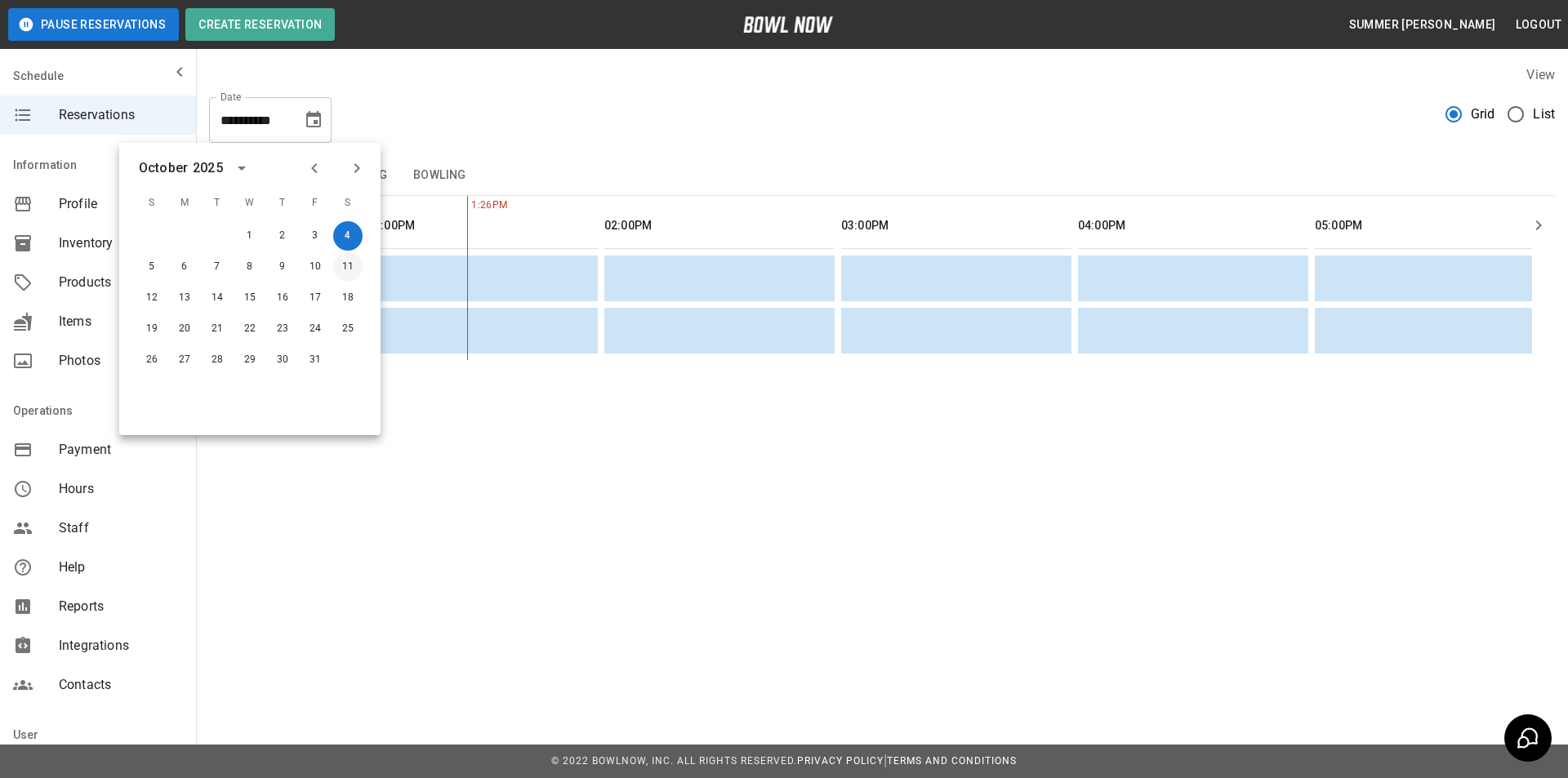
click at [347, 267] on button "11" at bounding box center [347, 266] width 29 height 29
type input "**********"
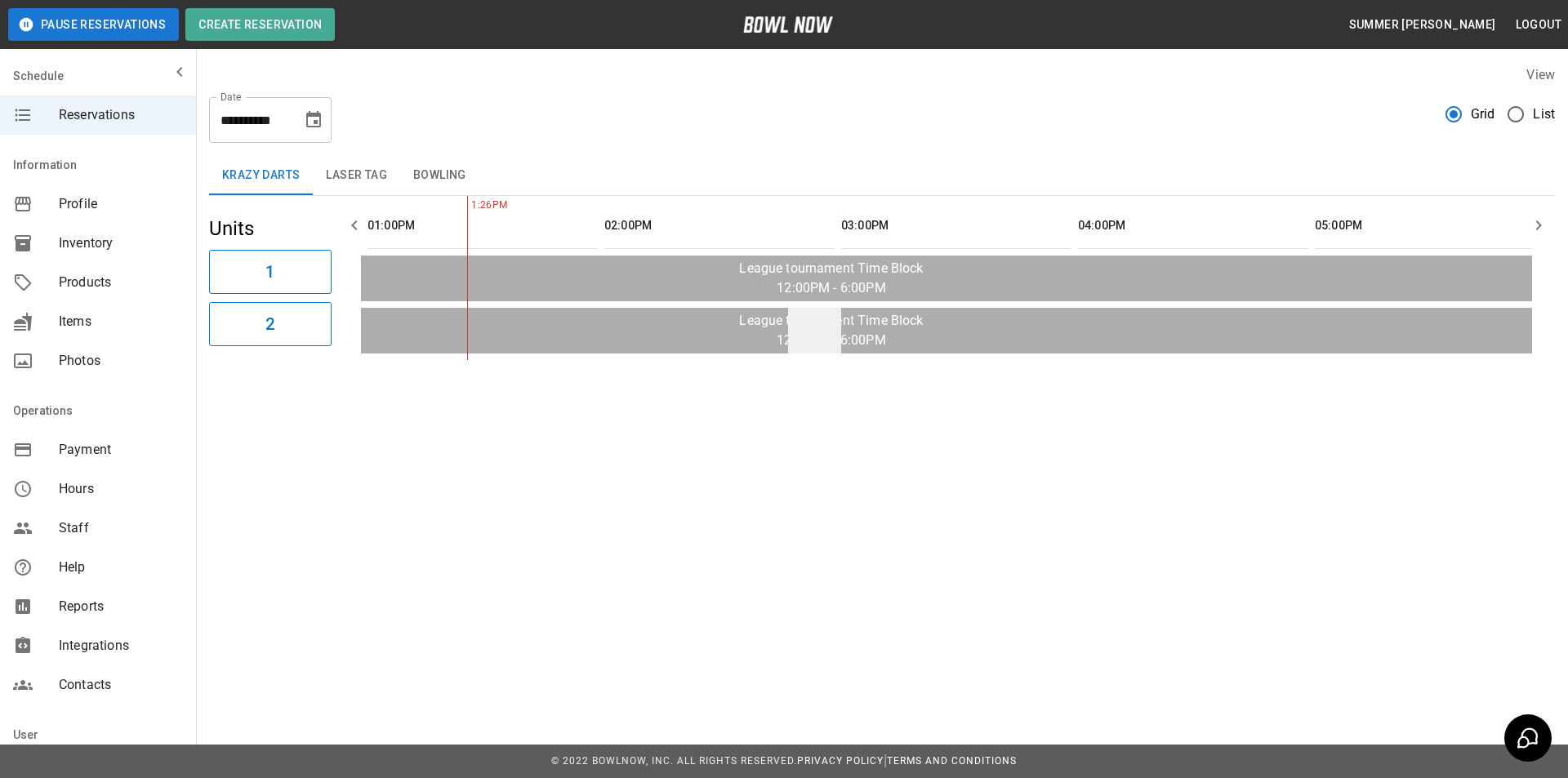
click at [808, 350] on td "sticky table" at bounding box center [815, 330] width 53 height 46
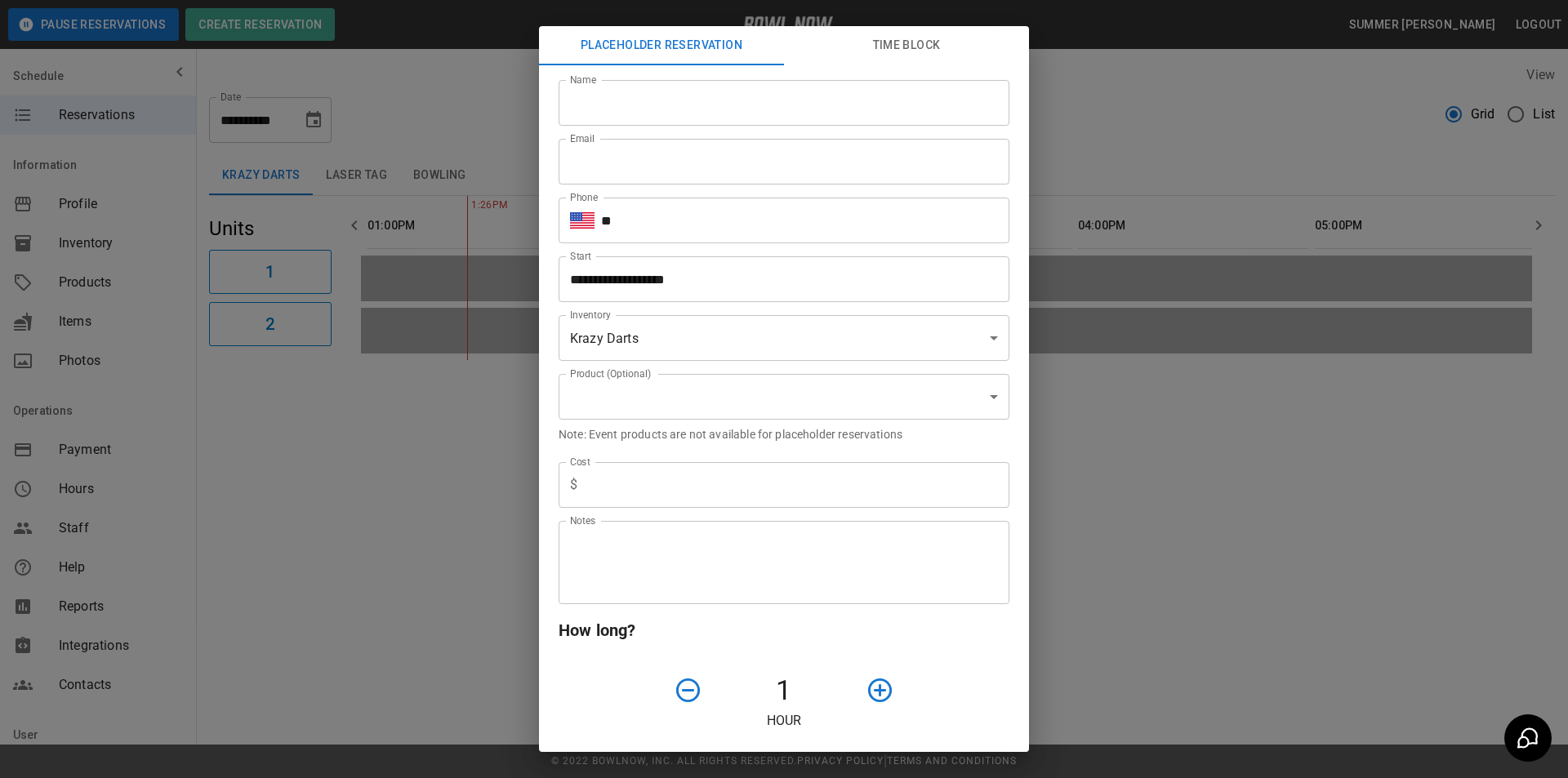
type input "**********"
drag, startPoint x: 1124, startPoint y: 485, endPoint x: 941, endPoint y: 397, distance: 203.1
click at [1122, 485] on div "**********" at bounding box center [784, 389] width 1568 height 778
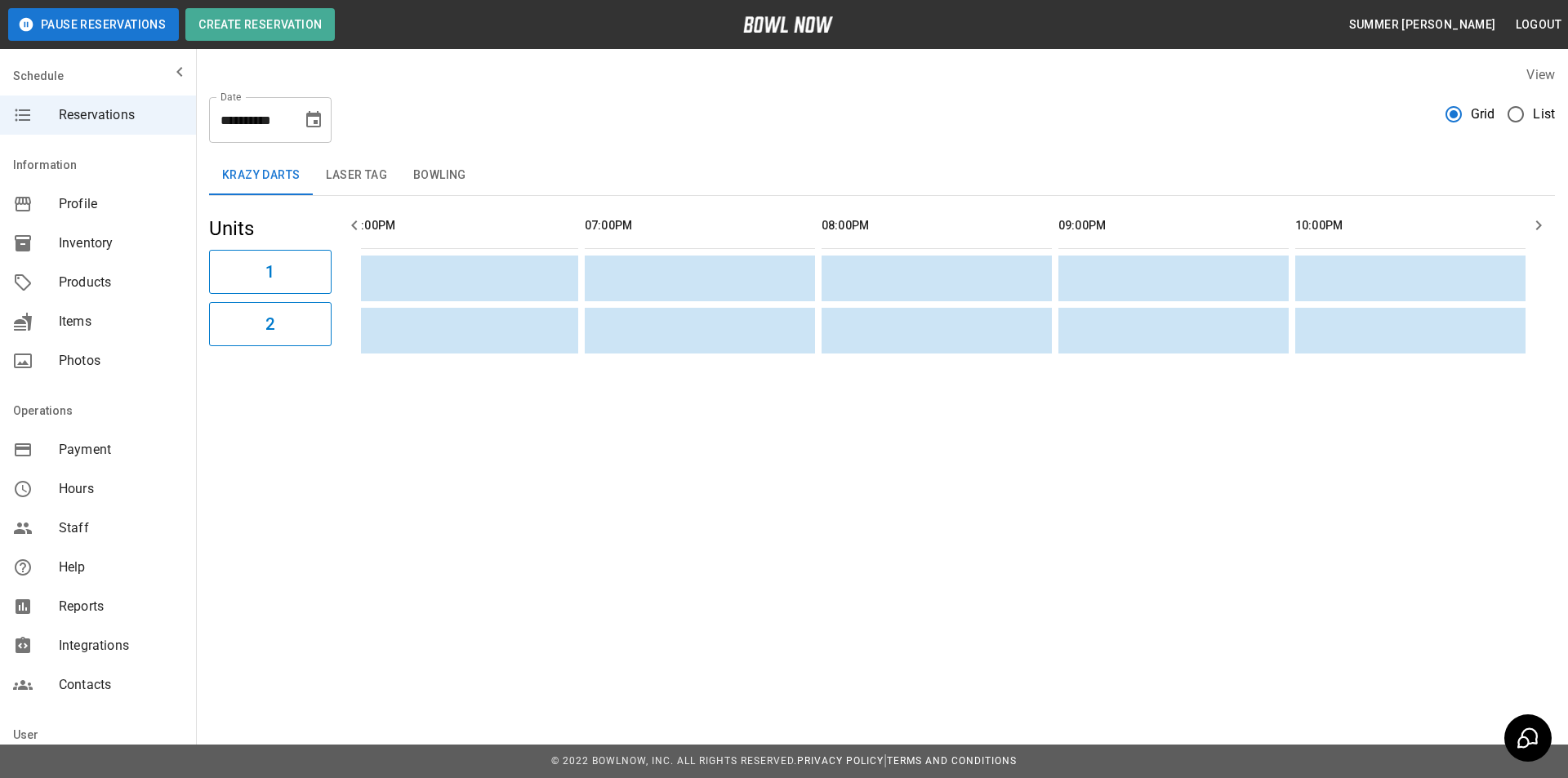
click at [429, 176] on button "Bowling" at bounding box center [439, 175] width 79 height 39
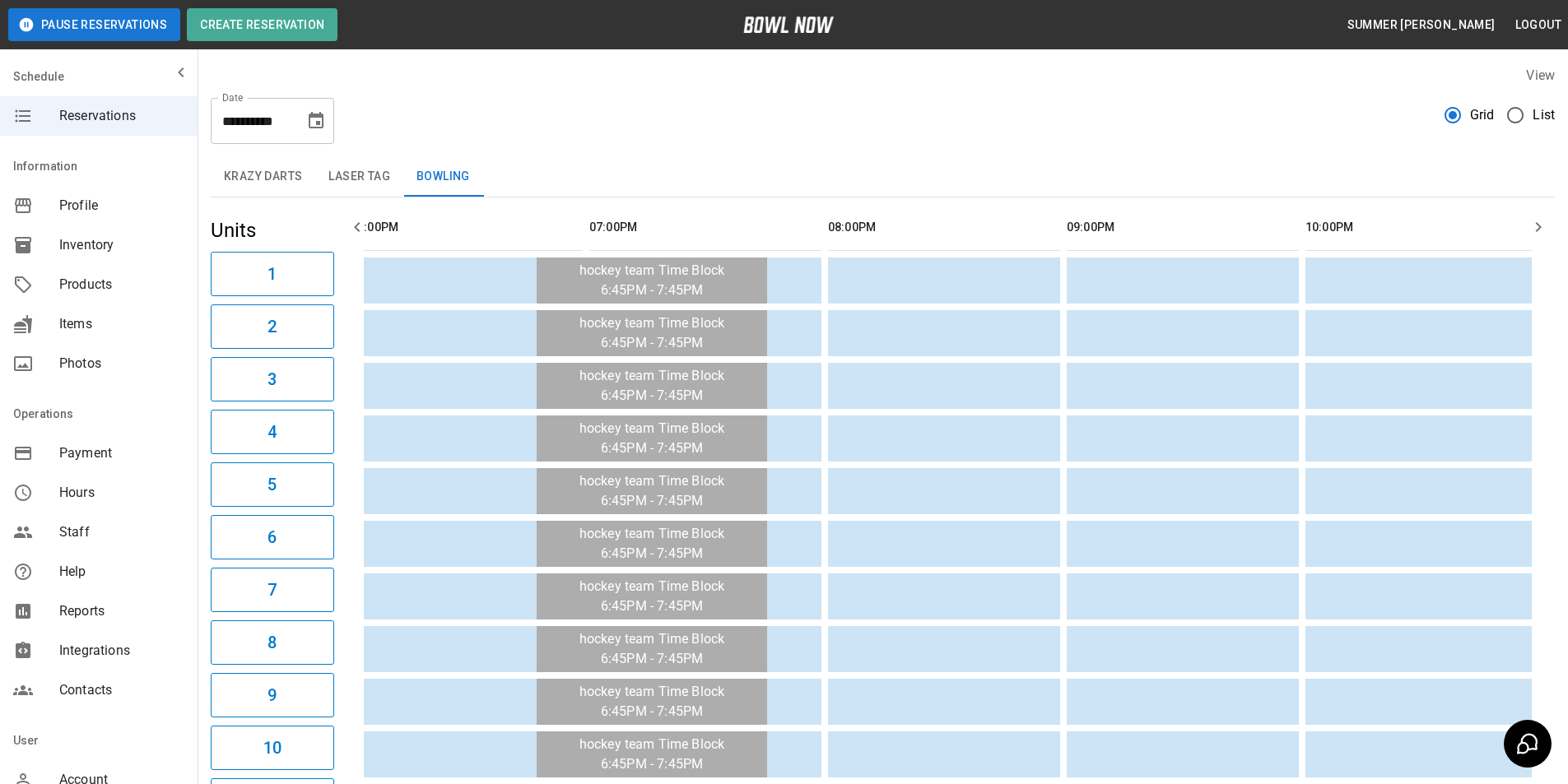
click at [349, 228] on icon "button" at bounding box center [357, 227] width 20 height 20
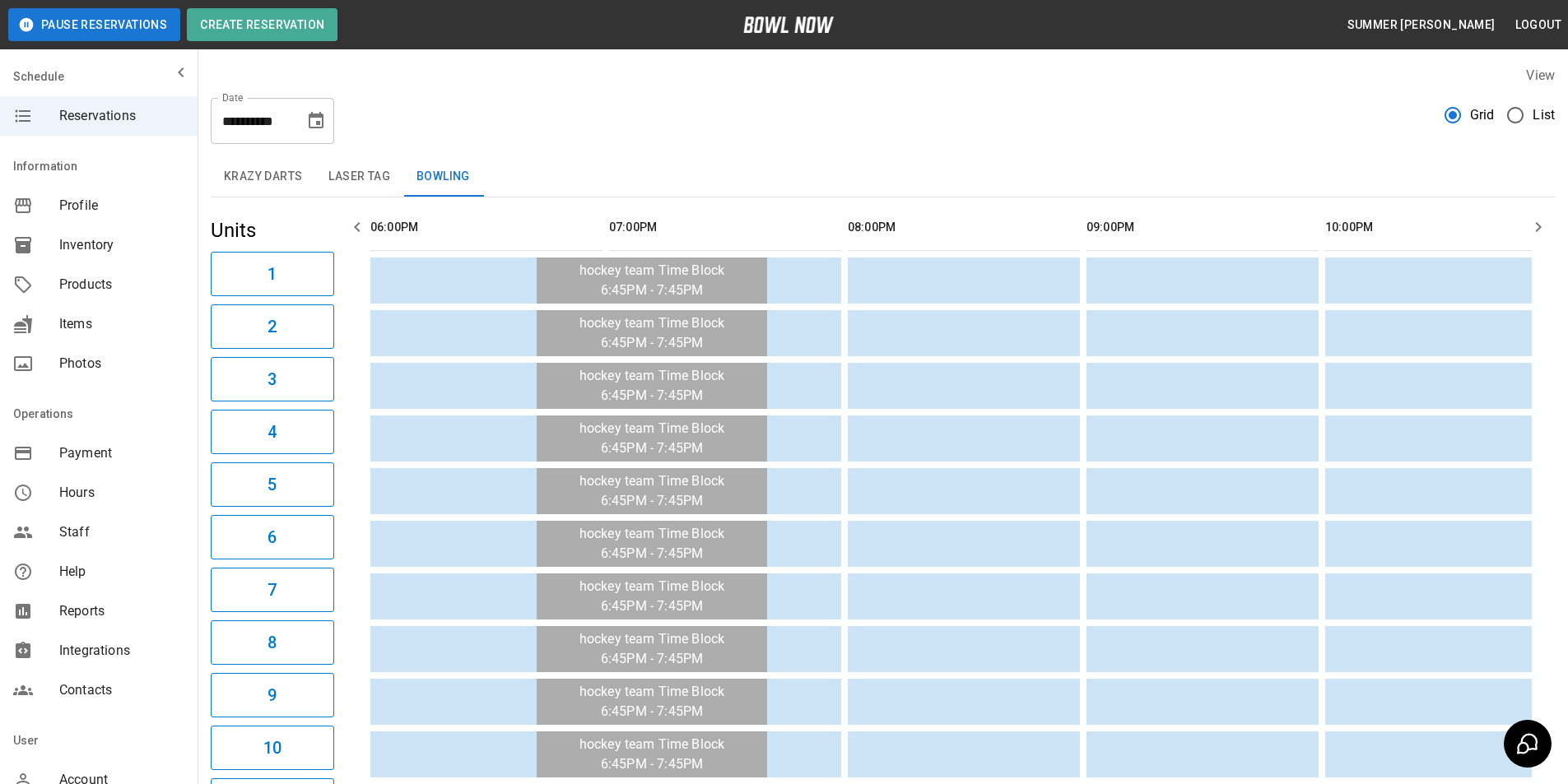
scroll to position [0, 1670]
click at [349, 228] on icon "button" at bounding box center [357, 227] width 20 height 20
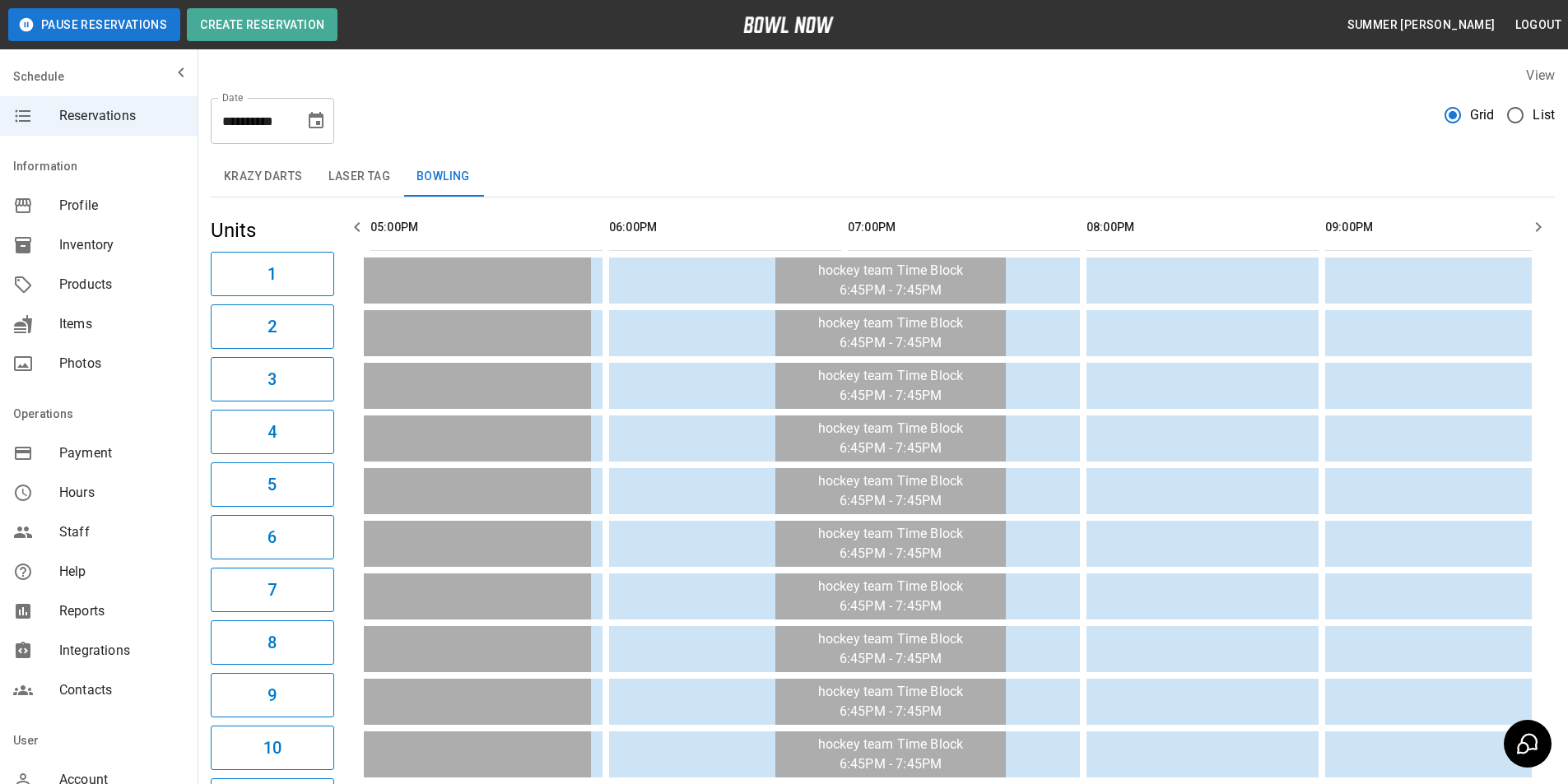
click at [349, 228] on icon "button" at bounding box center [357, 227] width 20 height 20
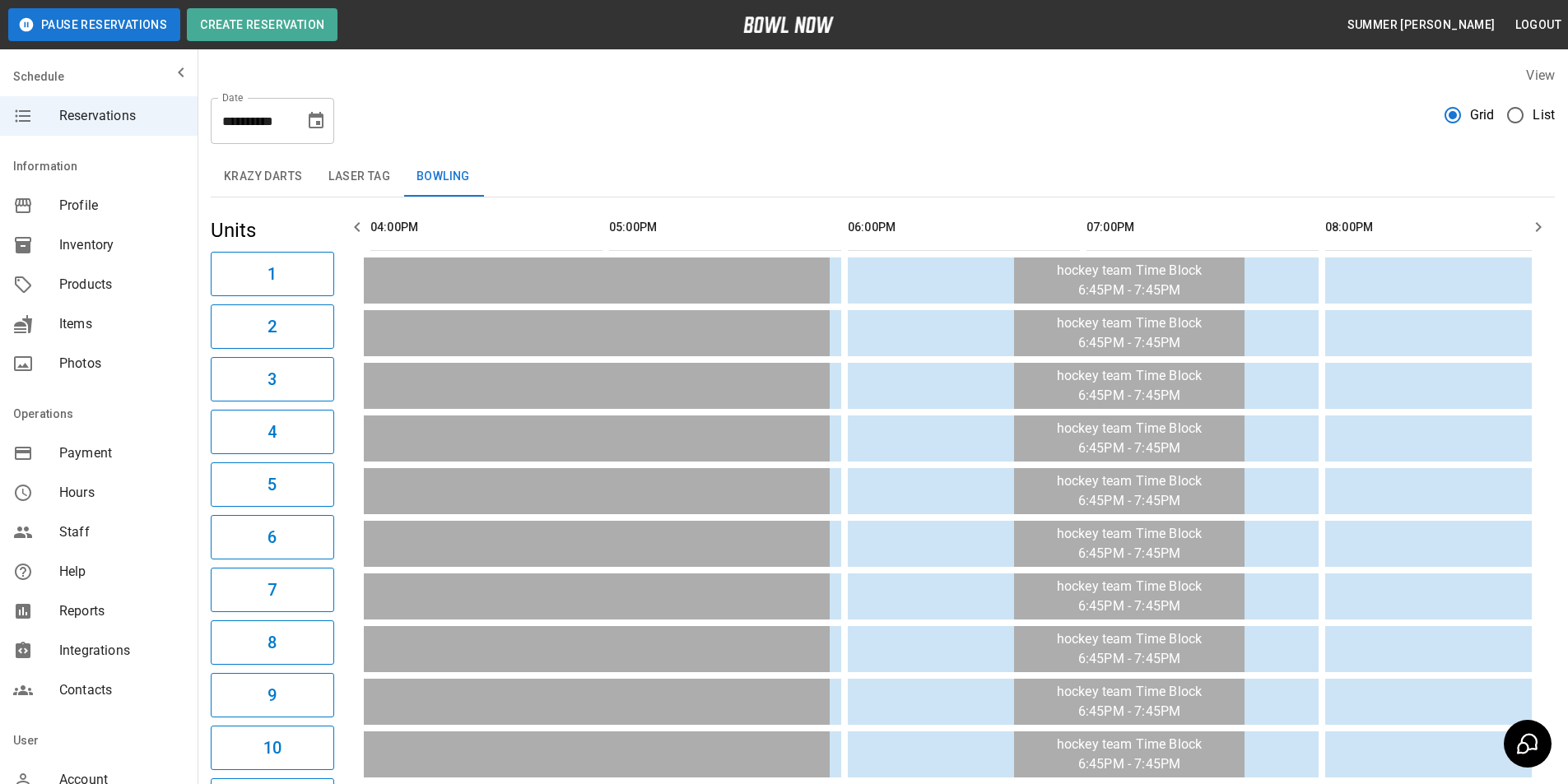
click at [349, 228] on icon "button" at bounding box center [357, 227] width 20 height 20
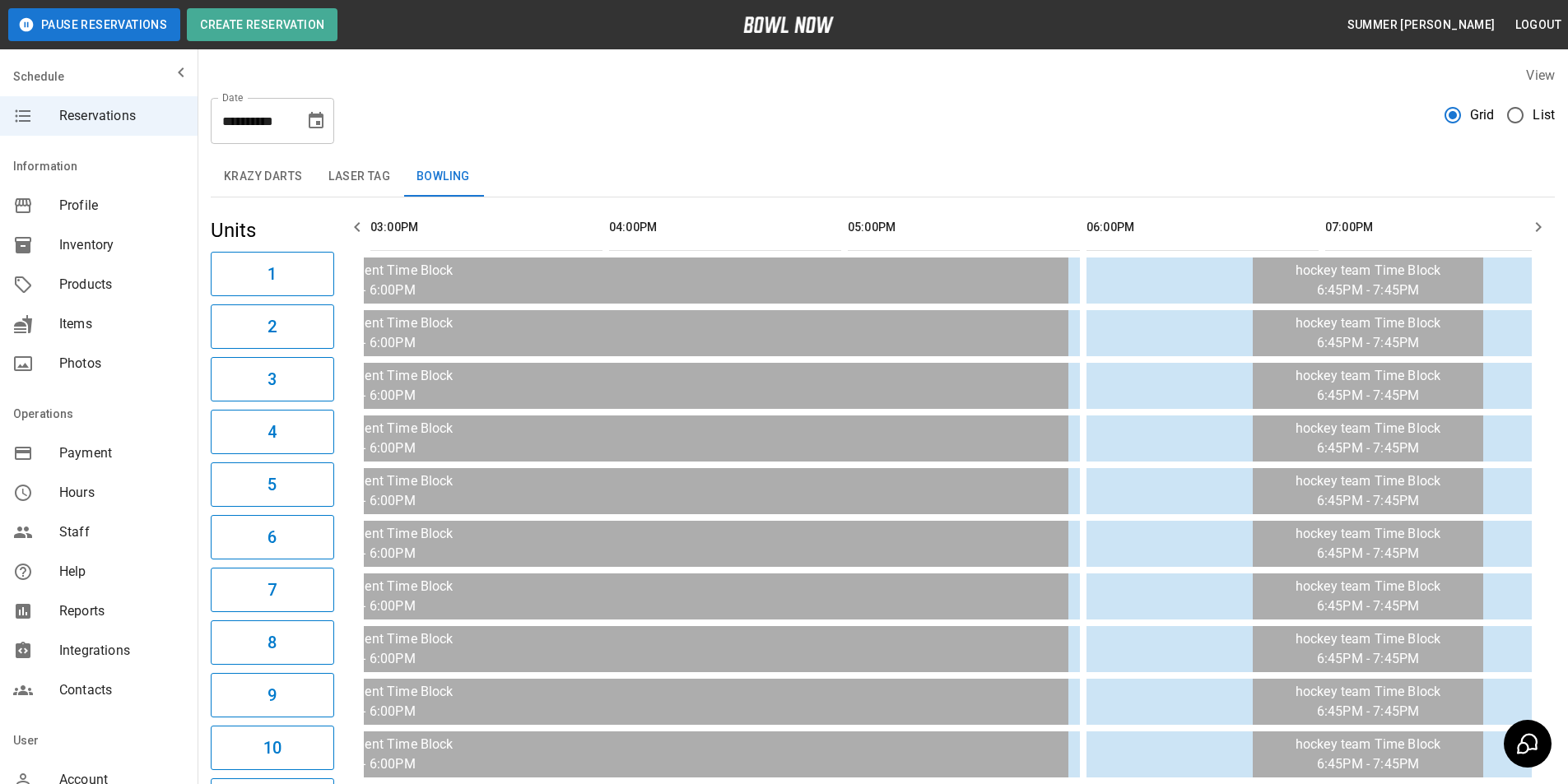
click at [349, 228] on icon "button" at bounding box center [357, 227] width 20 height 20
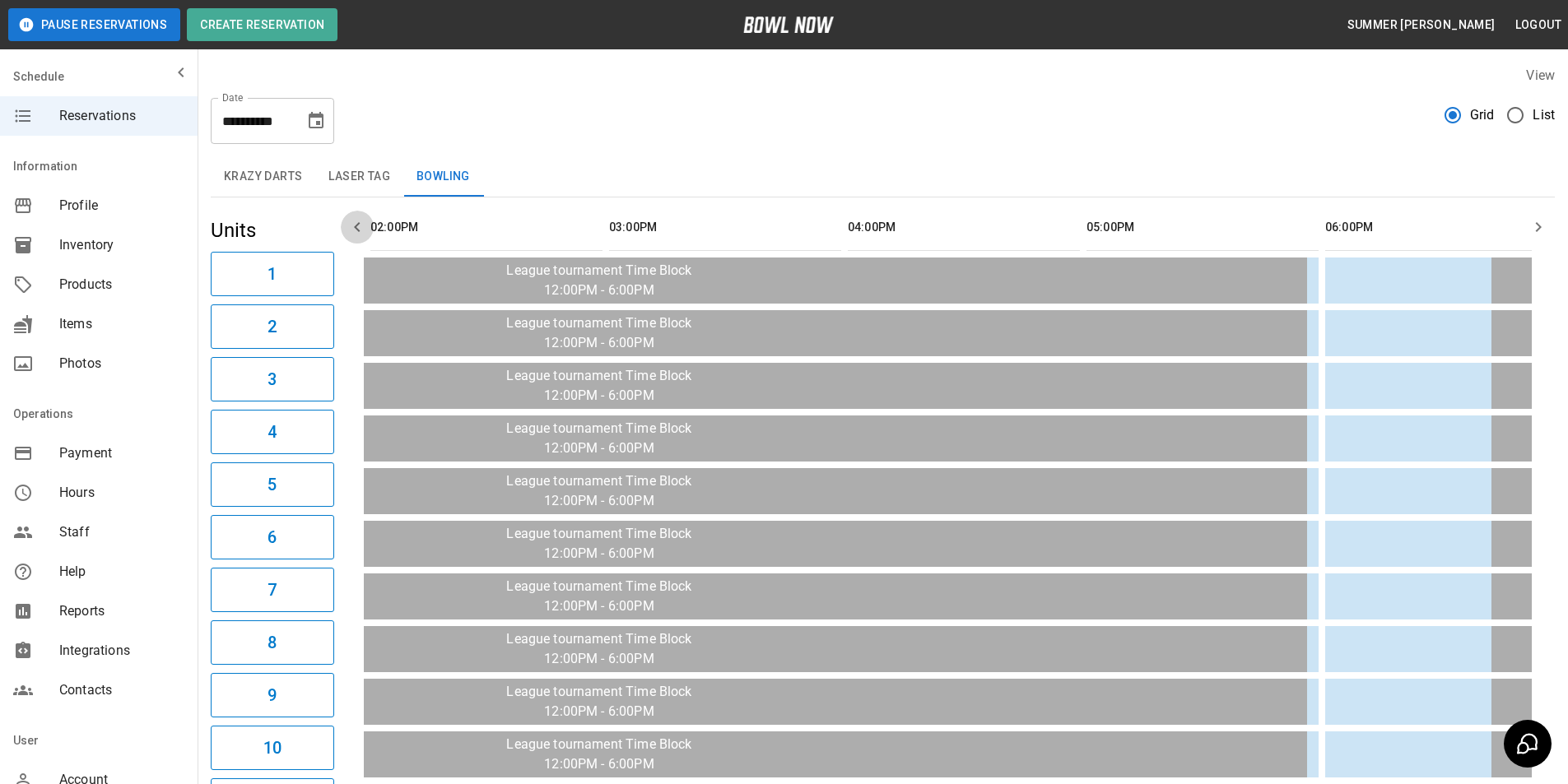
click at [349, 228] on icon "button" at bounding box center [357, 227] width 20 height 20
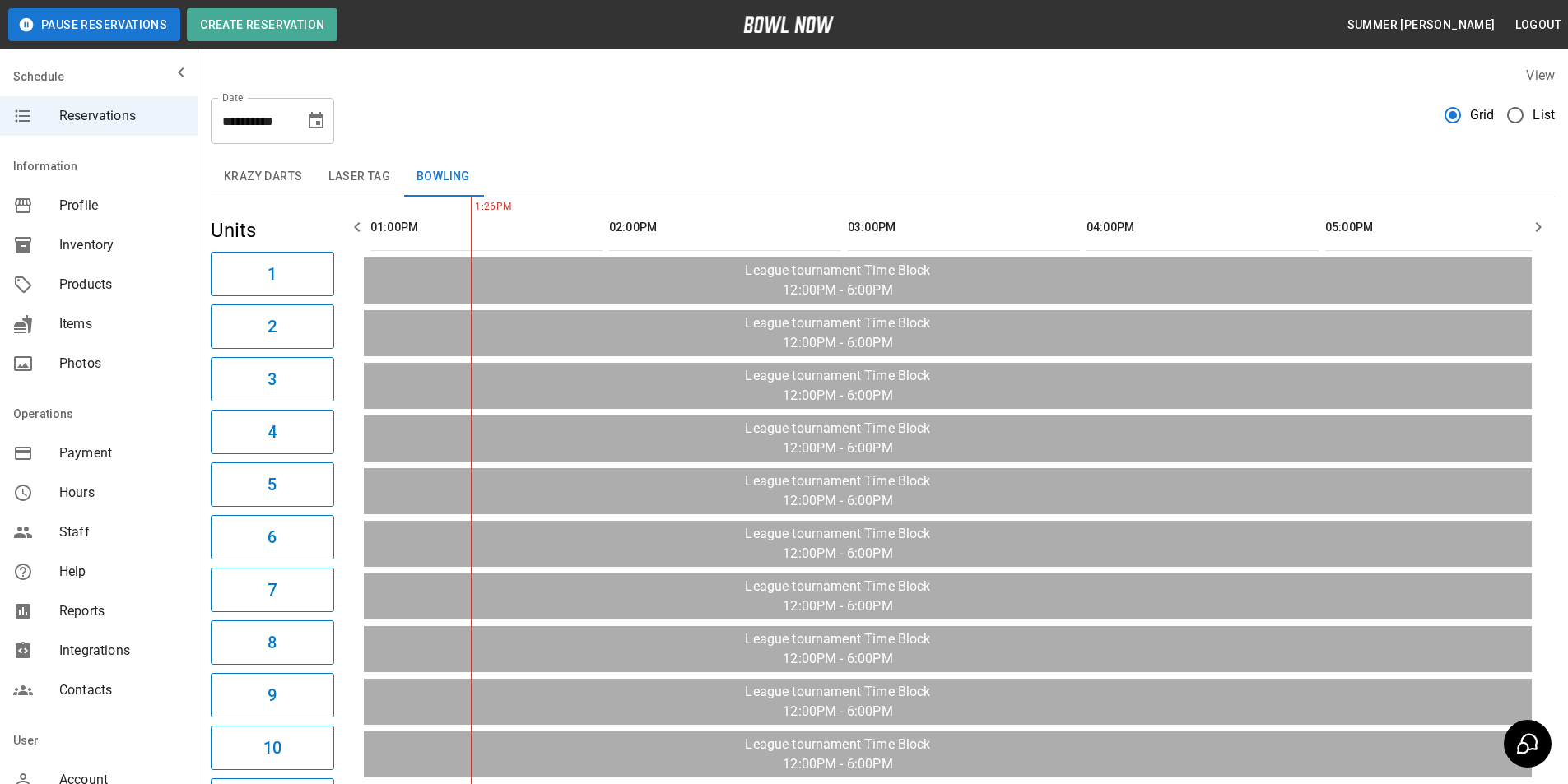
click at [361, 226] on icon "button" at bounding box center [357, 227] width 20 height 20
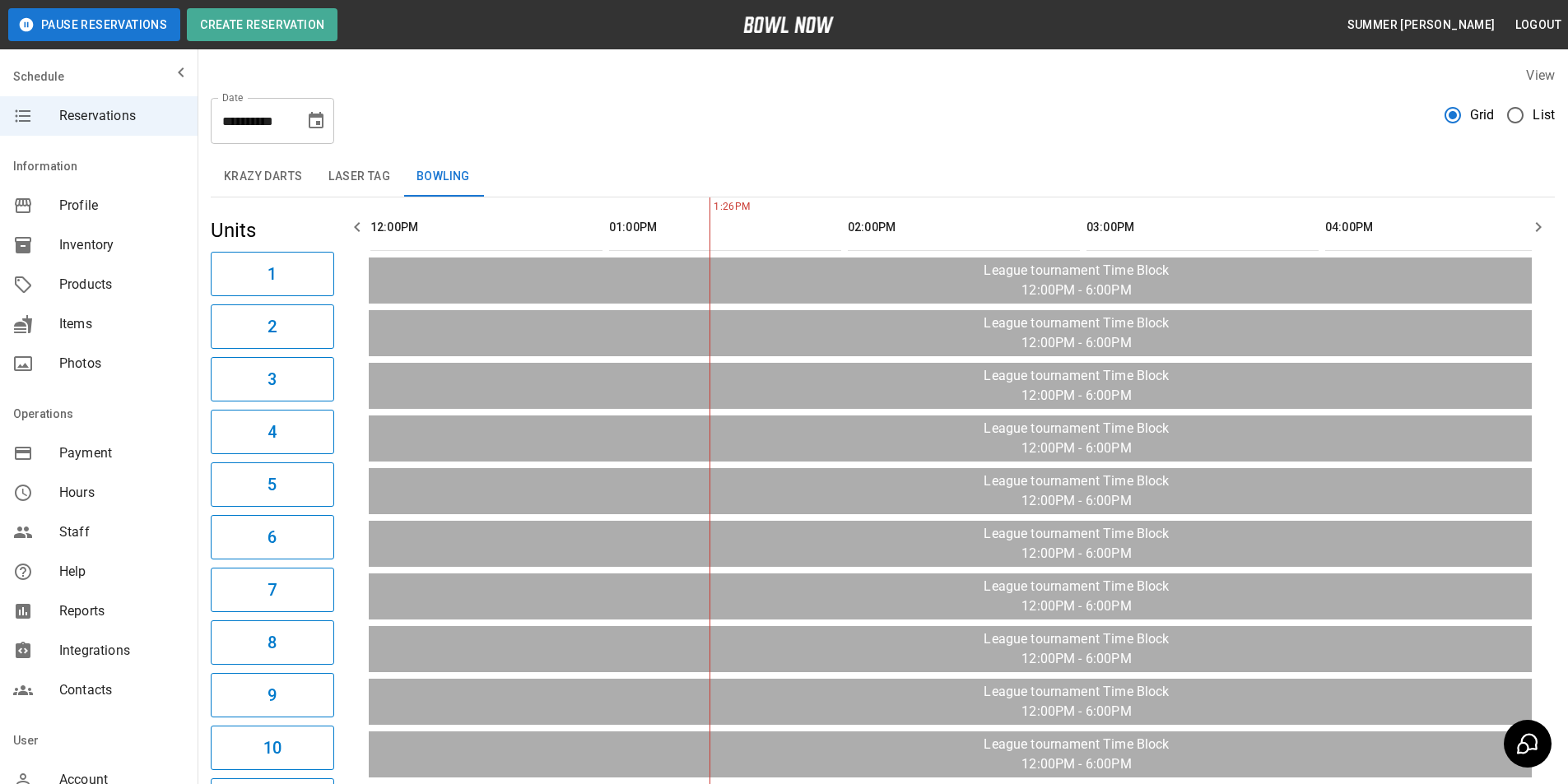
click at [361, 226] on icon "button" at bounding box center [357, 227] width 20 height 20
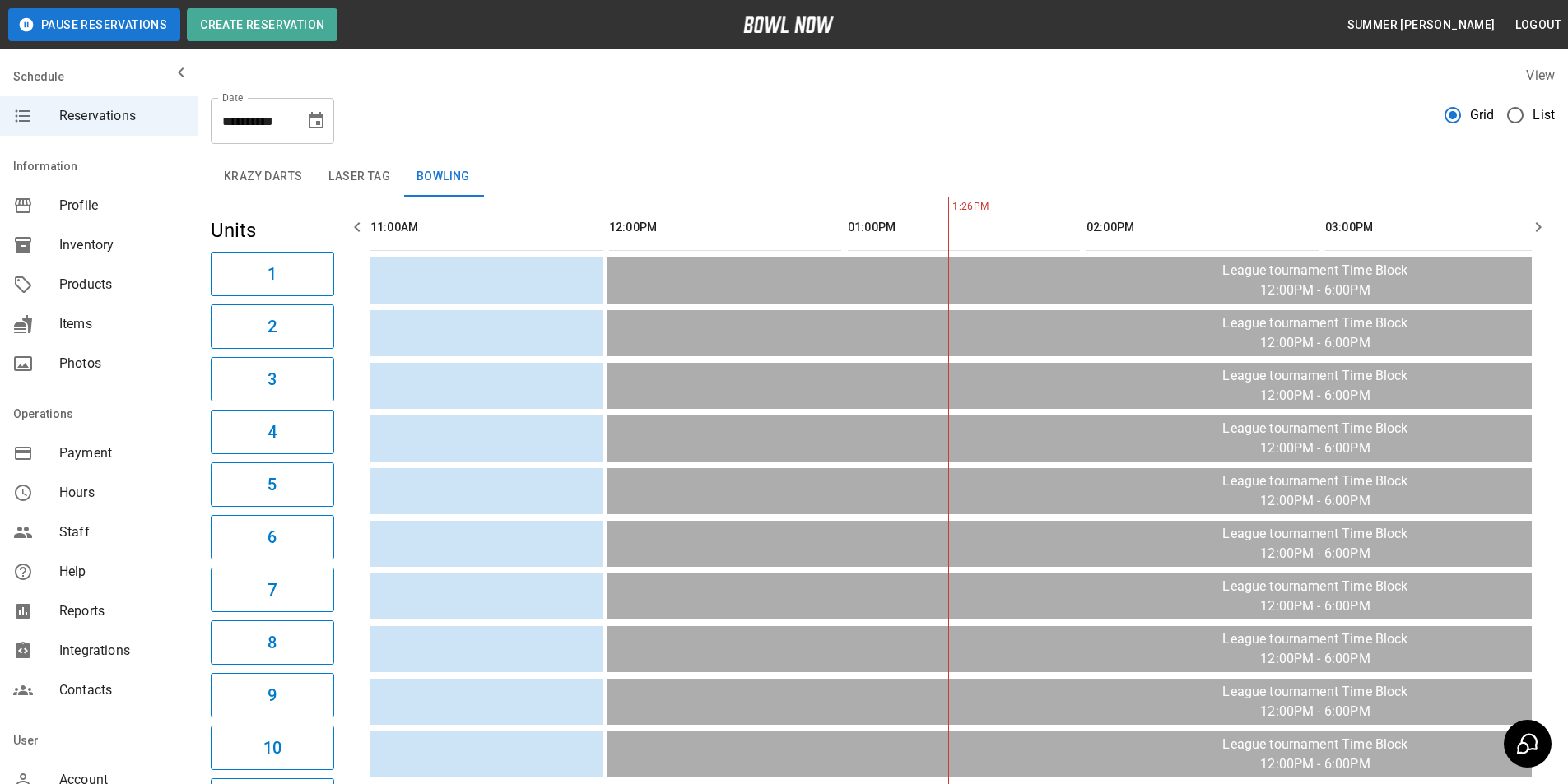
click at [361, 226] on icon "button" at bounding box center [357, 227] width 20 height 20
click at [374, 174] on button "Laser Tag" at bounding box center [359, 176] width 88 height 39
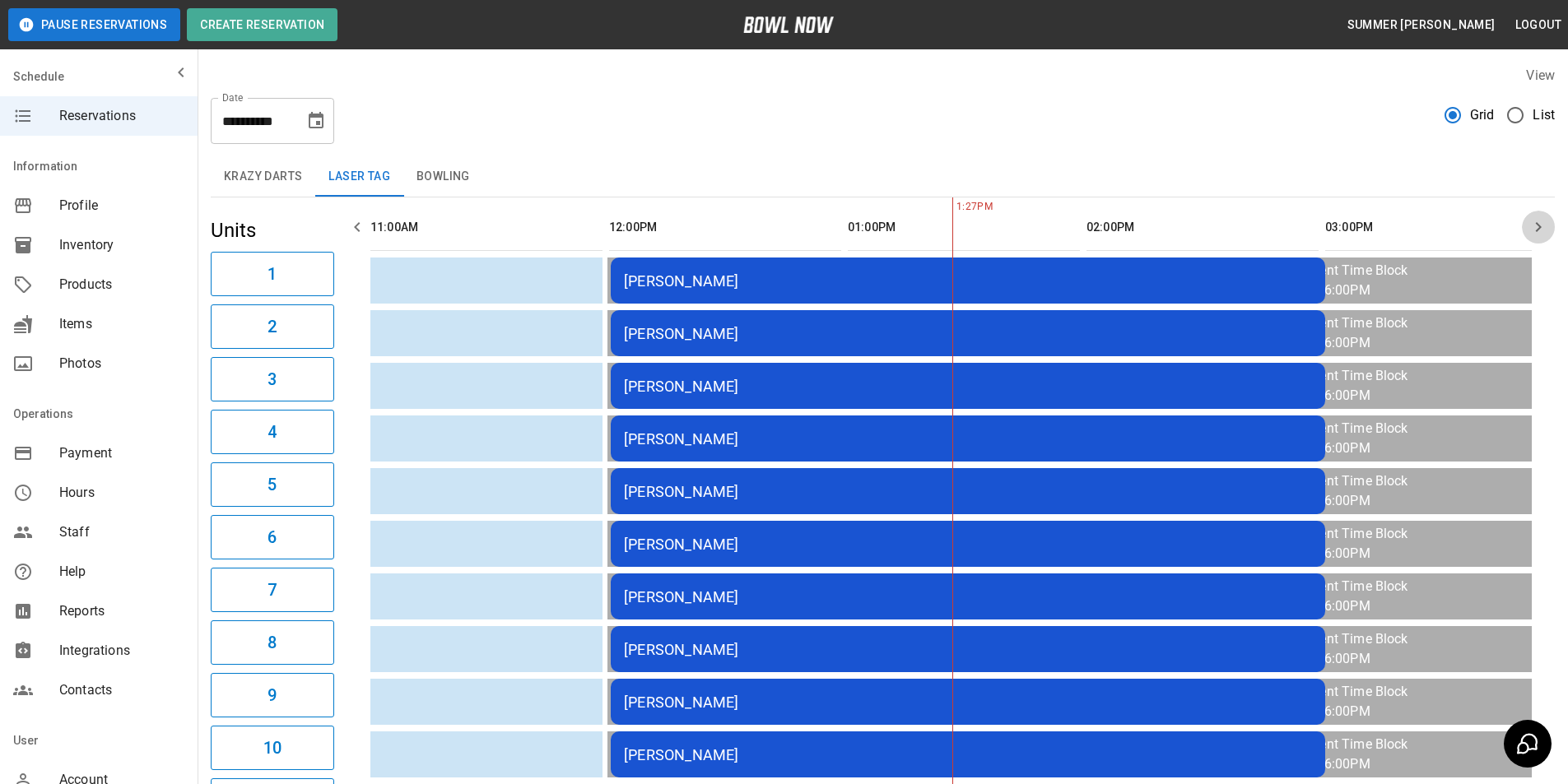
click at [1534, 234] on icon "button" at bounding box center [1538, 227] width 20 height 20
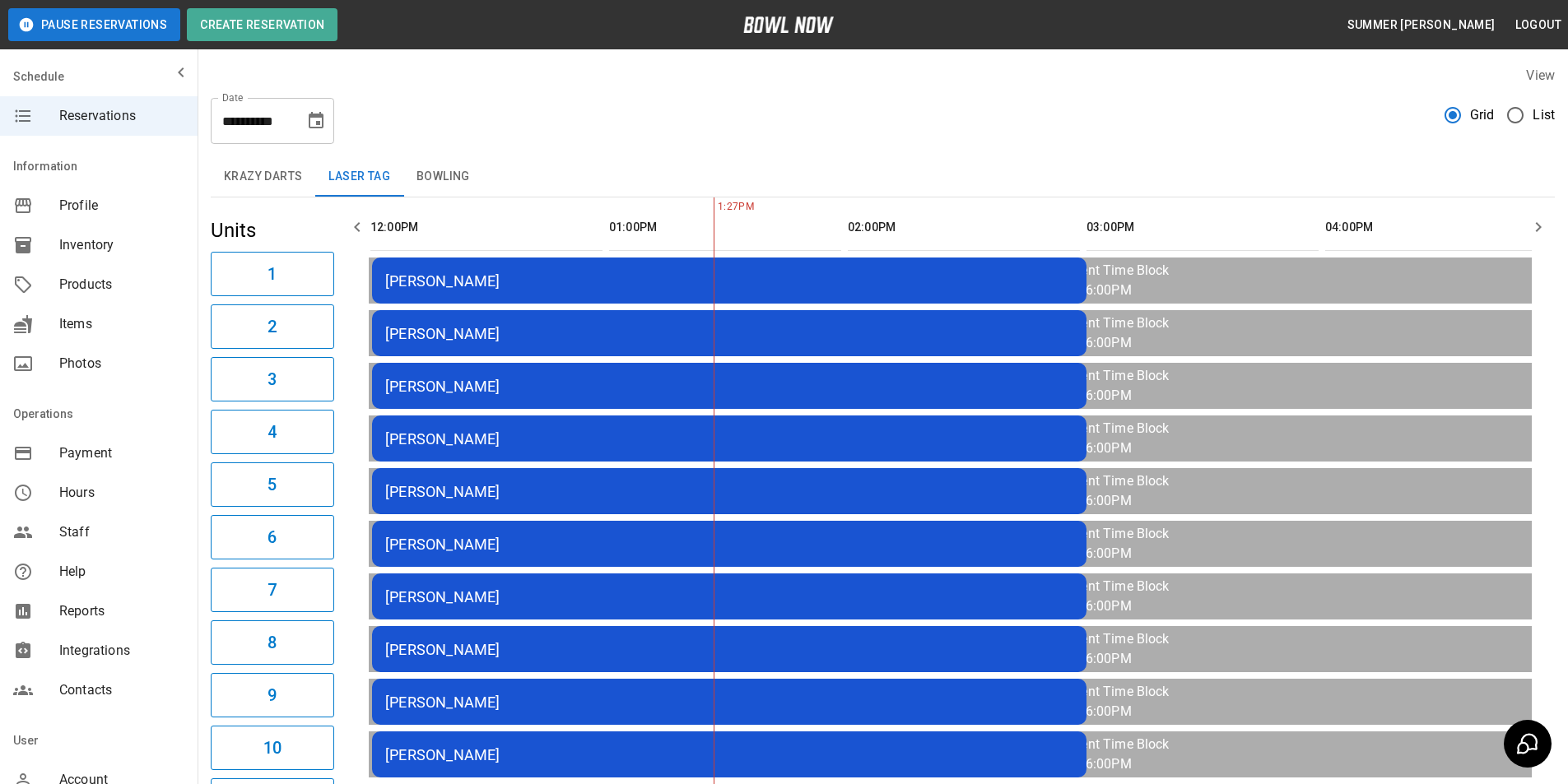
click at [1534, 234] on icon "button" at bounding box center [1538, 227] width 20 height 20
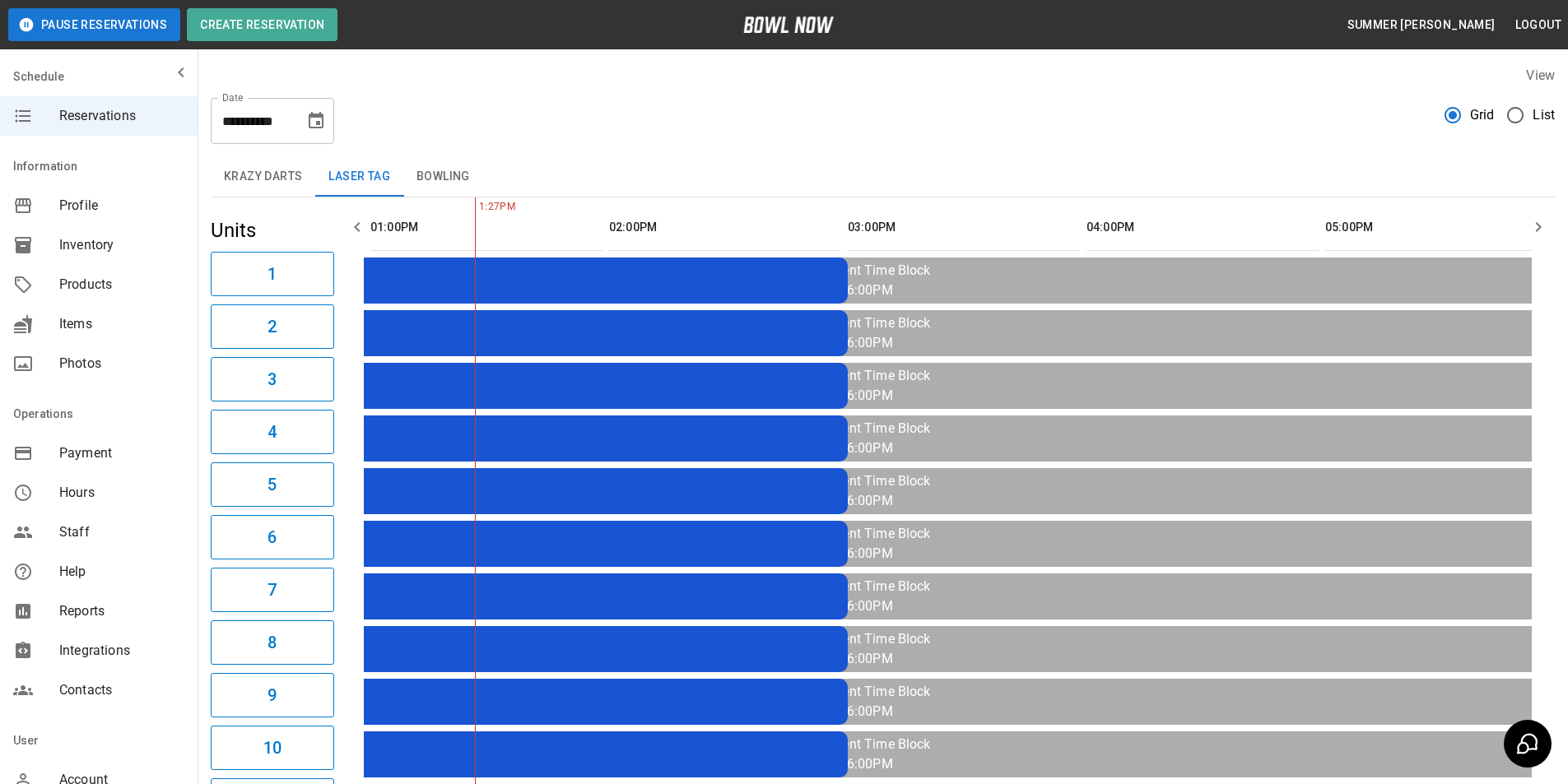
click at [1534, 234] on icon "button" at bounding box center [1538, 227] width 20 height 20
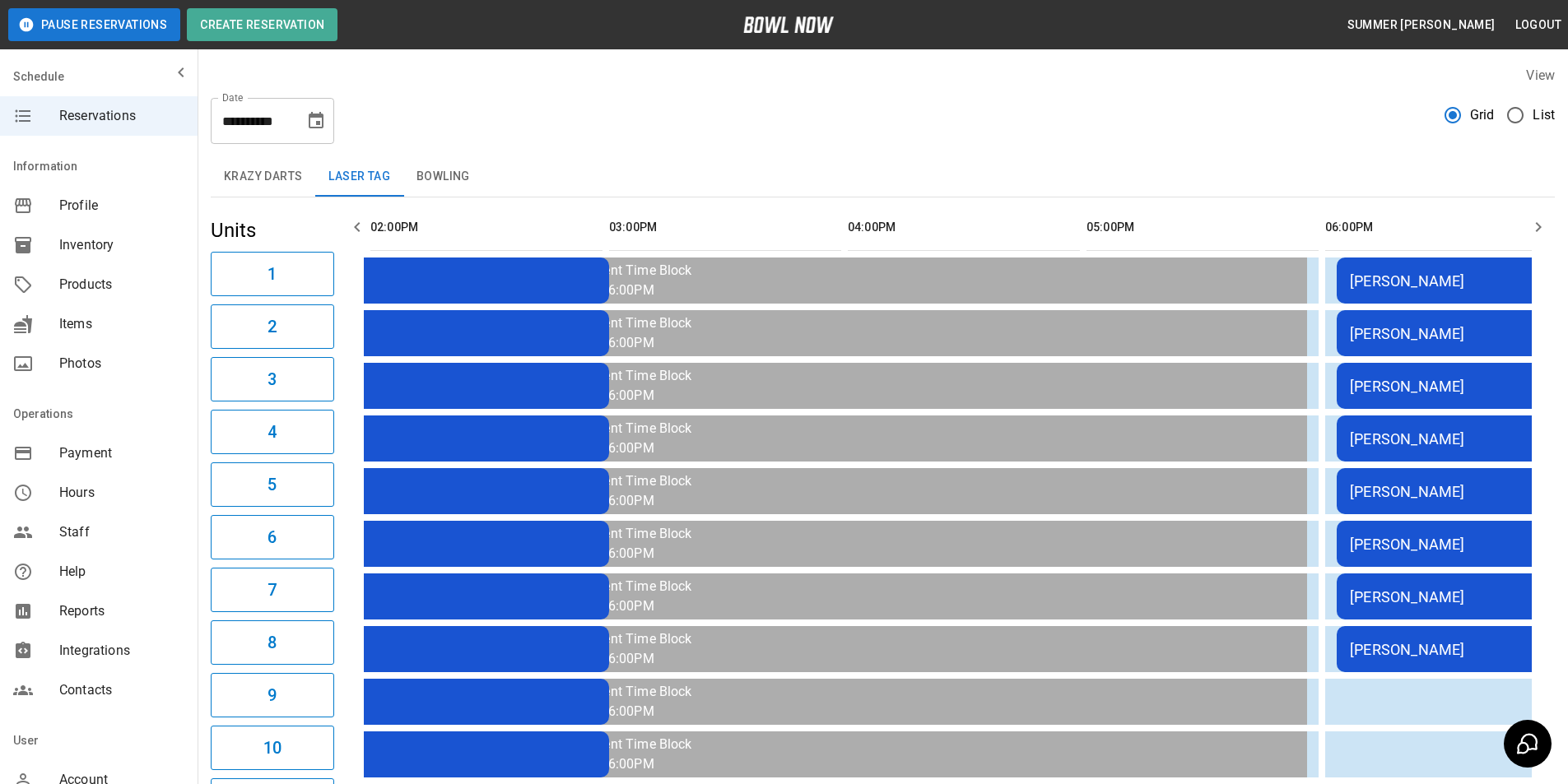
click at [1534, 234] on icon "button" at bounding box center [1538, 227] width 20 height 20
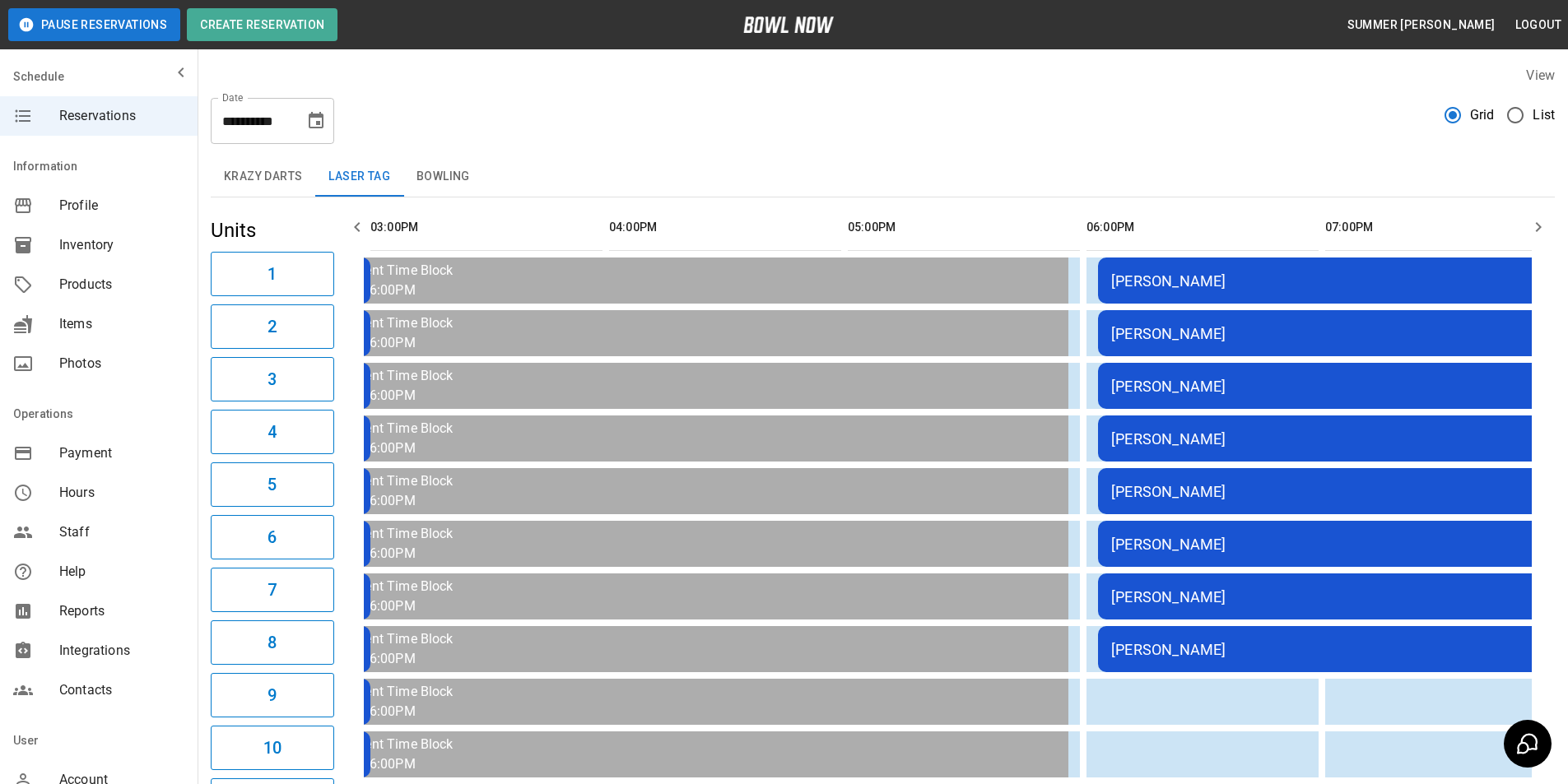
click at [1534, 234] on icon "button" at bounding box center [1538, 227] width 20 height 20
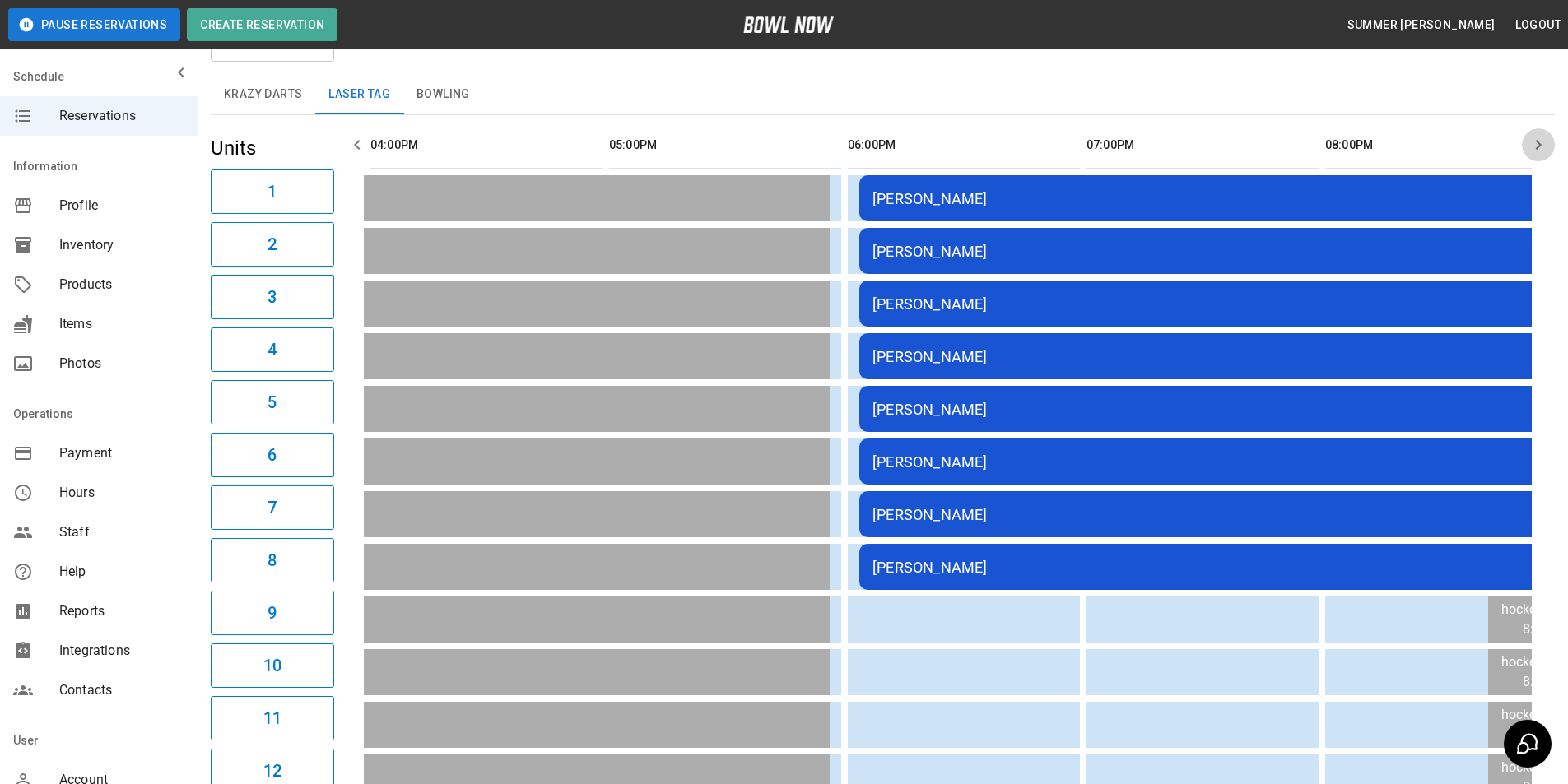
click at [1539, 147] on icon "button" at bounding box center [1538, 145] width 6 height 10
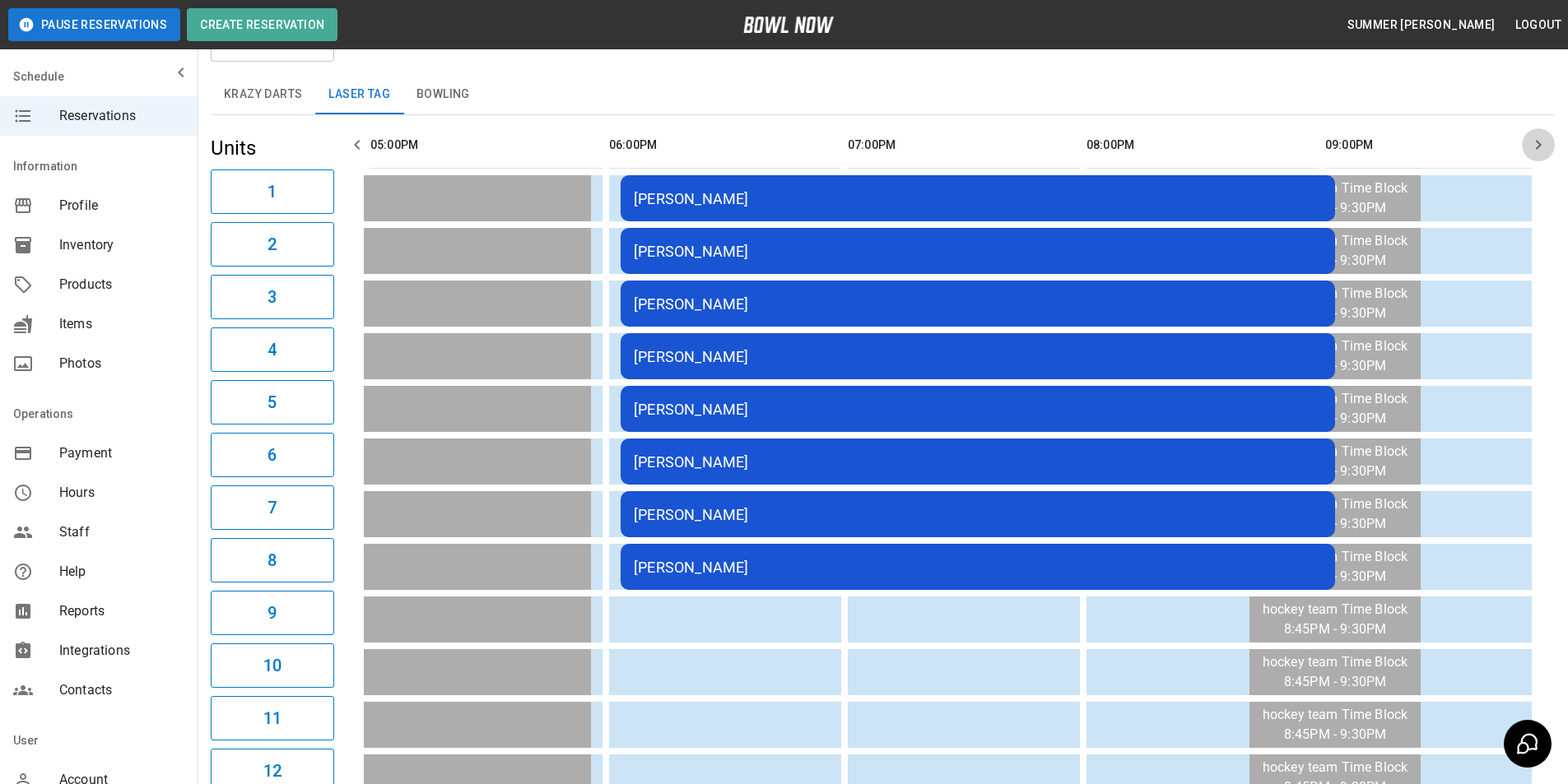
click at [1539, 147] on icon "button" at bounding box center [1538, 145] width 6 height 10
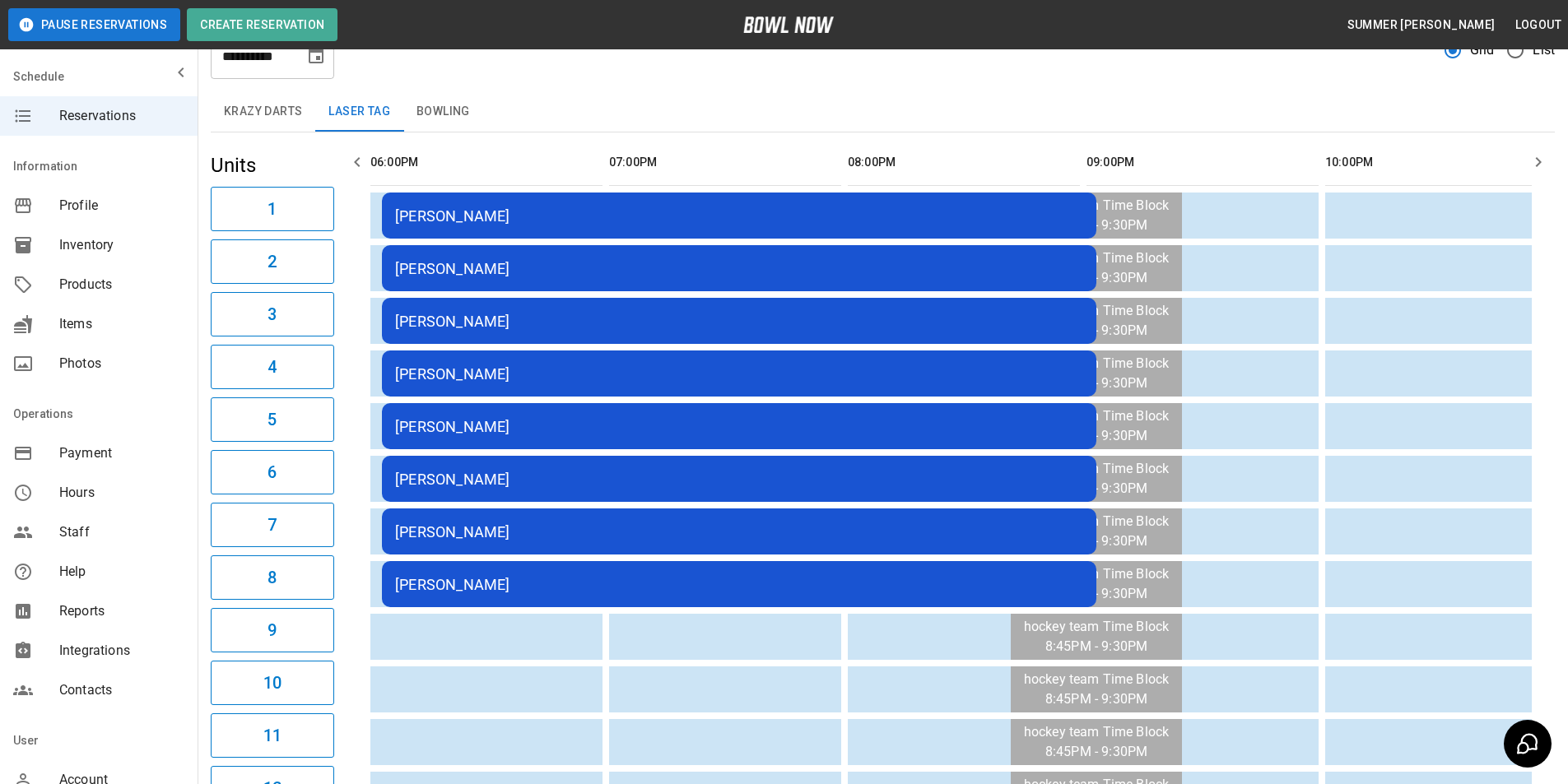
scroll to position [0, 0]
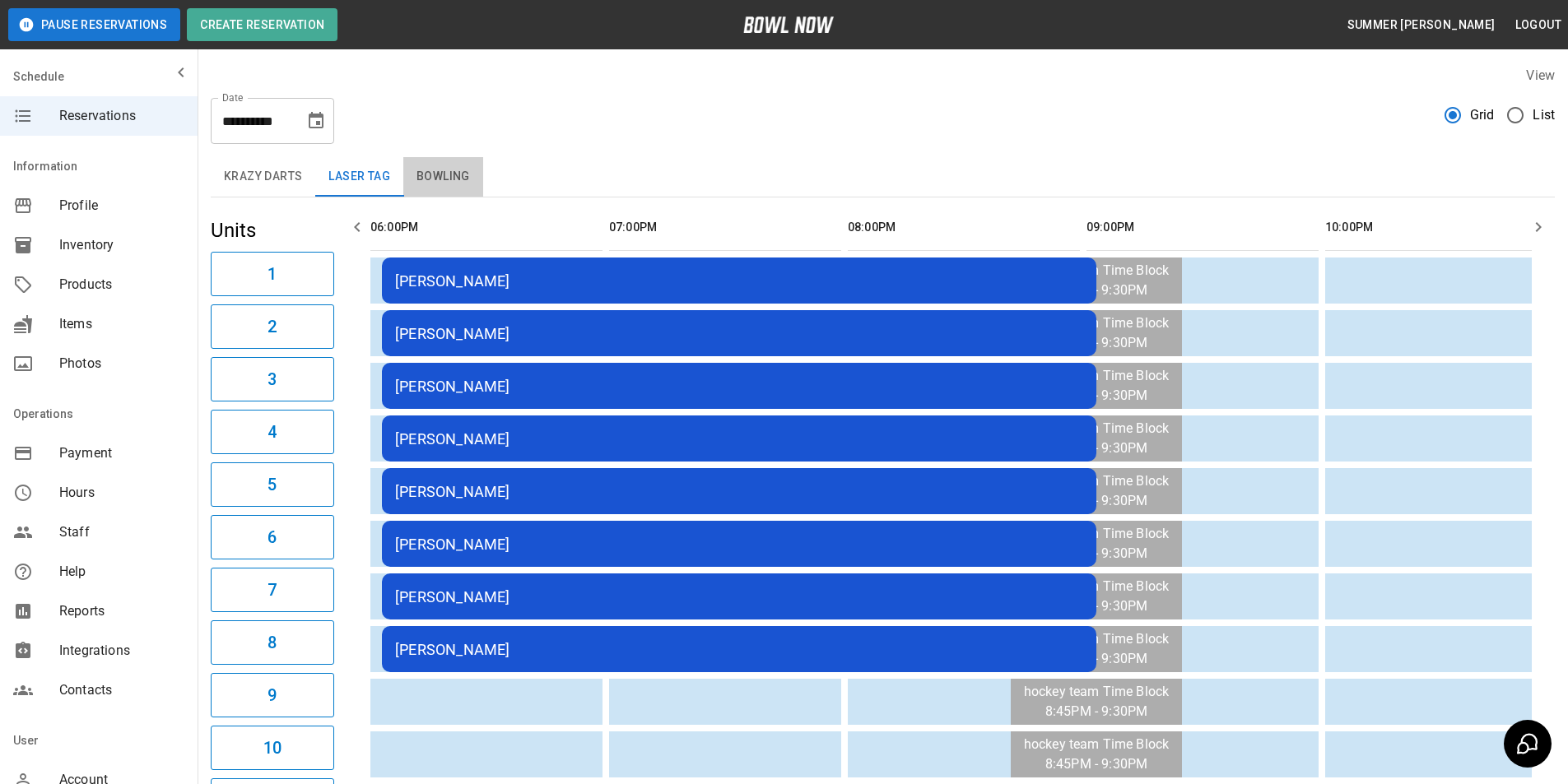
click at [457, 171] on button "Bowling" at bounding box center [443, 176] width 80 height 39
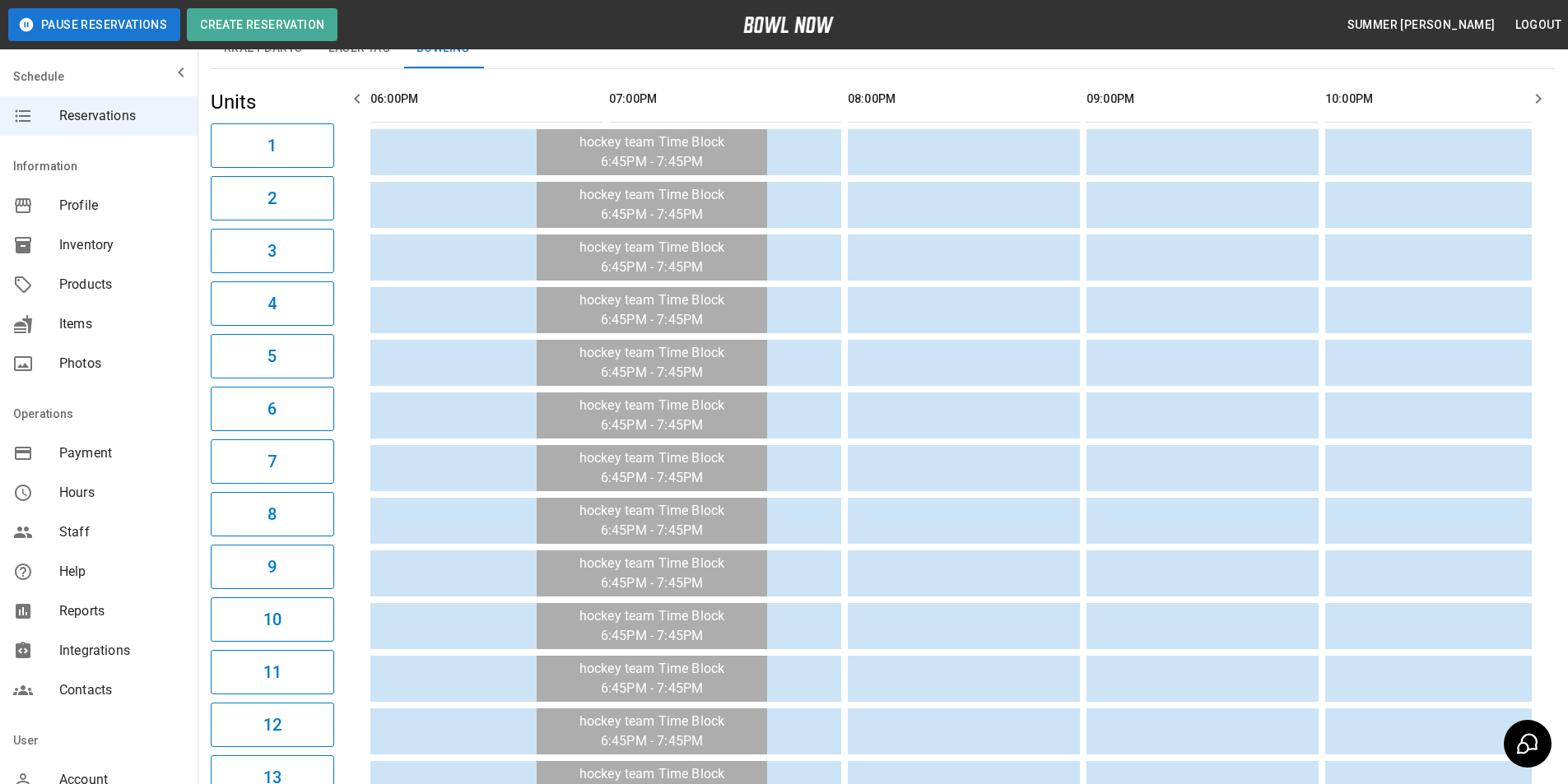
scroll to position [19, 0]
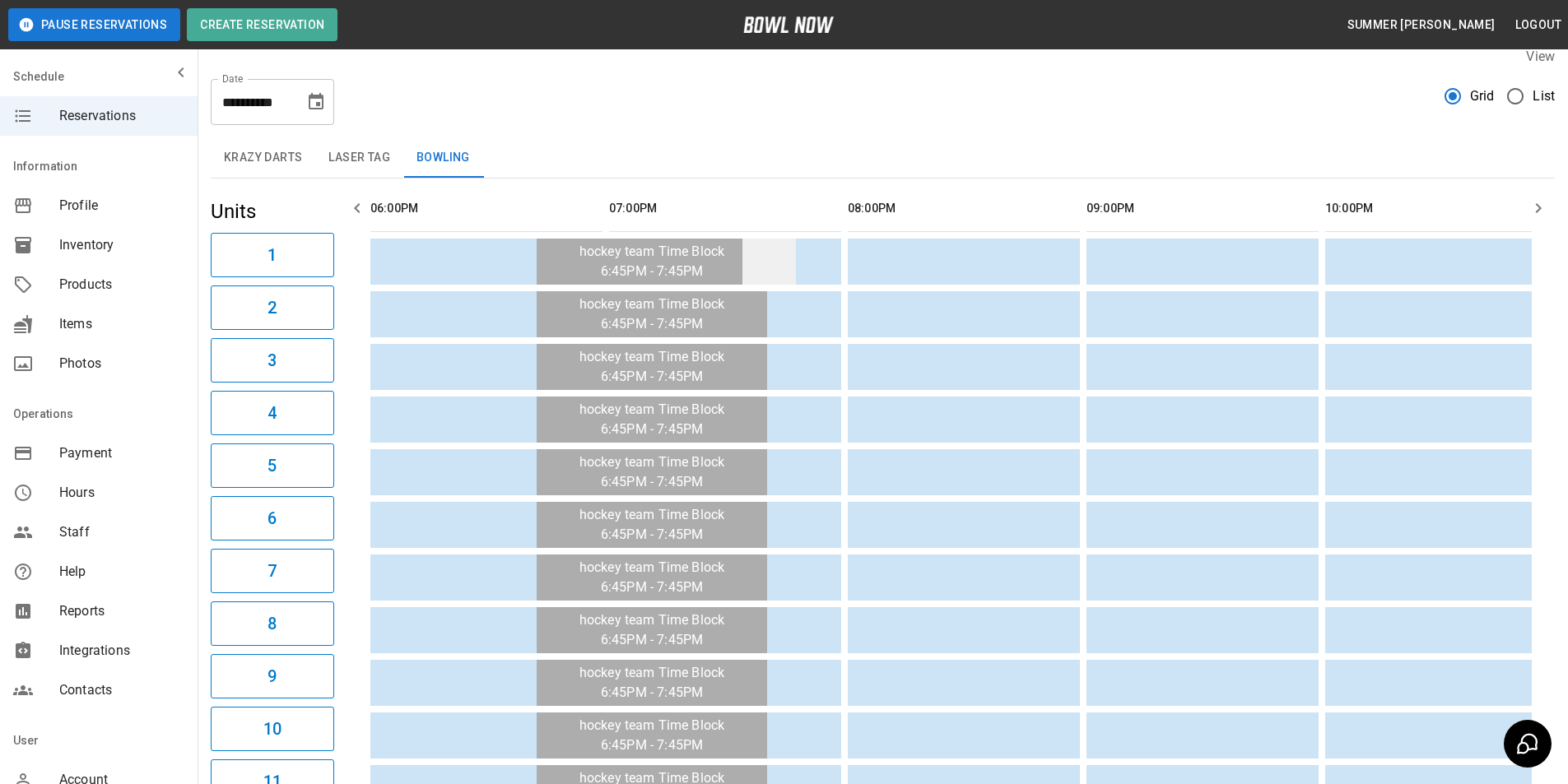
click at [789, 263] on td "sticky table" at bounding box center [769, 262] width 54 height 46
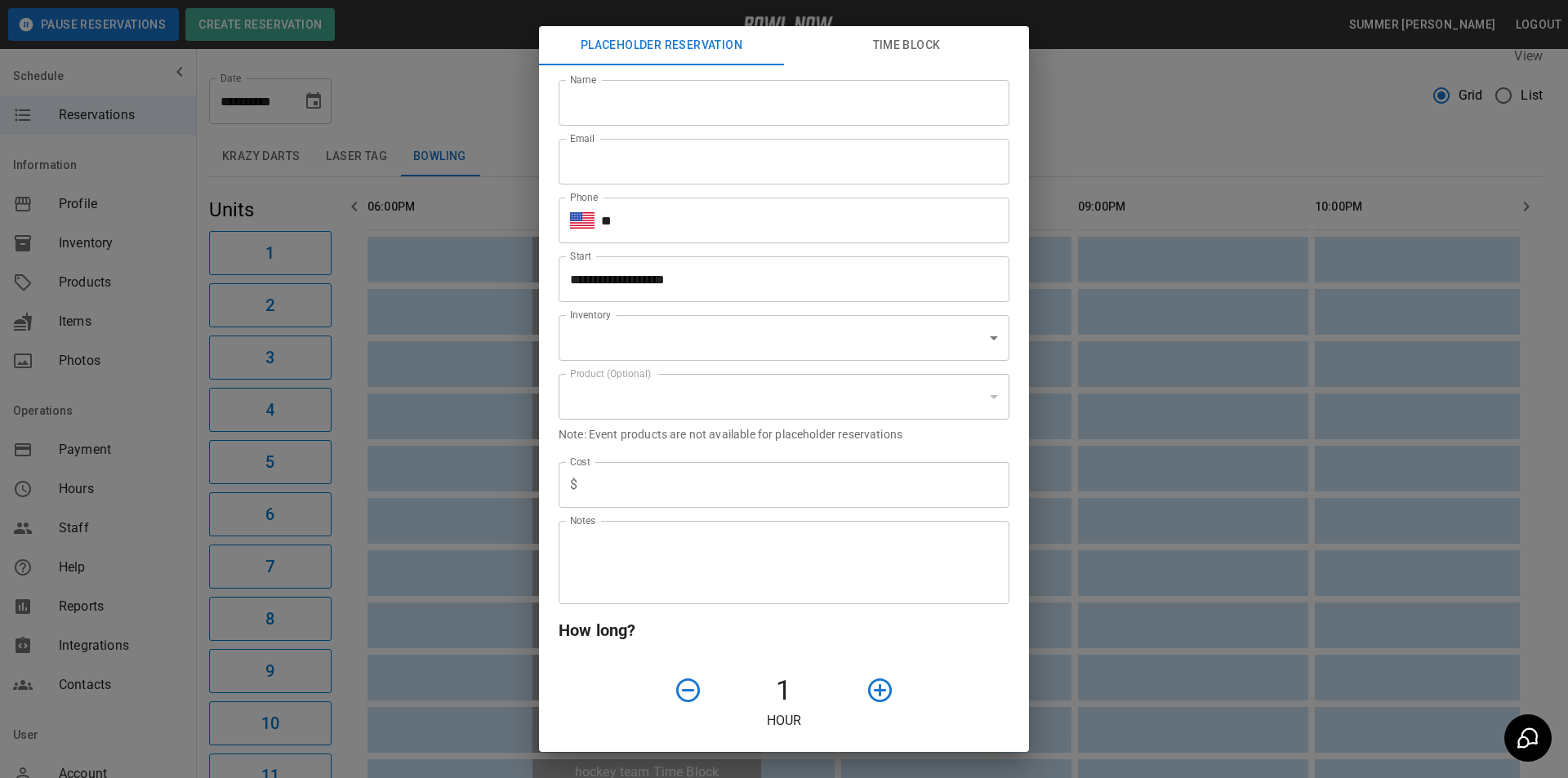
type input "**********"
click at [912, 47] on button "Time Block" at bounding box center [906, 45] width 245 height 39
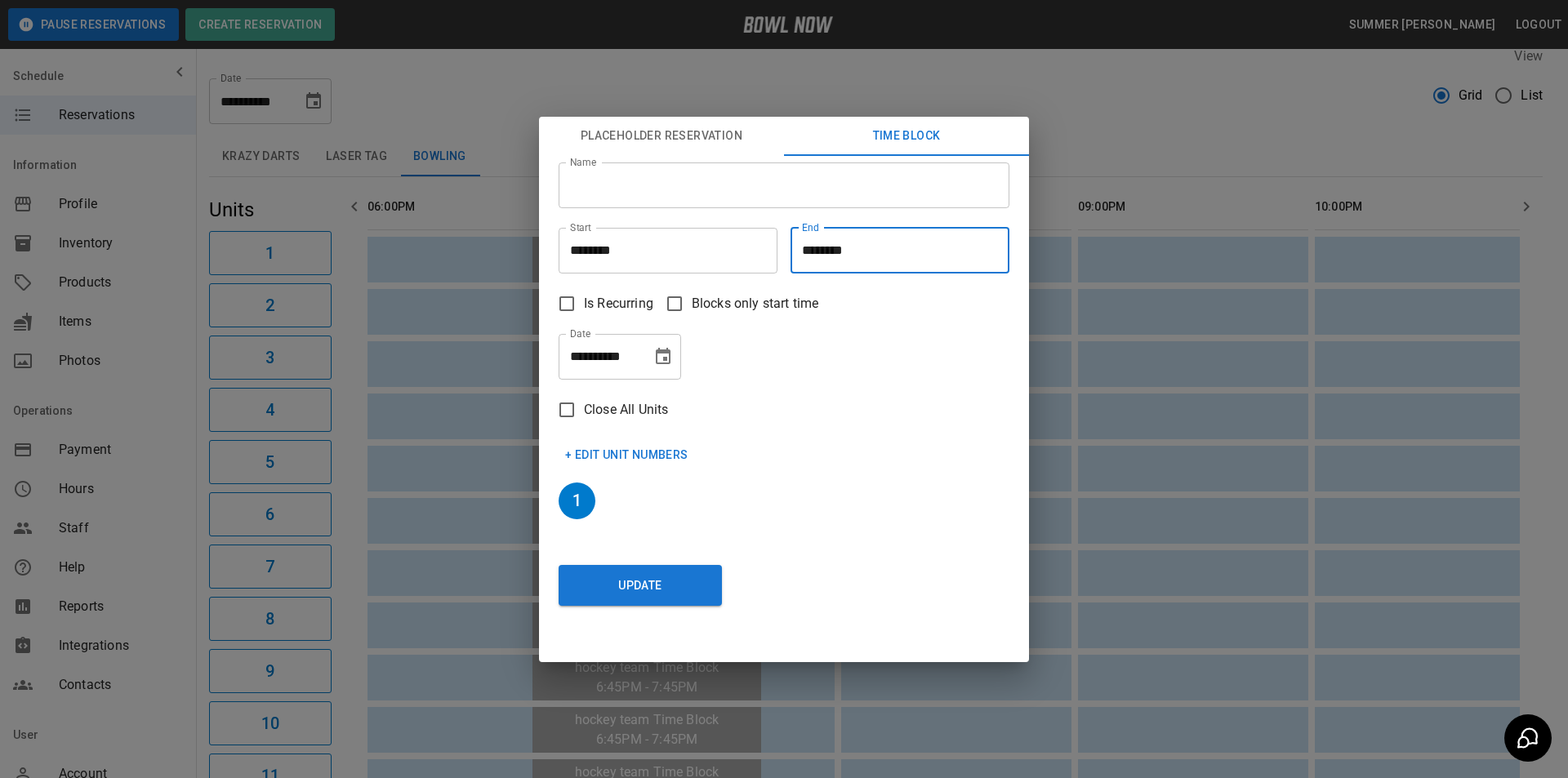
click at [821, 248] on input "********" at bounding box center [894, 250] width 207 height 46
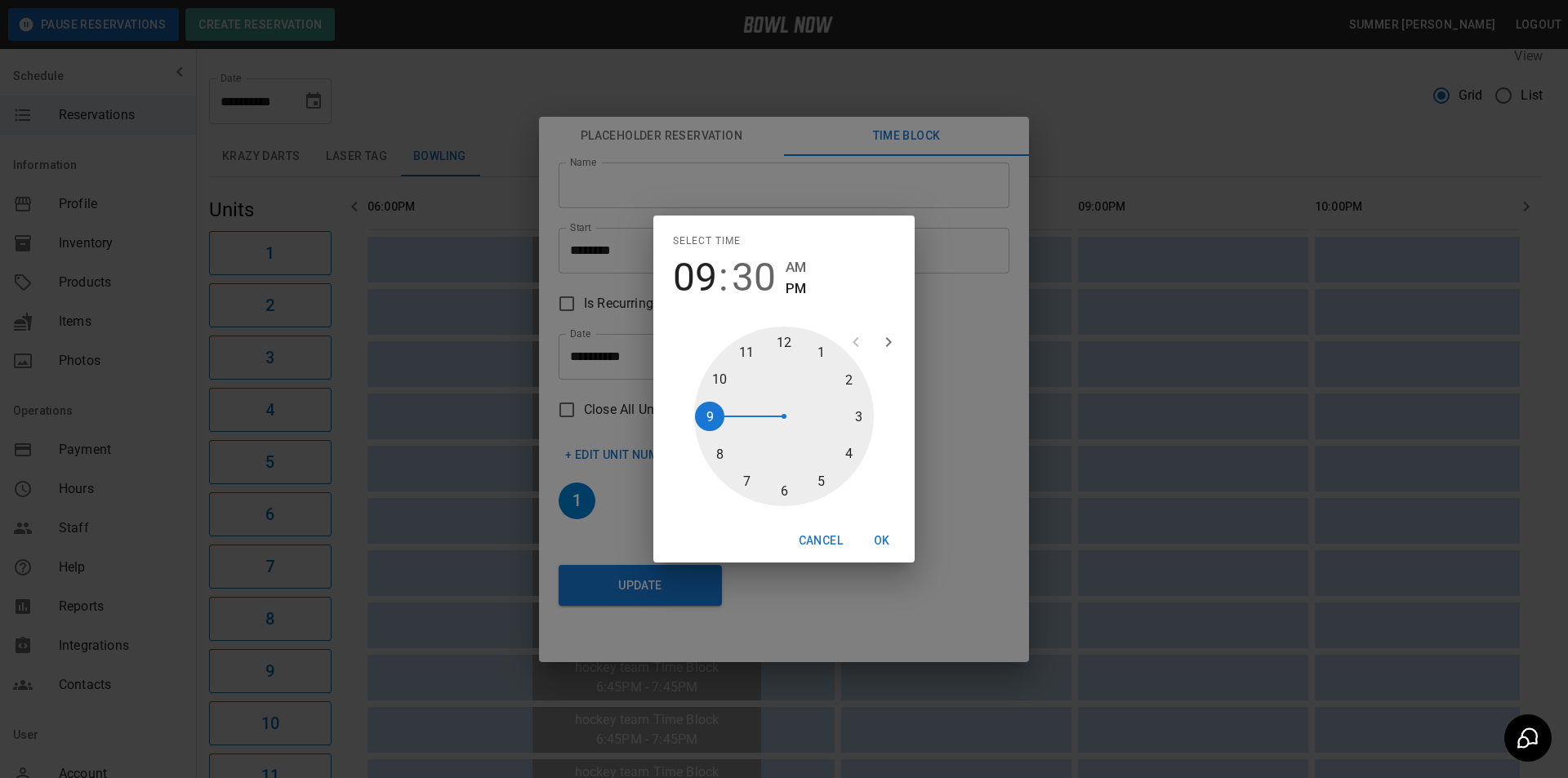
click at [712, 411] on div at bounding box center [784, 417] width 180 height 180
click at [783, 345] on div at bounding box center [784, 417] width 180 height 180
type input "********"
click at [888, 533] on button "OK" at bounding box center [882, 541] width 52 height 30
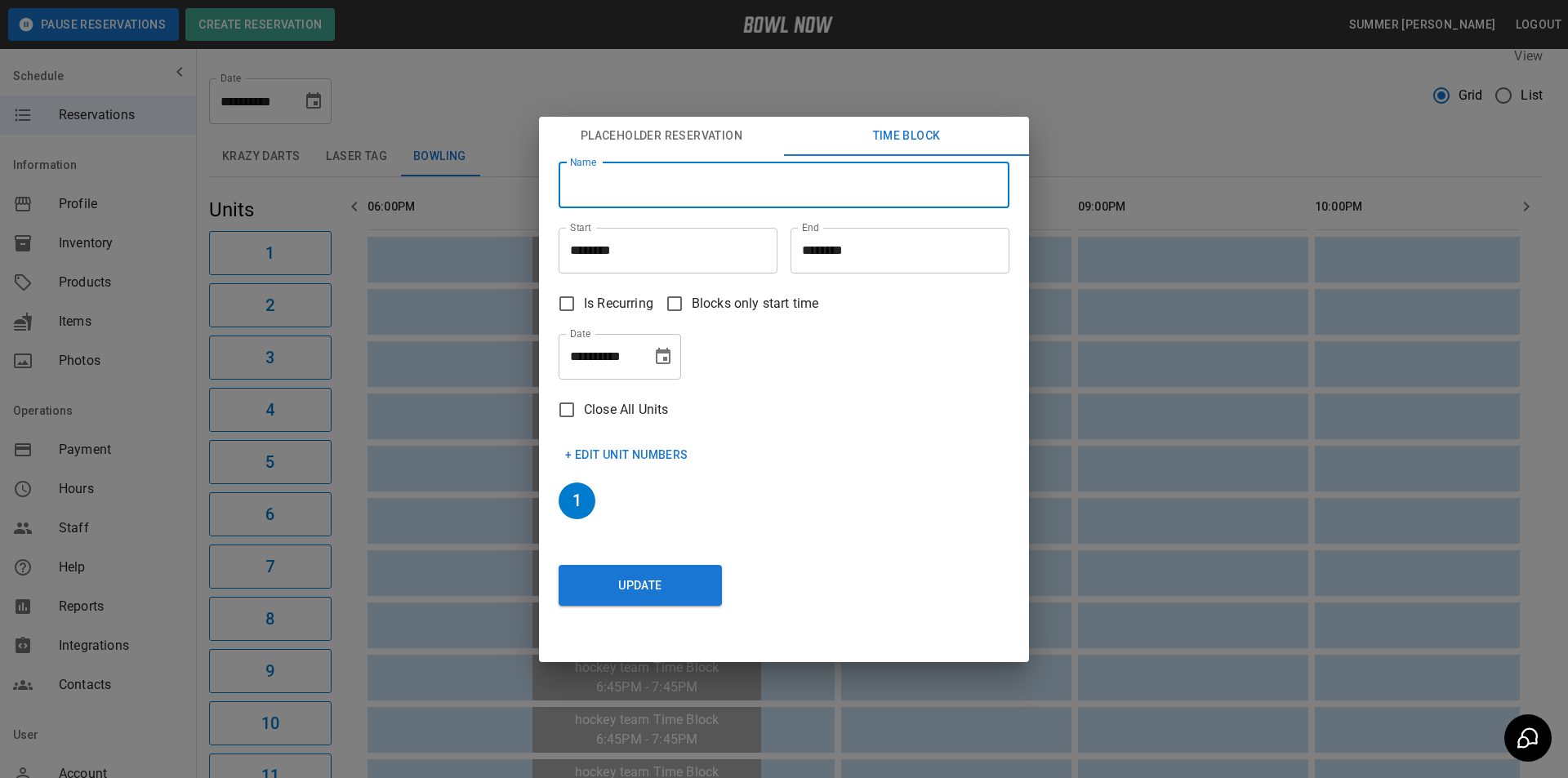
click at [633, 169] on input "Name" at bounding box center [784, 185] width 451 height 46
type input "*****"
click at [589, 454] on button "+ Edit Unit Numbers" at bounding box center [627, 455] width 136 height 30
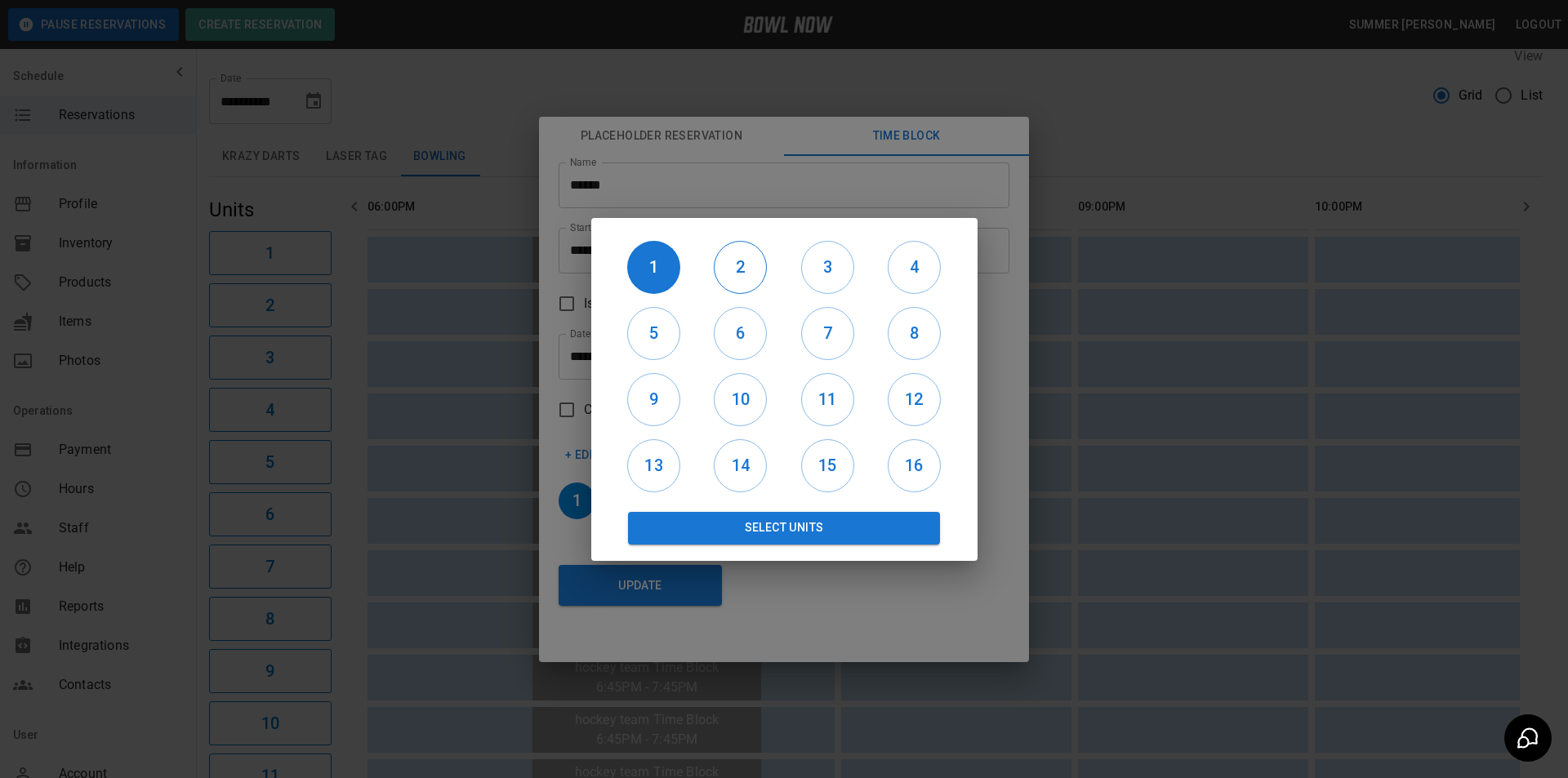
click at [747, 256] on h6 "2" at bounding box center [741, 266] width 52 height 26
click at [826, 268] on h6 "3" at bounding box center [828, 266] width 52 height 26
click at [770, 523] on button "Select Units" at bounding box center [785, 528] width 313 height 32
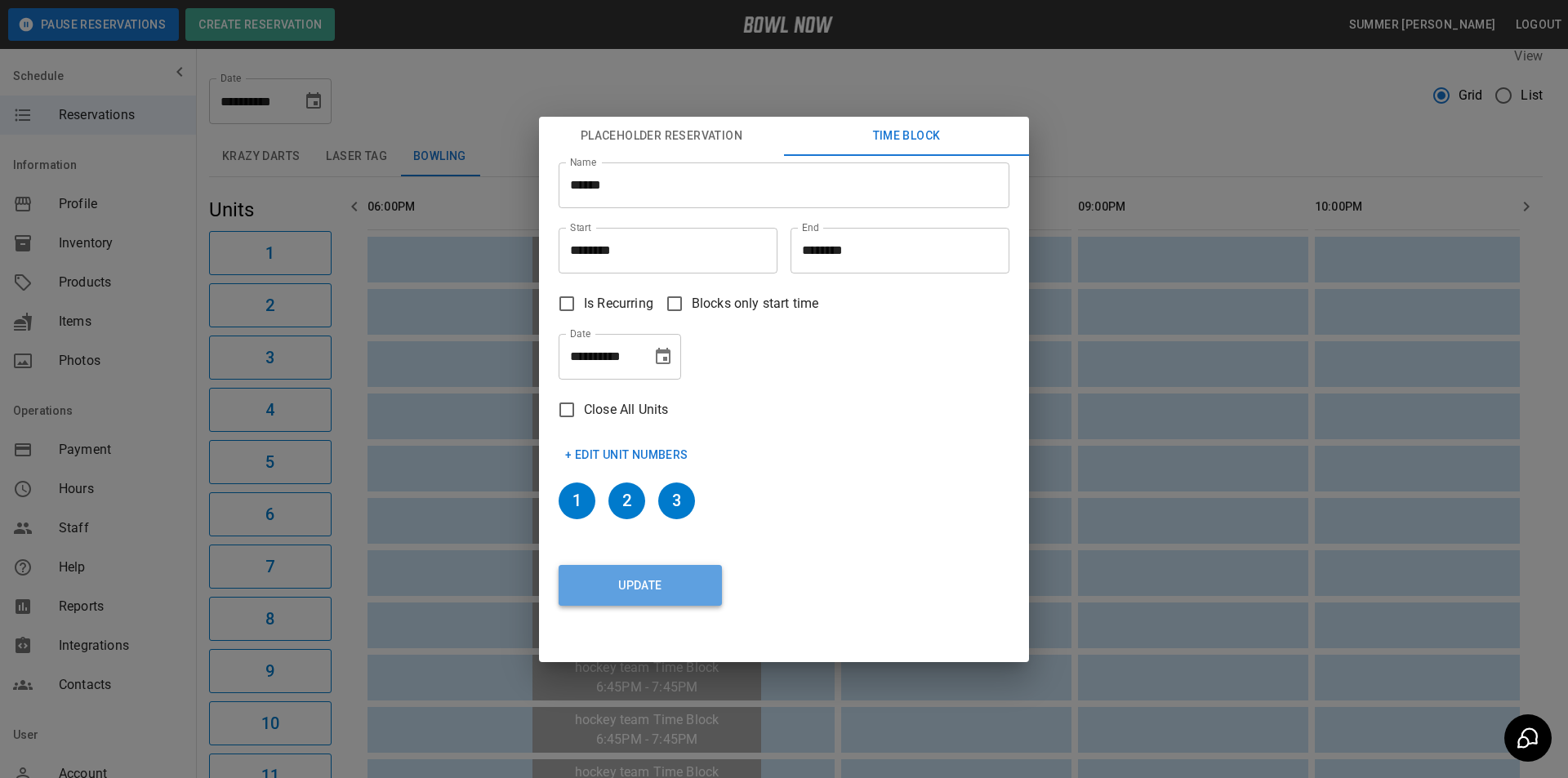
click at [682, 592] on button "Update" at bounding box center [640, 585] width 163 height 41
type input "********"
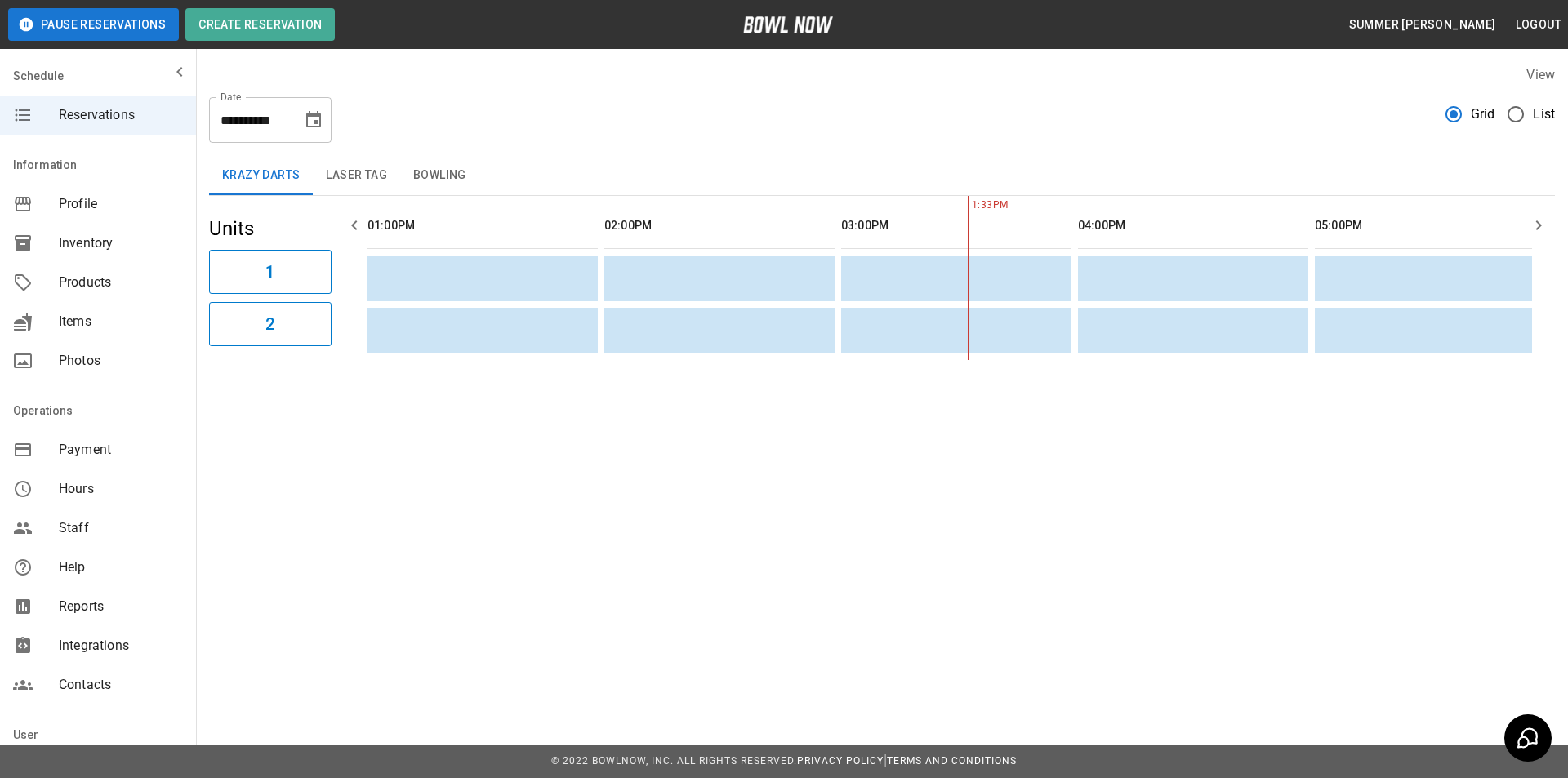
scroll to position [0, 474]
click at [445, 176] on button "Bowling" at bounding box center [439, 175] width 79 height 39
click at [308, 118] on icon "Choose date, selected date is Oct 4, 2025" at bounding box center [314, 119] width 15 height 17
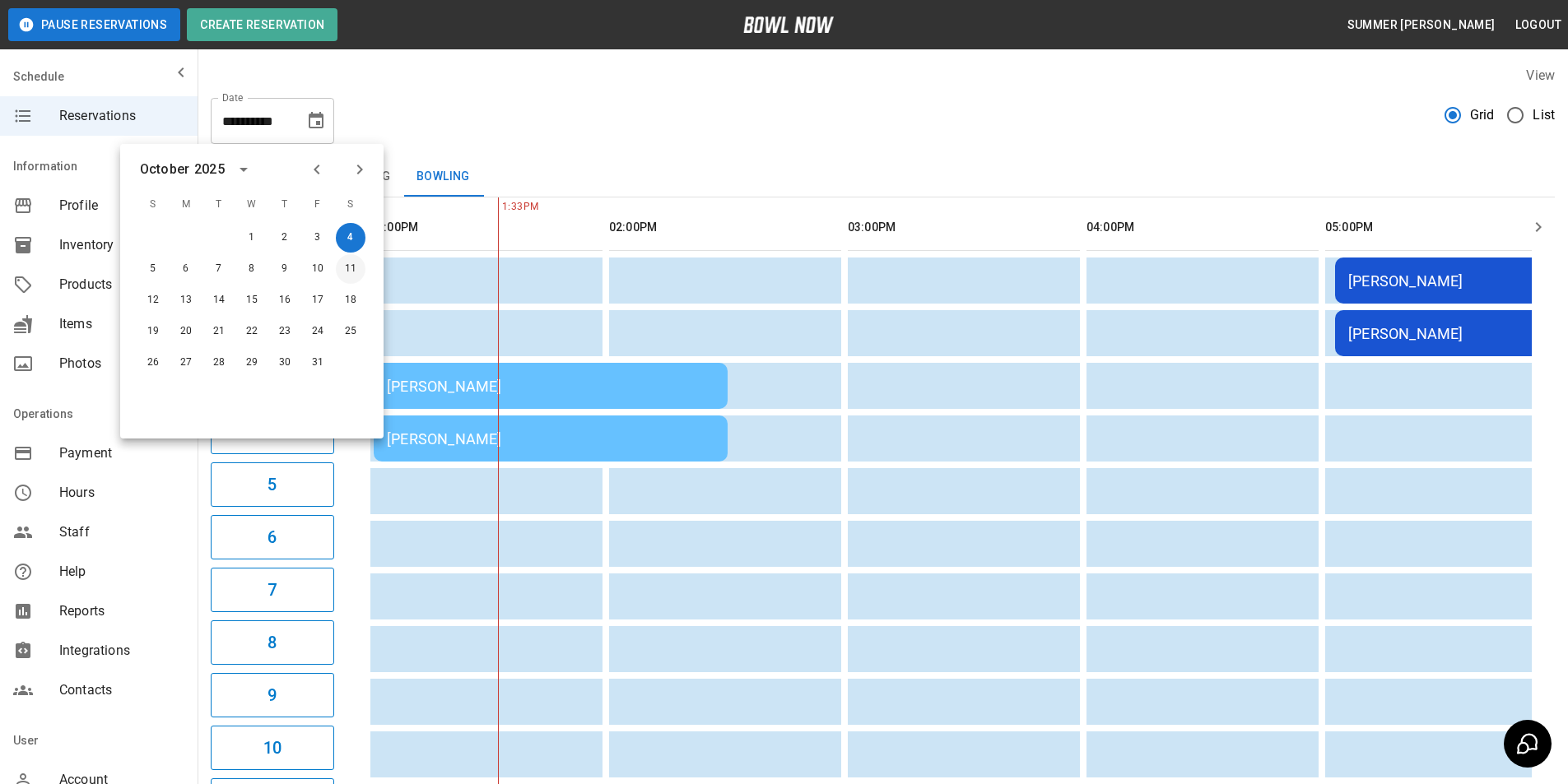
click at [353, 262] on button "11" at bounding box center [350, 268] width 29 height 29
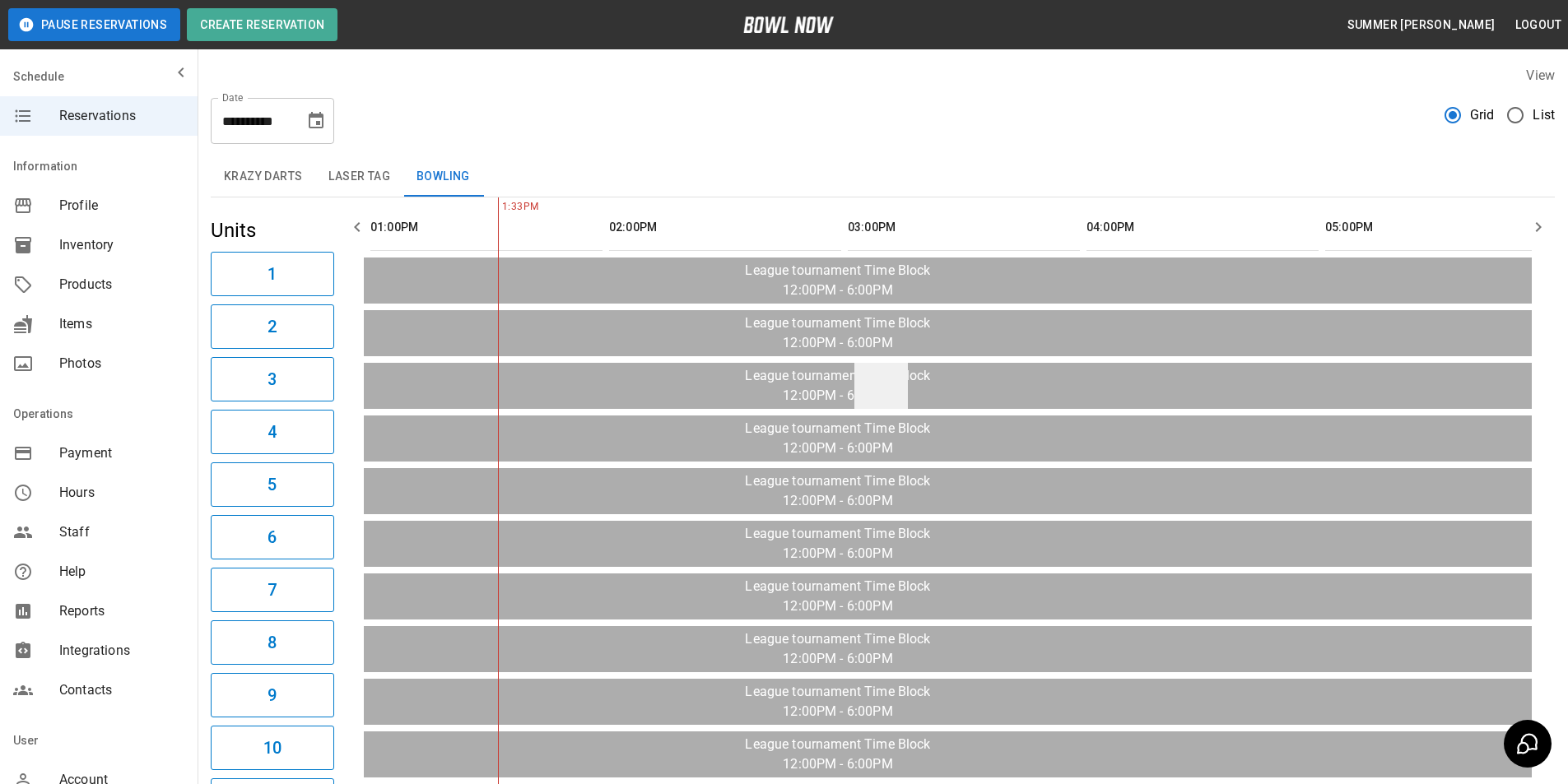
type input "**********"
click at [1541, 226] on icon "button" at bounding box center [1538, 227] width 20 height 20
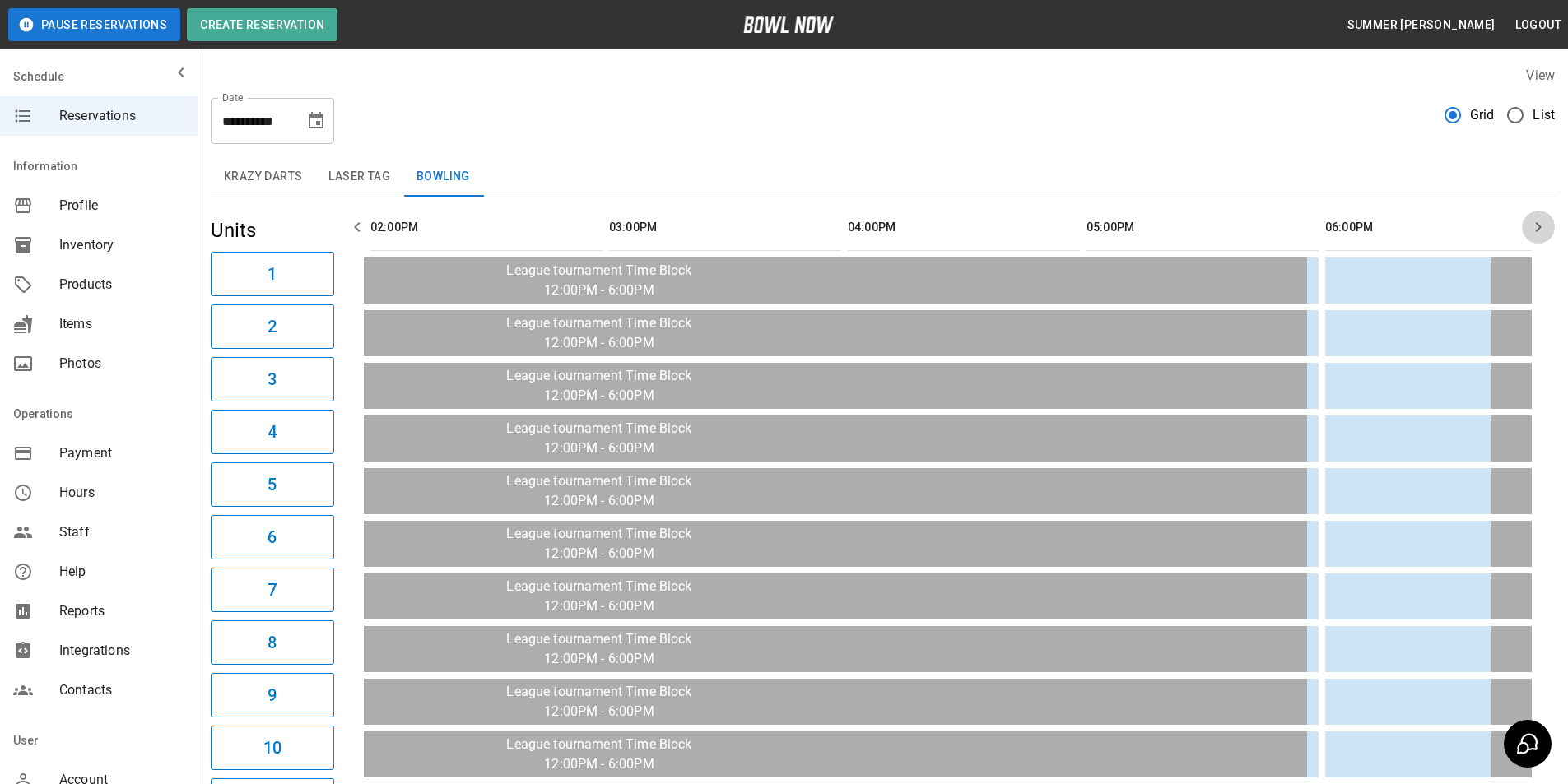
click at [1541, 226] on icon "button" at bounding box center [1538, 227] width 20 height 20
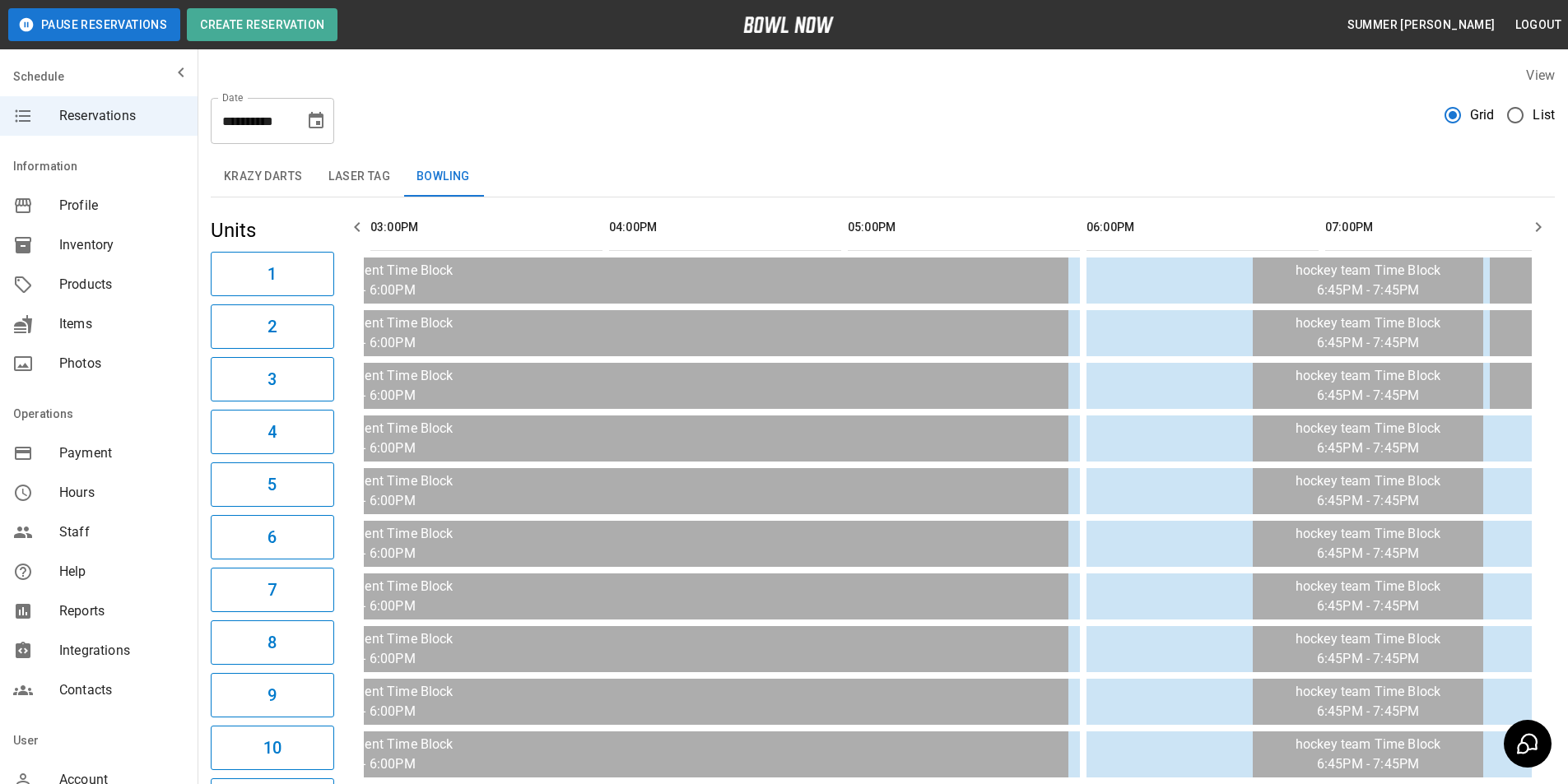
click at [1541, 226] on icon "button" at bounding box center [1538, 227] width 20 height 20
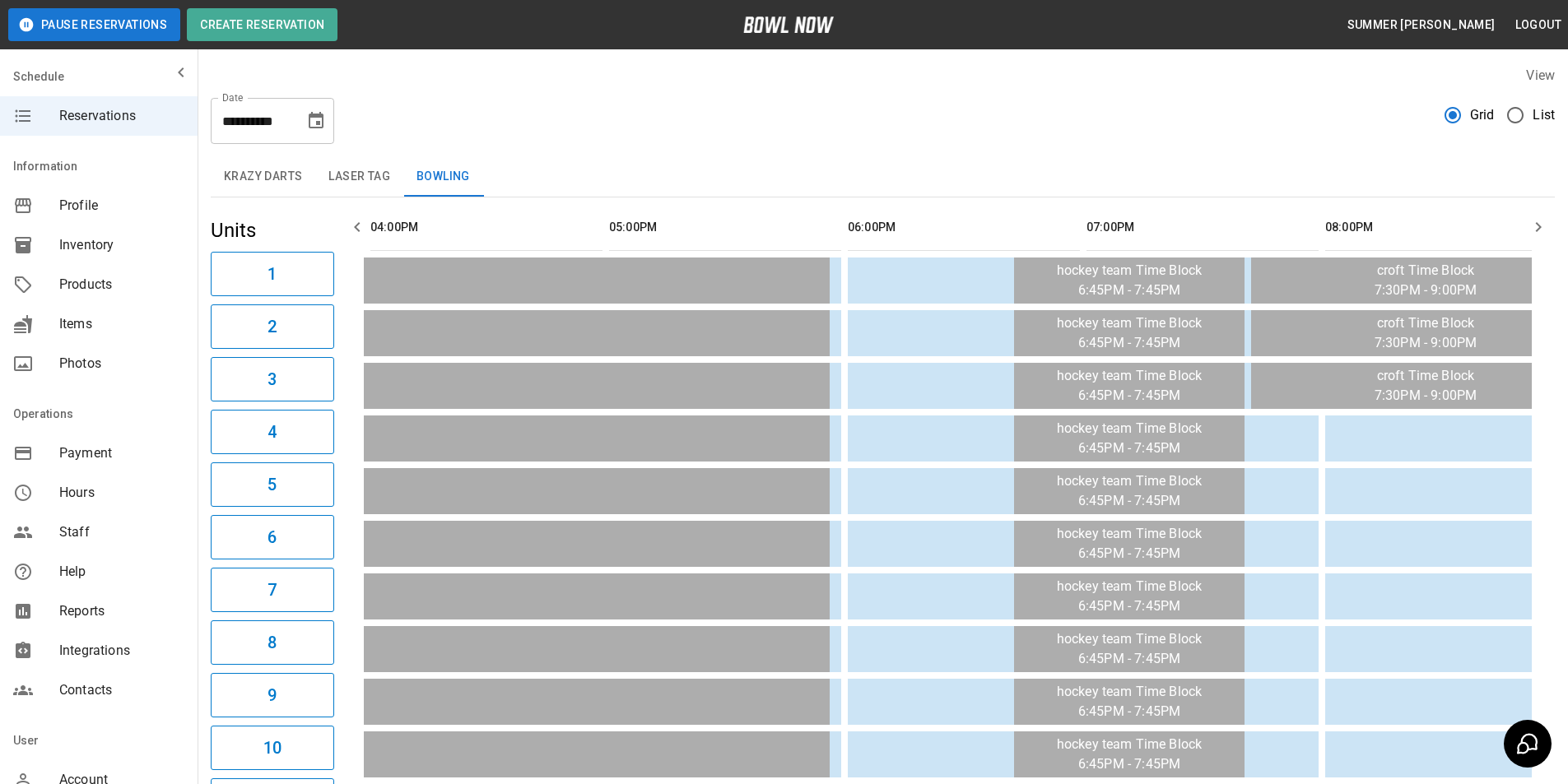
click at [1541, 226] on icon "button" at bounding box center [1538, 227] width 20 height 20
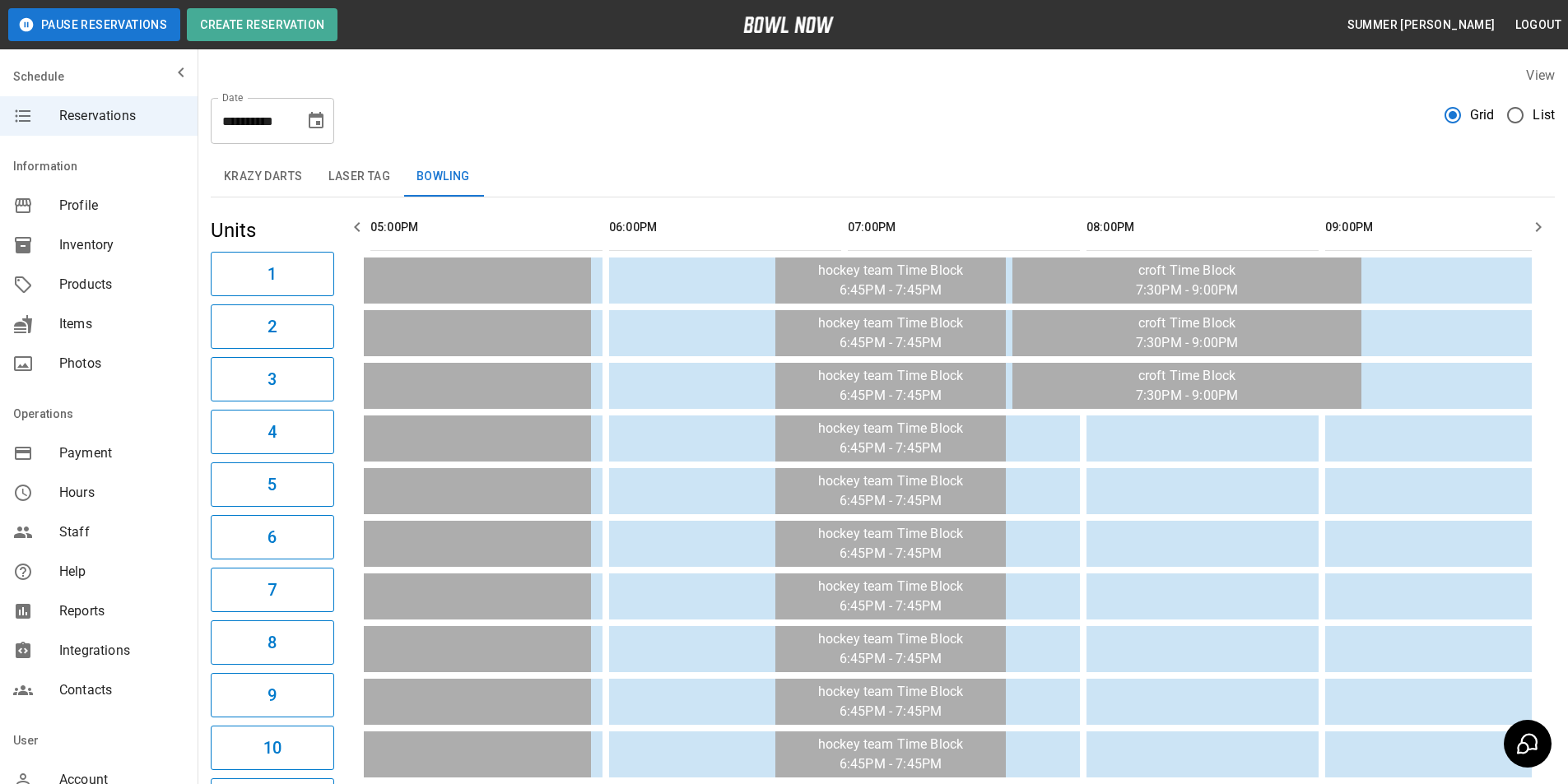
click at [1541, 226] on icon "button" at bounding box center [1538, 227] width 20 height 20
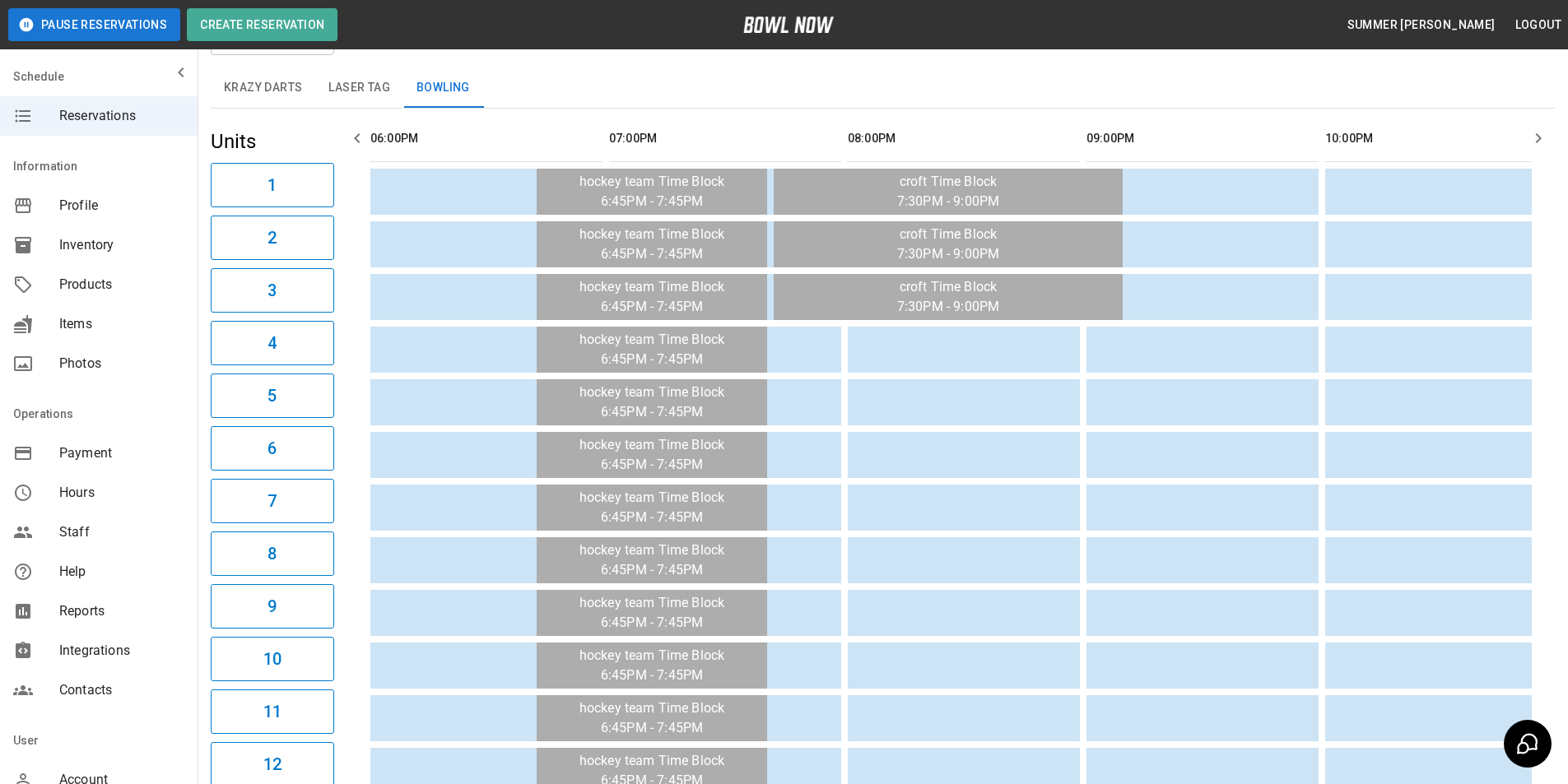
scroll to position [82, 0]
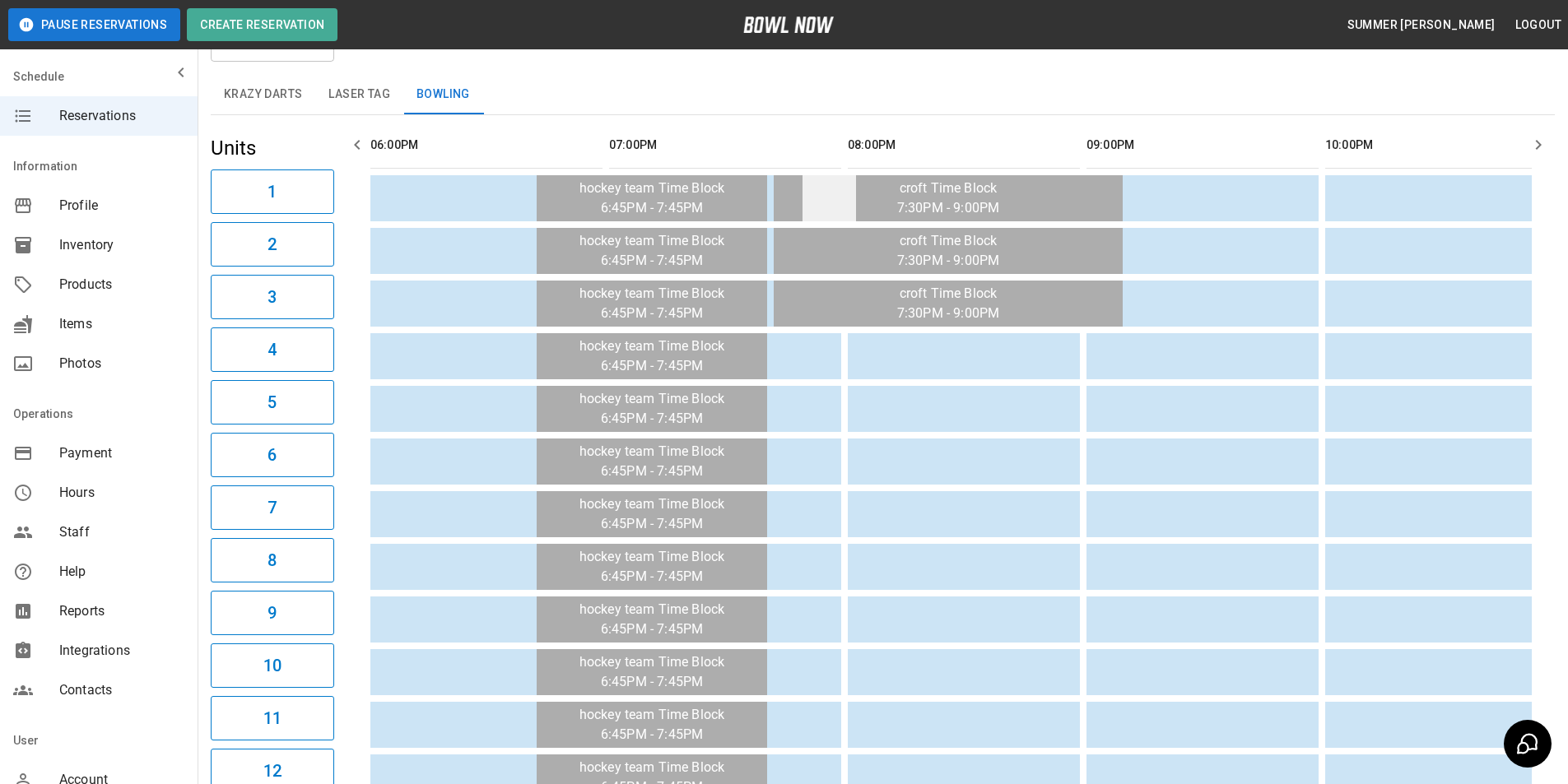
click at [849, 211] on td "sticky table" at bounding box center [829, 198] width 54 height 46
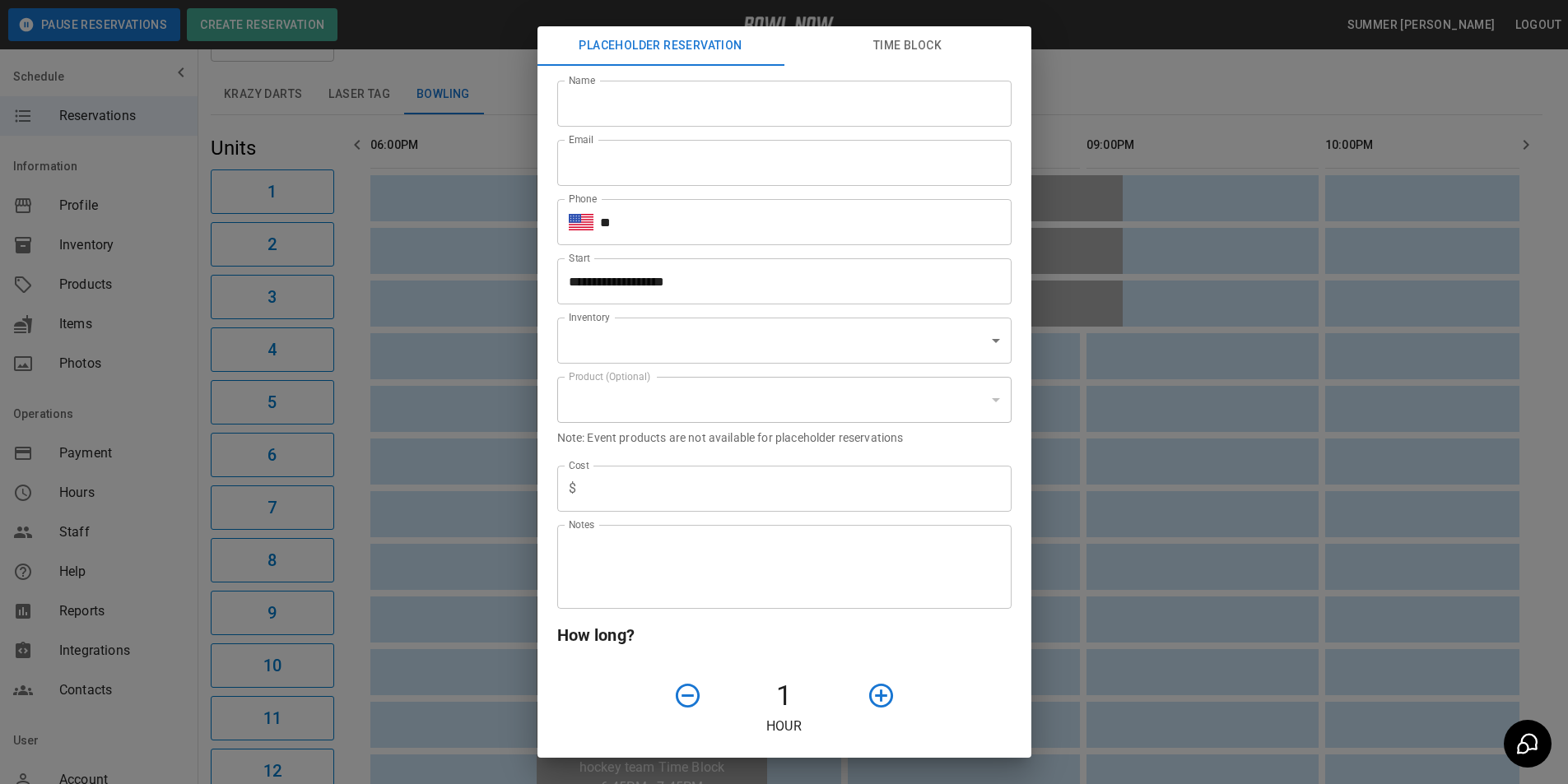
type input "**********"
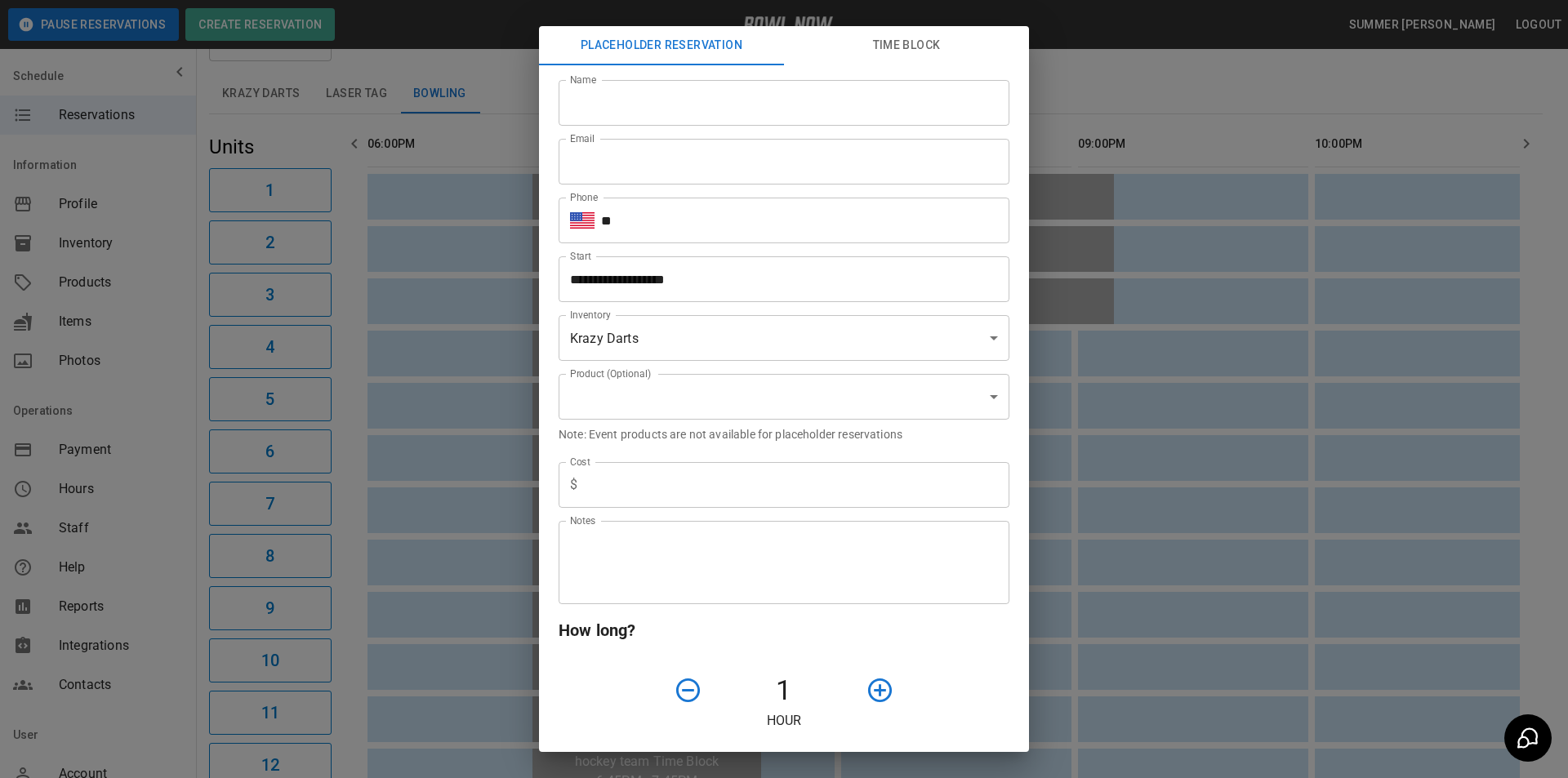
drag, startPoint x: 1116, startPoint y: 188, endPoint x: 1020, endPoint y: 260, distance: 120.0
click at [1117, 188] on div "**********" at bounding box center [784, 389] width 1568 height 778
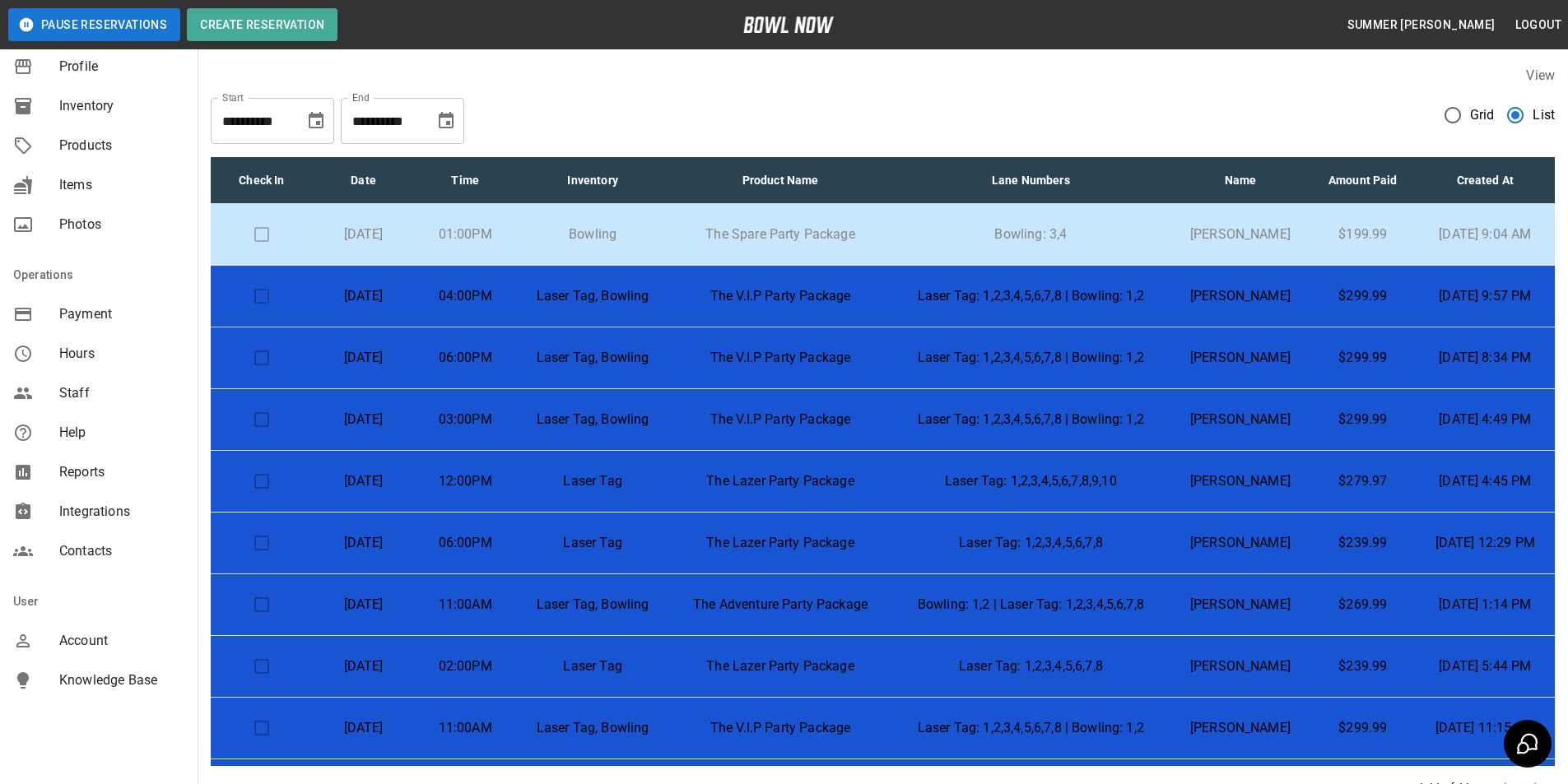
scroll to position [144, 0]
